Goal: Task Accomplishment & Management: Manage account settings

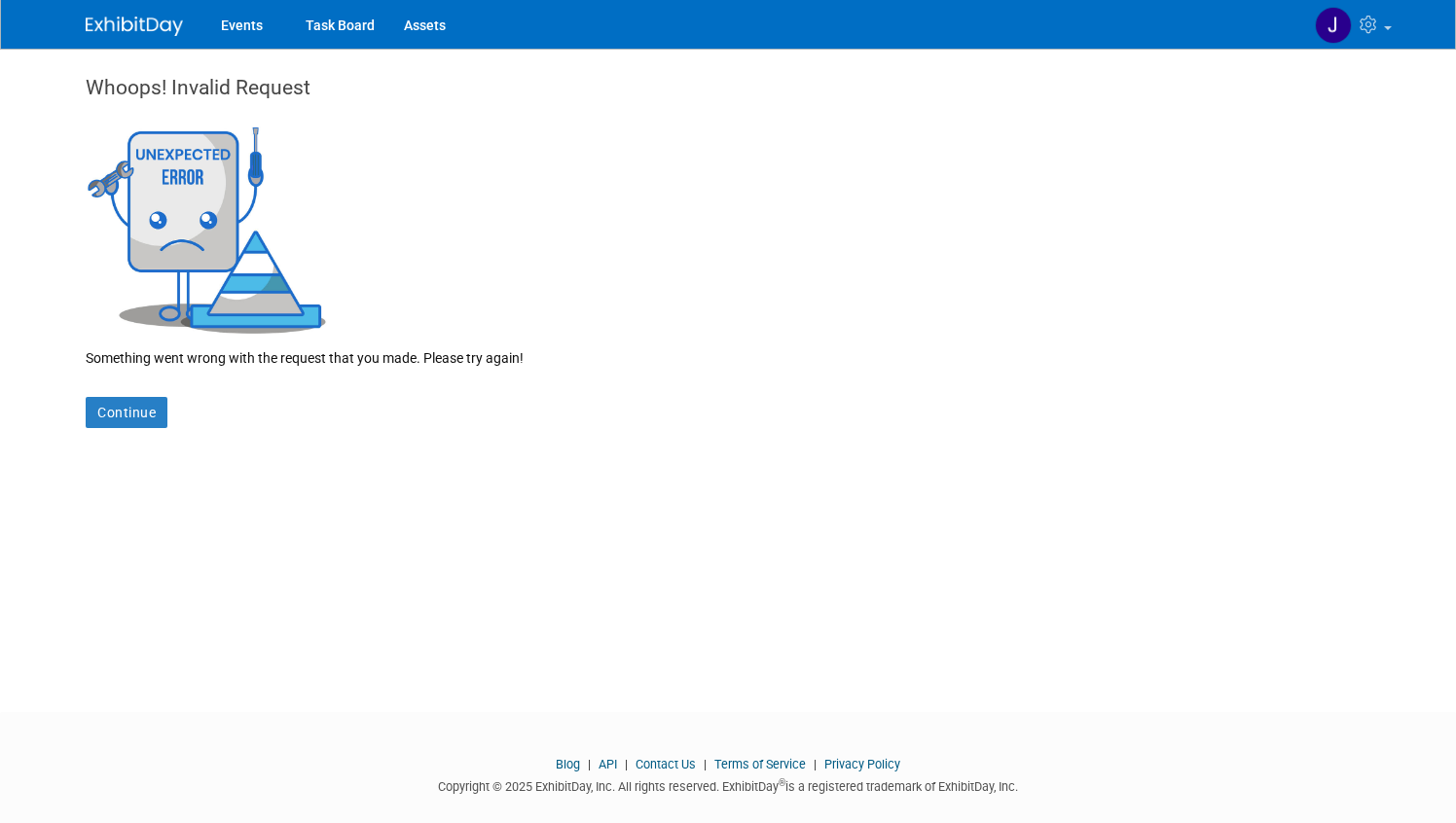
click at [127, 428] on div "Whoops! Invalid Request Something went wrong with the request that you made. Pl…" at bounding box center [728, 363] width 1313 height 628
click at [130, 411] on link "Continue" at bounding box center [127, 412] width 82 height 31
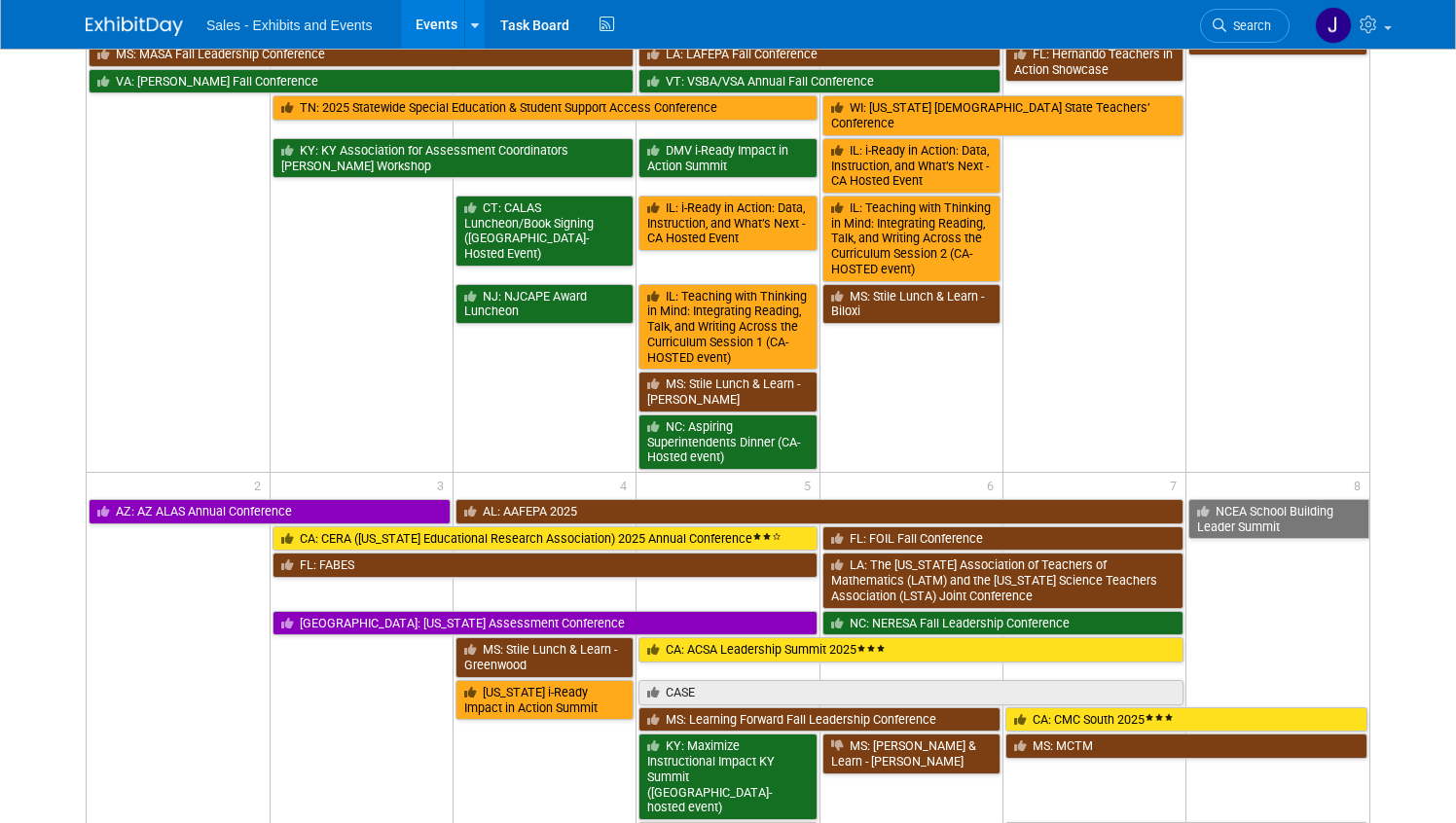
scroll to position [1820, 0]
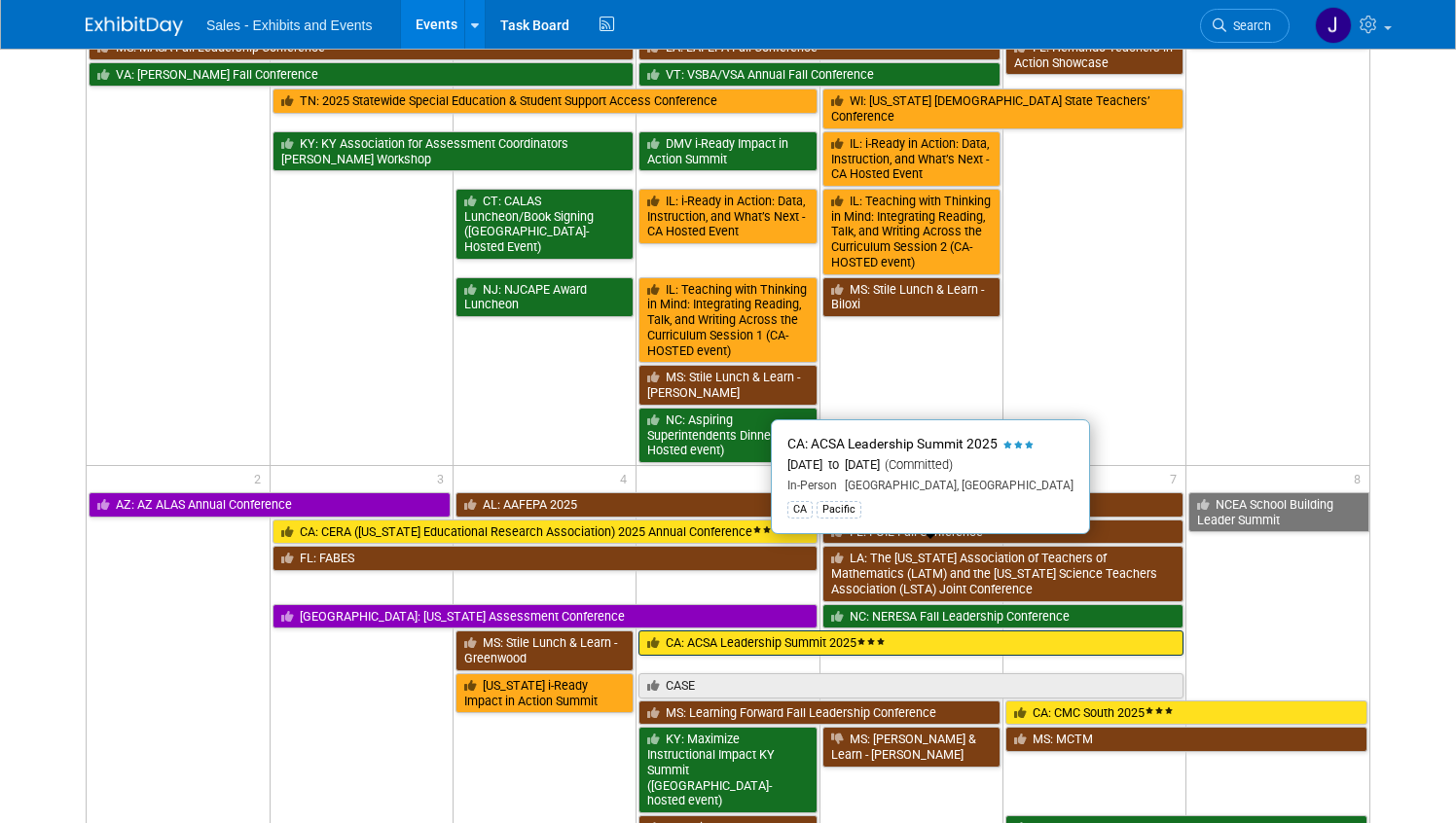
click at [876, 638] on icon at bounding box center [871, 641] width 10 height 7
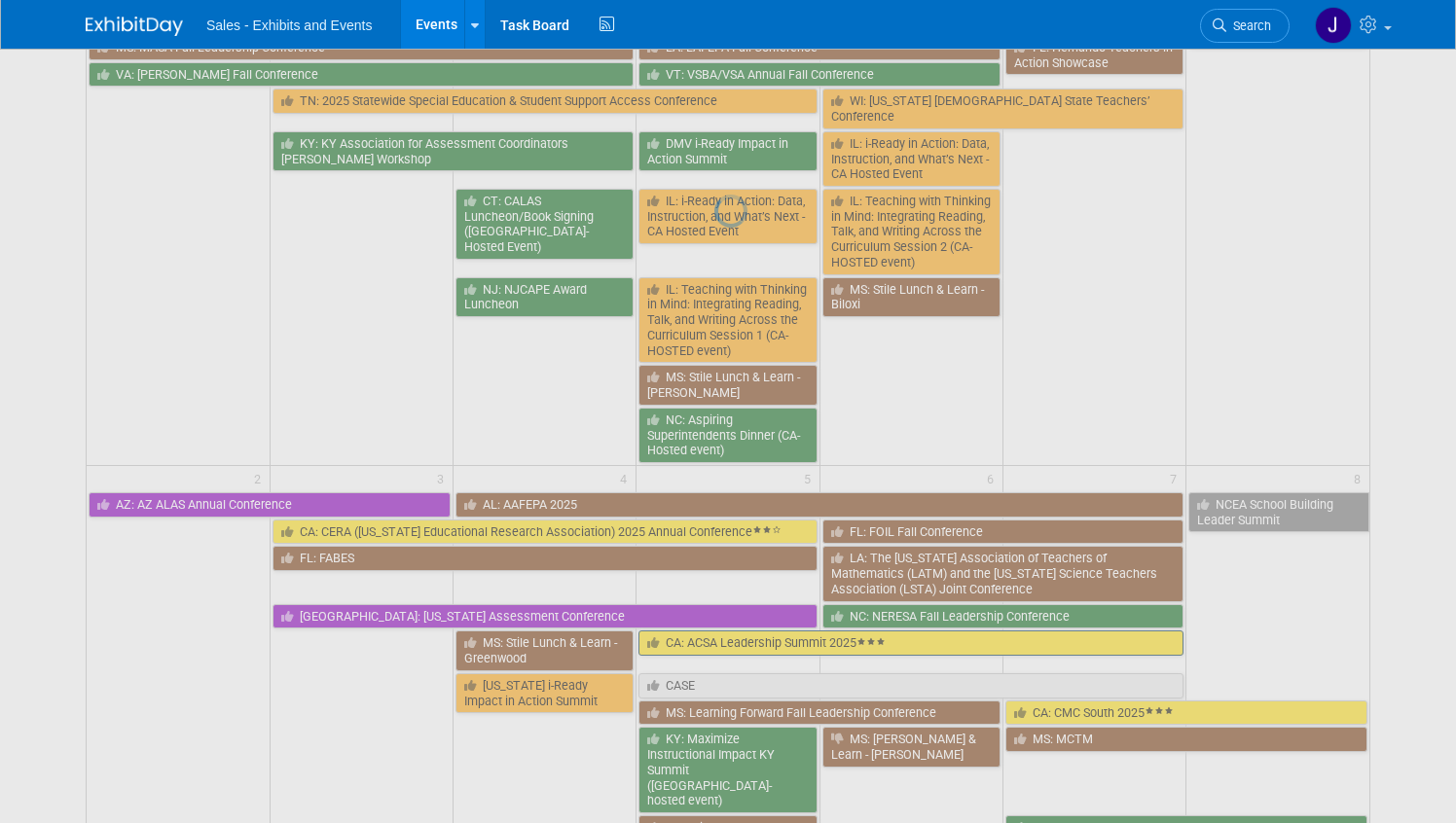
click at [742, 555] on div at bounding box center [728, 412] width 27 height 823
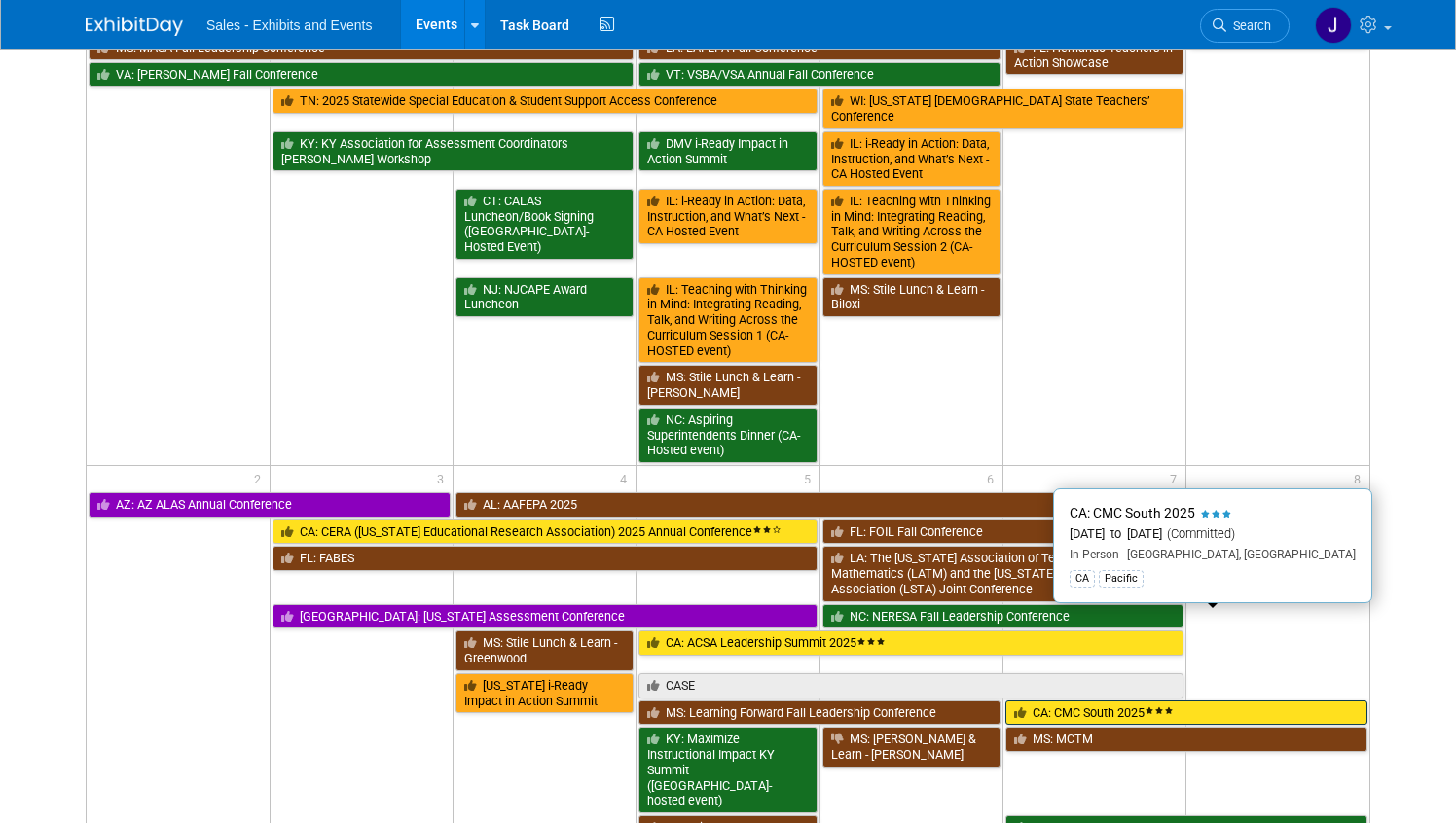
click at [1243, 701] on link "CA: CMC South 2025" at bounding box center [1186, 714] width 362 height 25
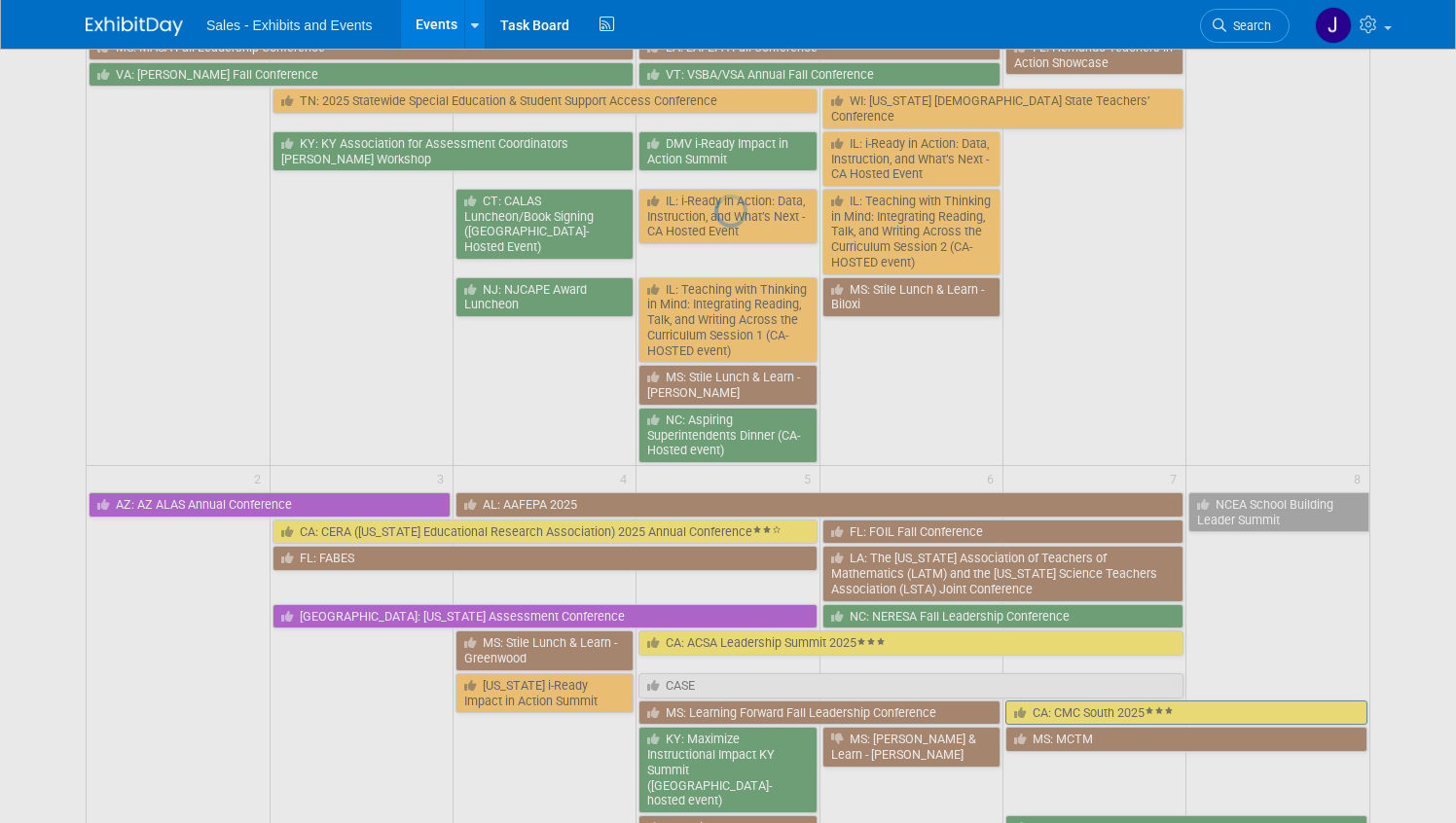
click at [742, 622] on div at bounding box center [728, 412] width 27 height 823
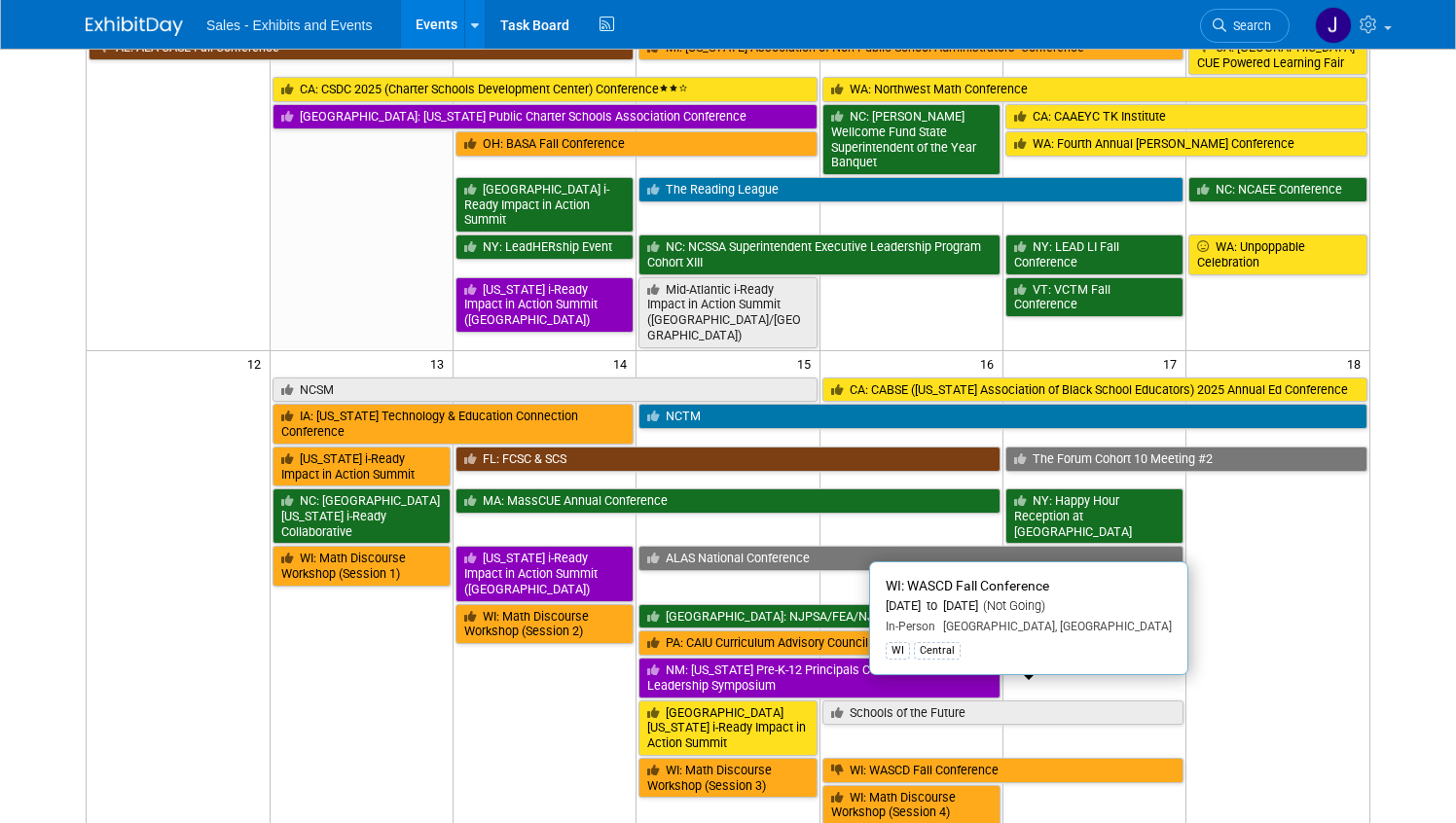
scroll to position [0, 0]
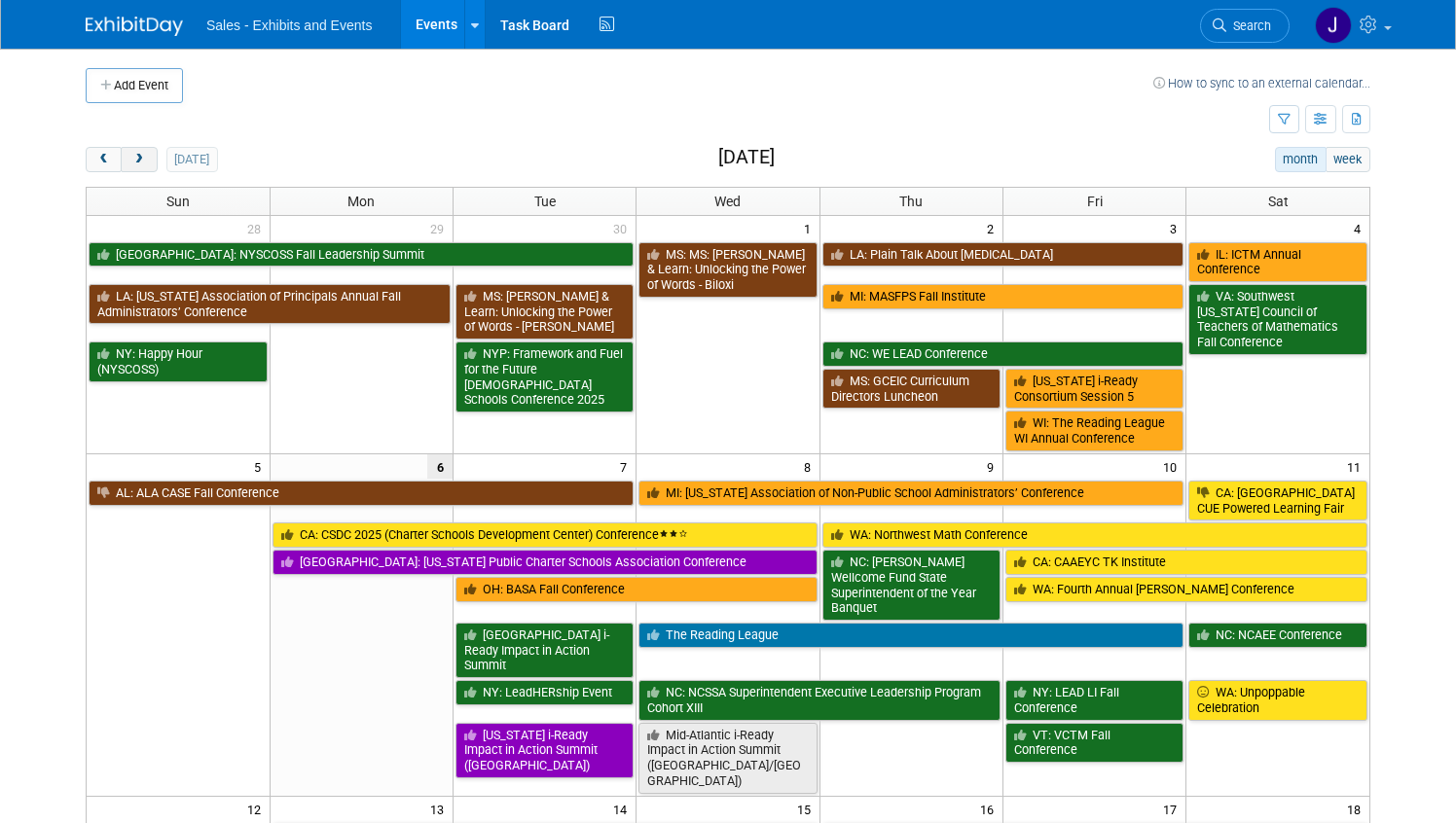
click at [140, 151] on button "next" at bounding box center [138, 159] width 36 height 25
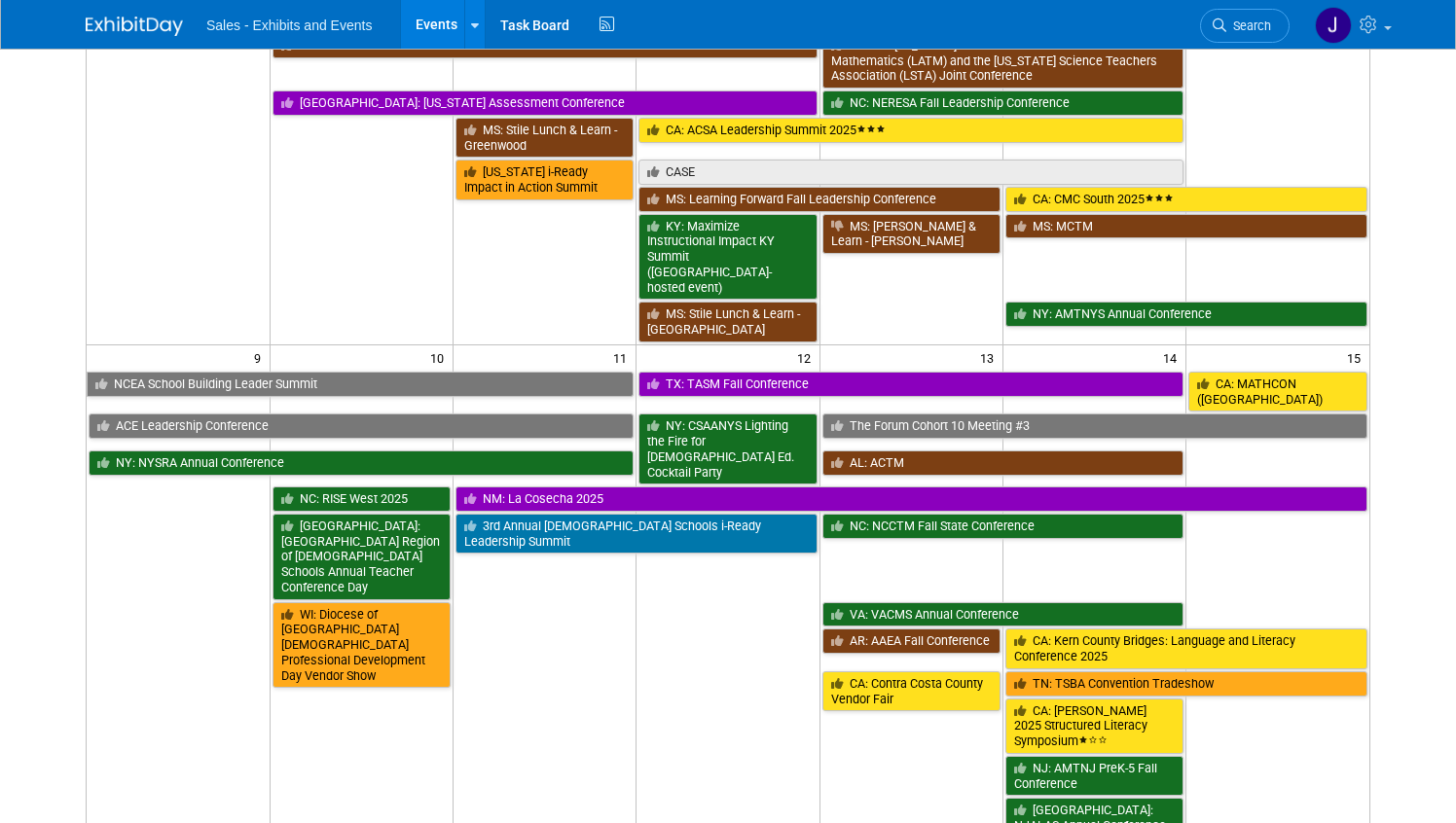
scroll to position [757, 0]
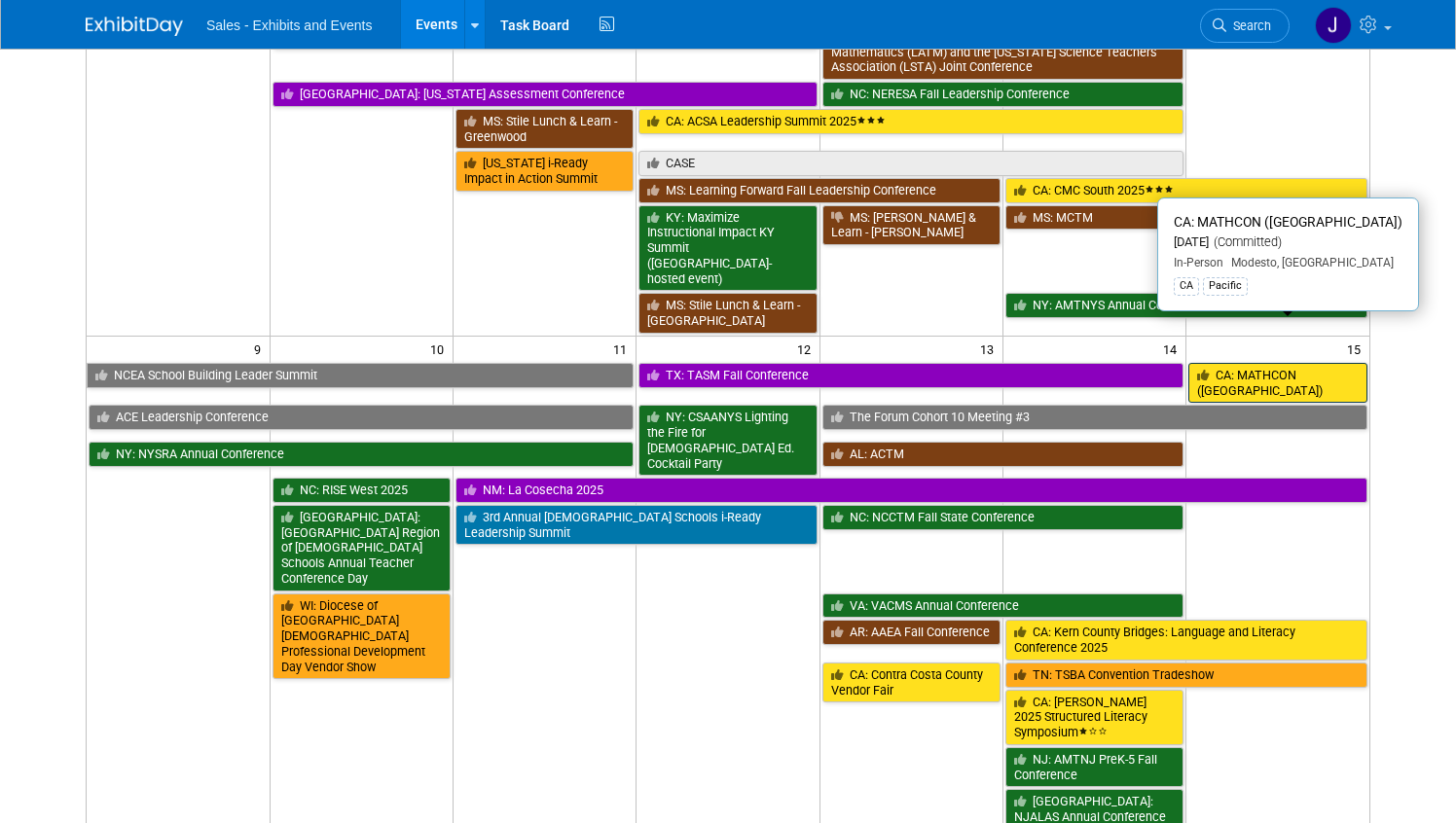
click at [1275, 363] on link "CA: MATHCON ([GEOGRAPHIC_DATA])" at bounding box center [1277, 382] width 179 height 40
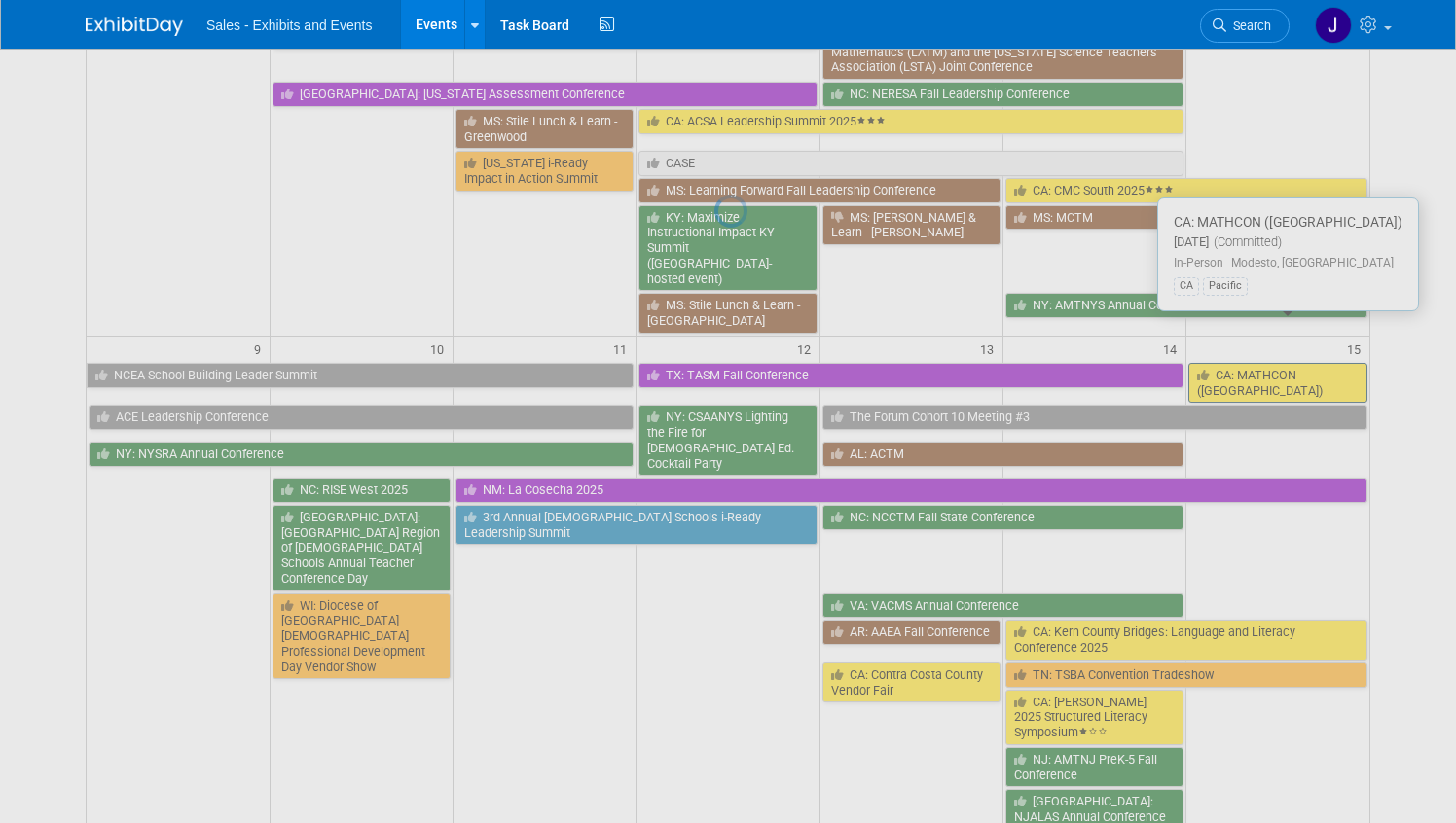
click at [742, 327] on div at bounding box center [728, 412] width 27 height 823
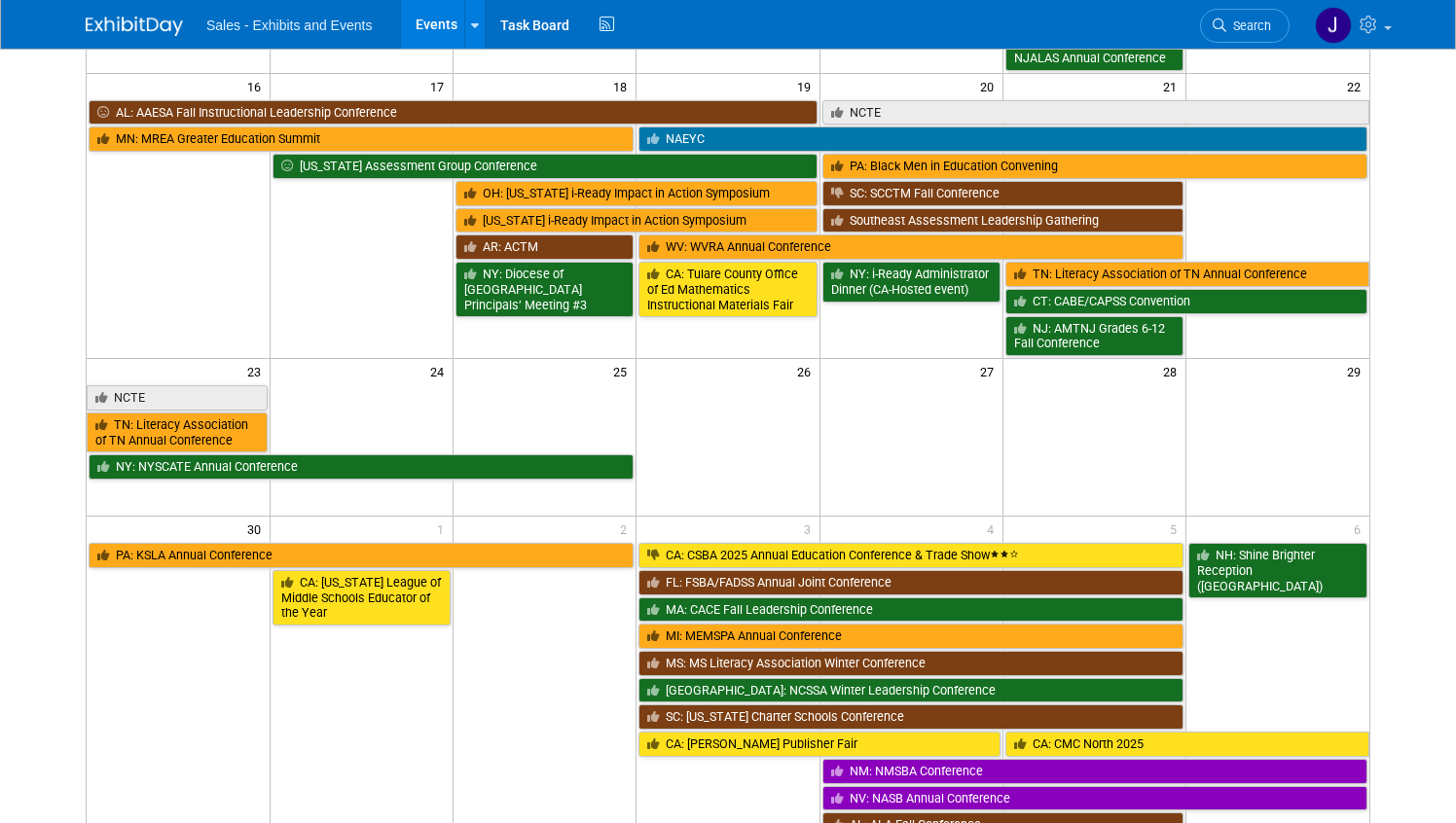
scroll to position [1536, 0]
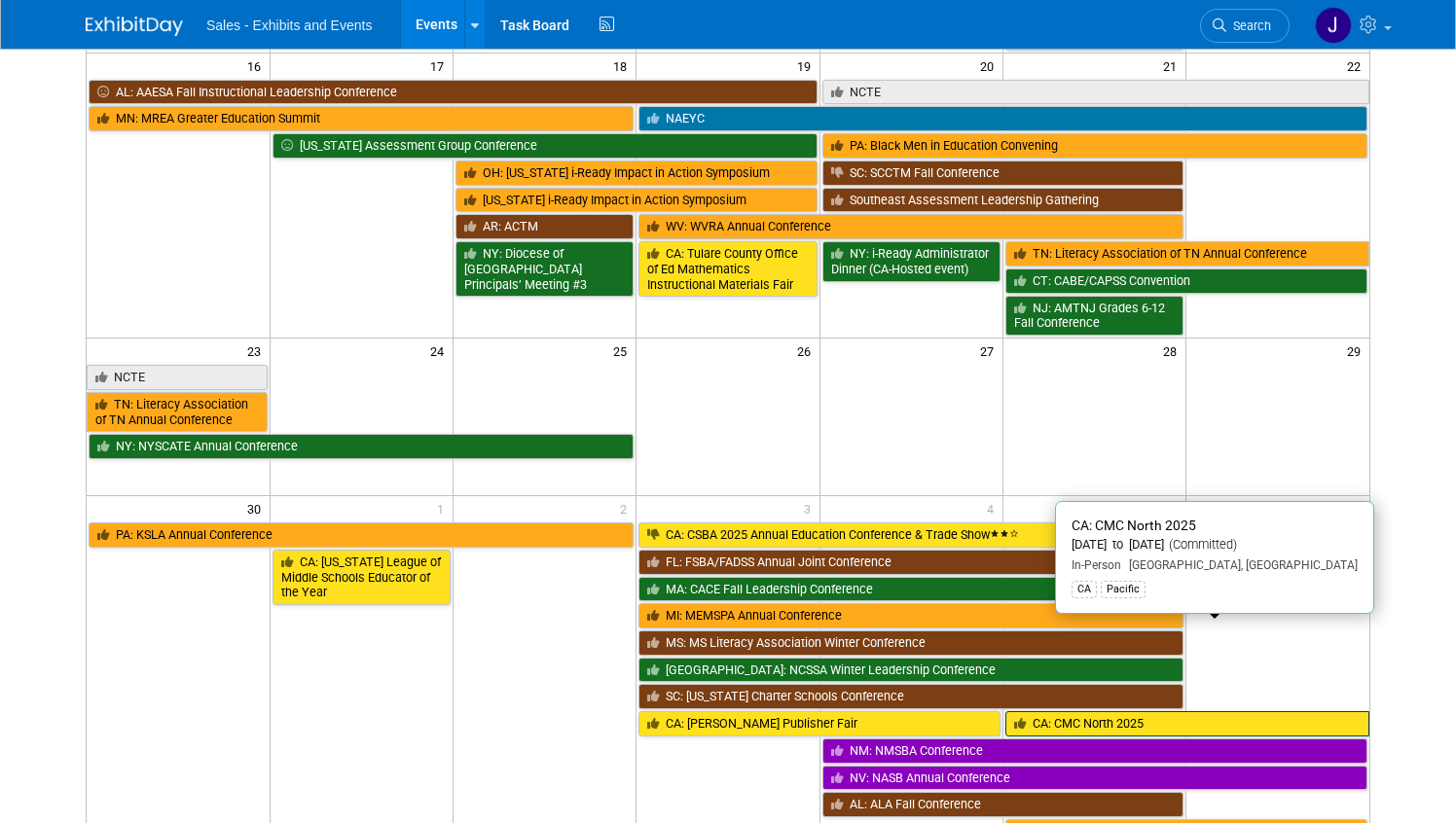
click at [1173, 712] on link "CA: CMC North 2025" at bounding box center [1187, 724] width 364 height 25
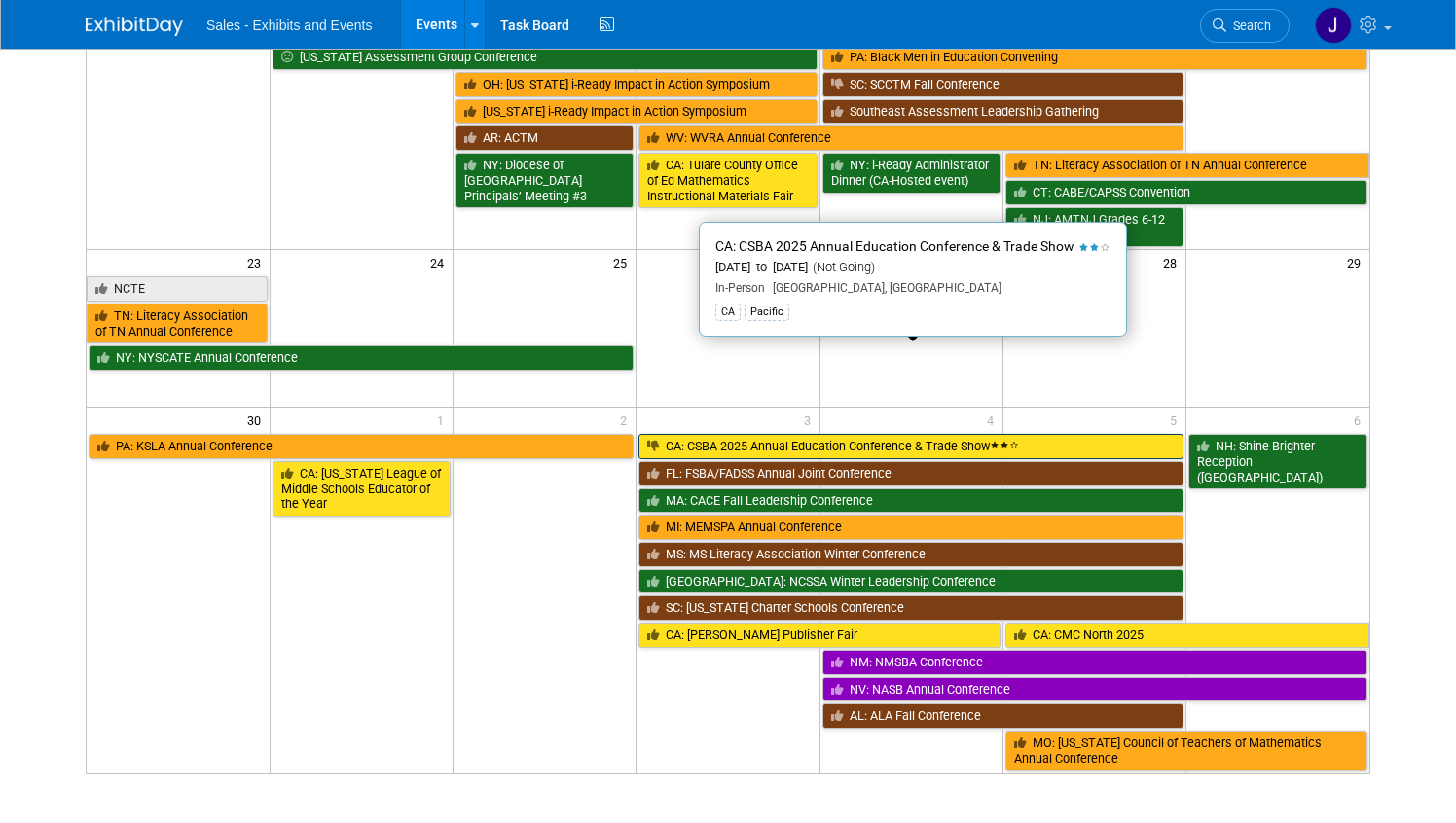
scroll to position [1695, 0]
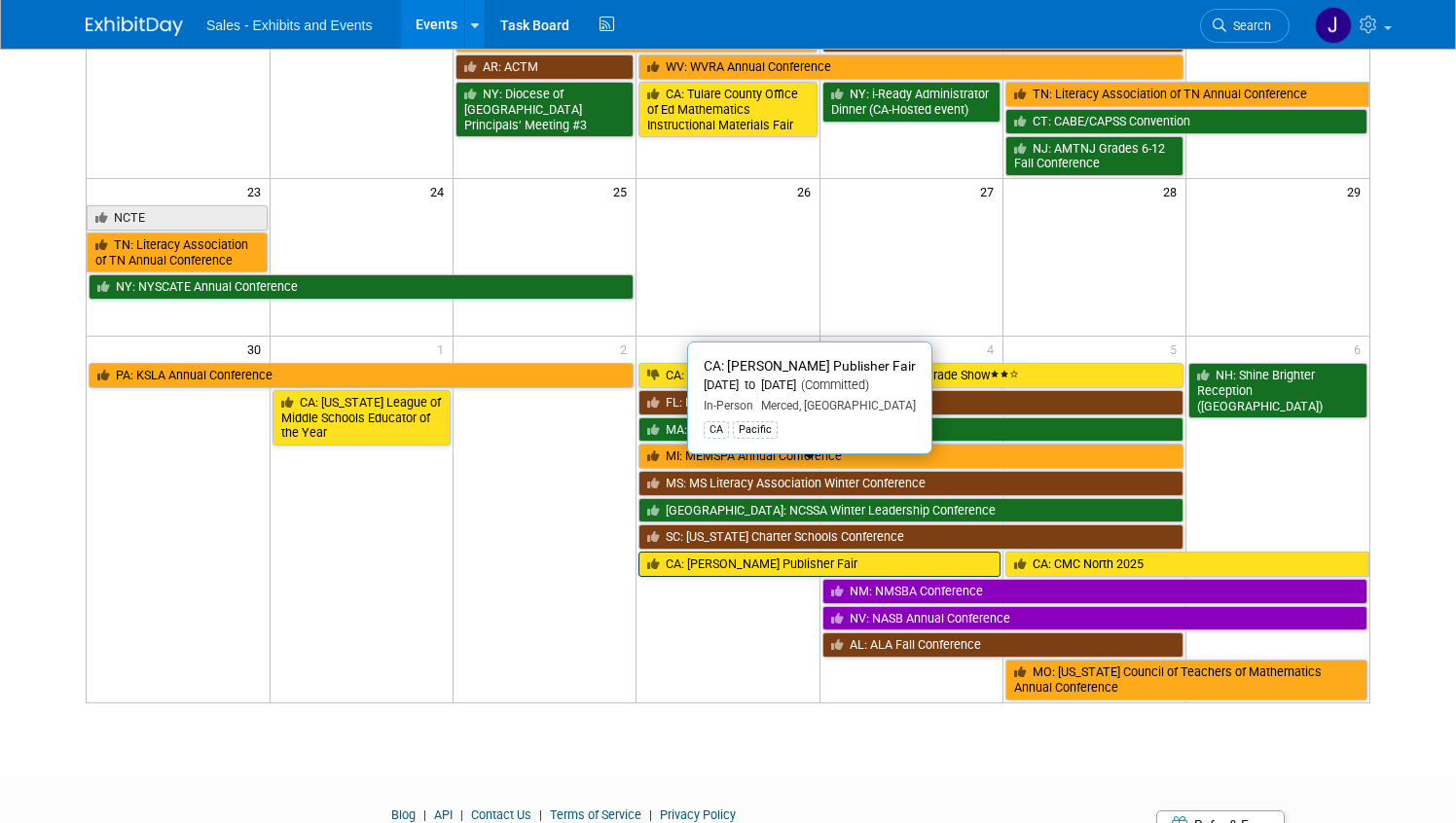
click at [799, 552] on link "CA: Merced COE Publisher Fair" at bounding box center [819, 565] width 362 height 25
click at [0, 0] on div at bounding box center [0, 0] width 0 height 0
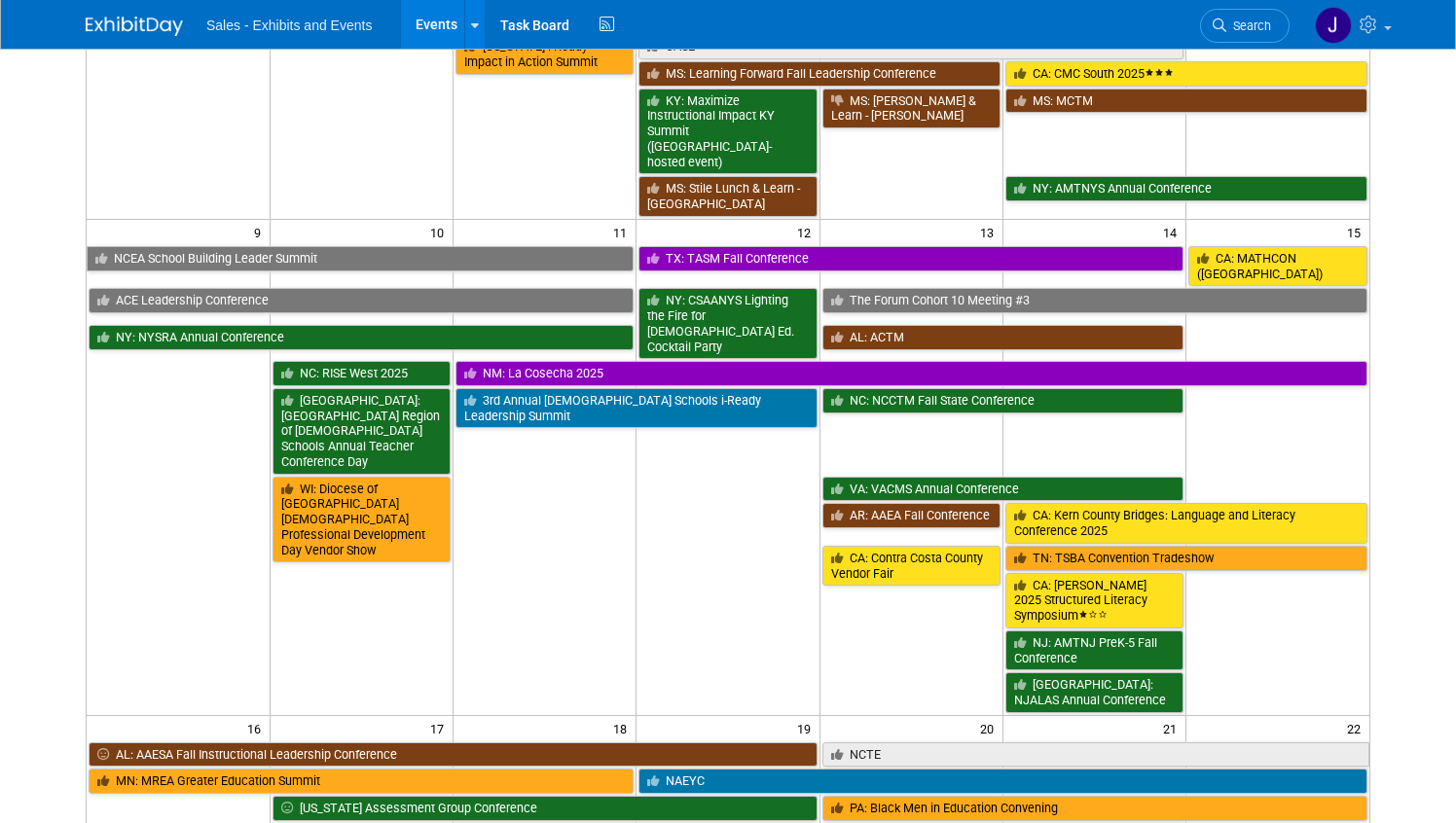
scroll to position [0, 0]
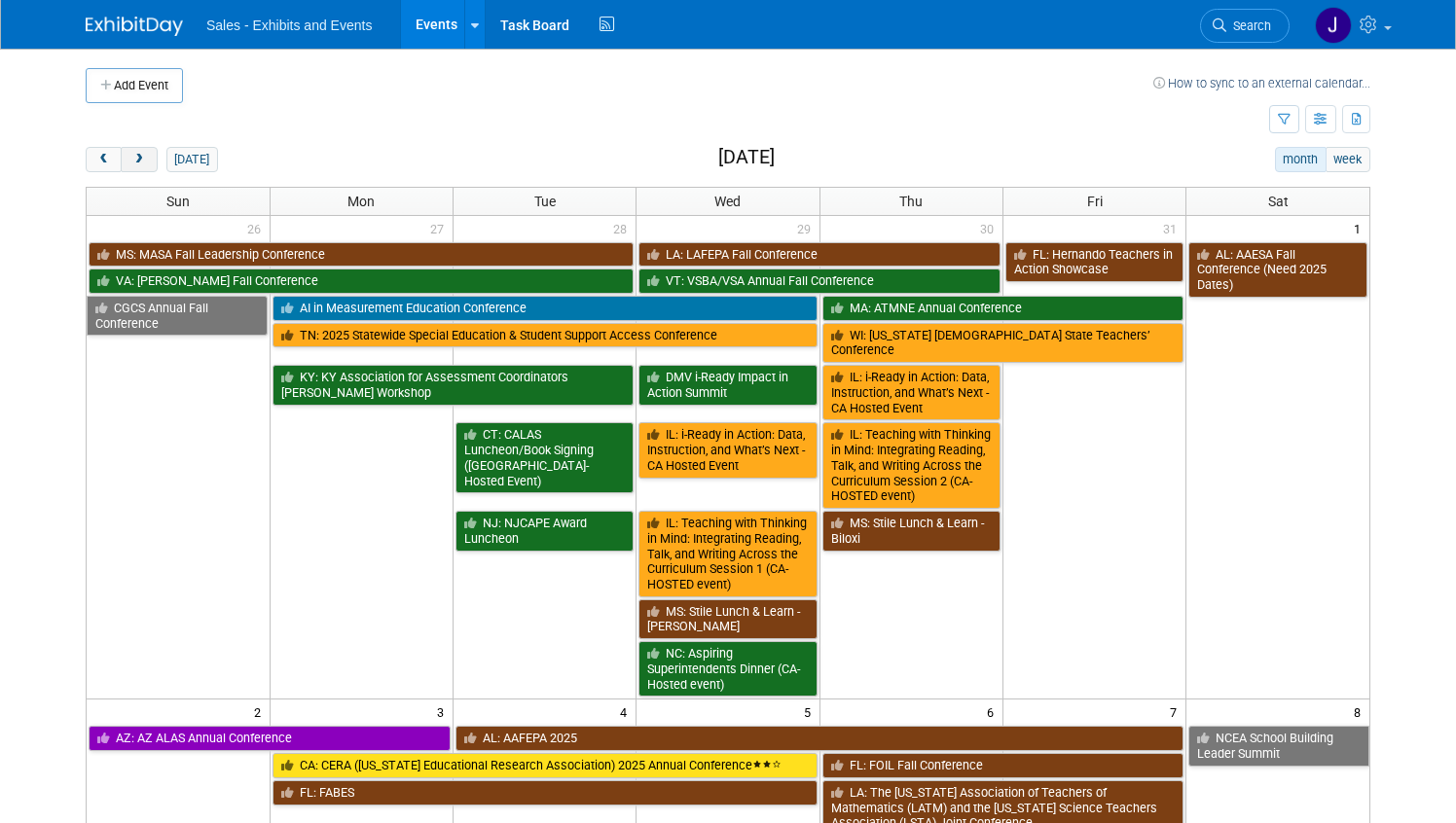
click at [150, 162] on button "next" at bounding box center [138, 159] width 36 height 25
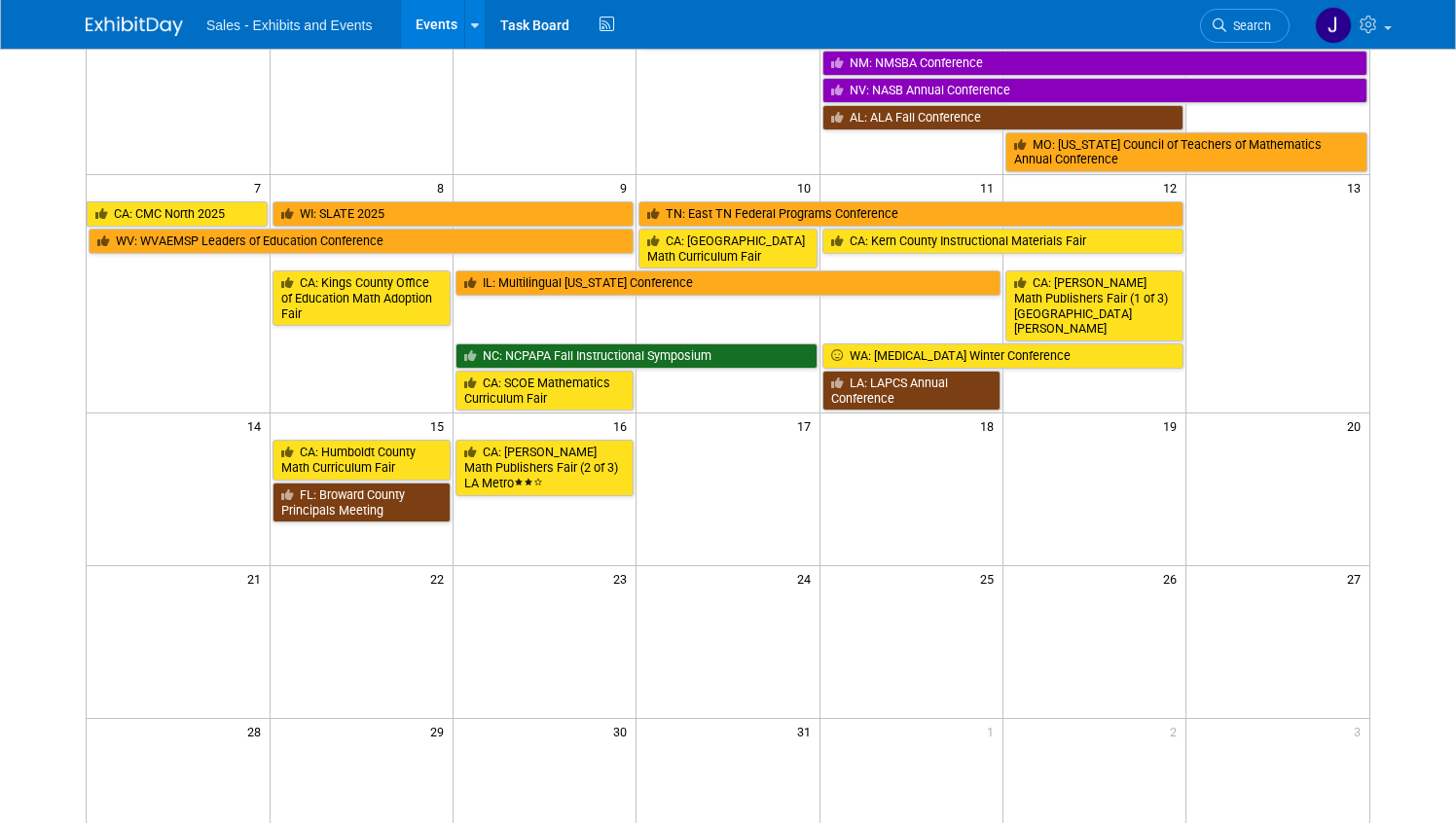
scroll to position [409, 0]
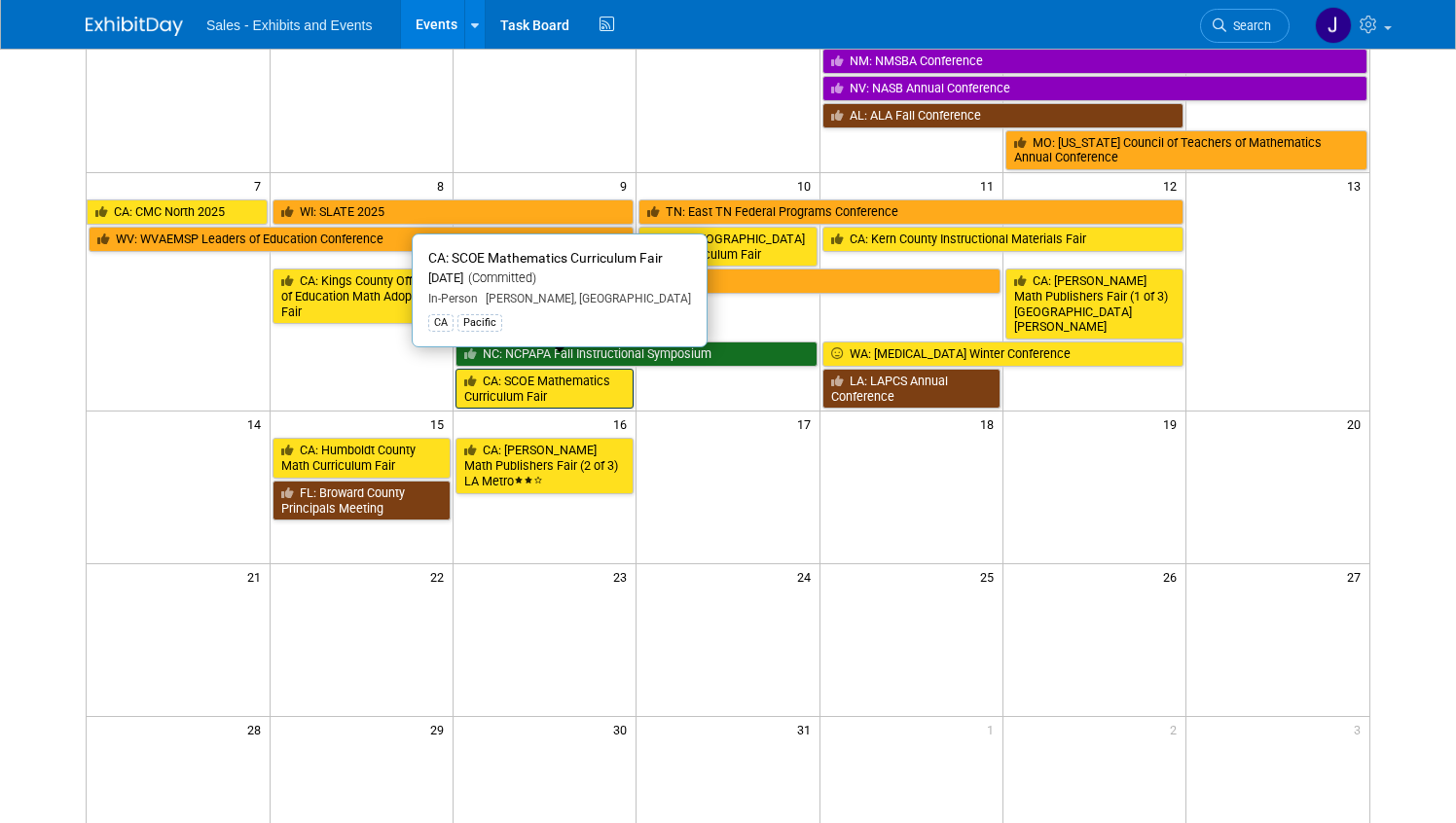
click at [569, 369] on link "CA: SCOE Mathematics Curriculum Fair" at bounding box center [544, 388] width 178 height 40
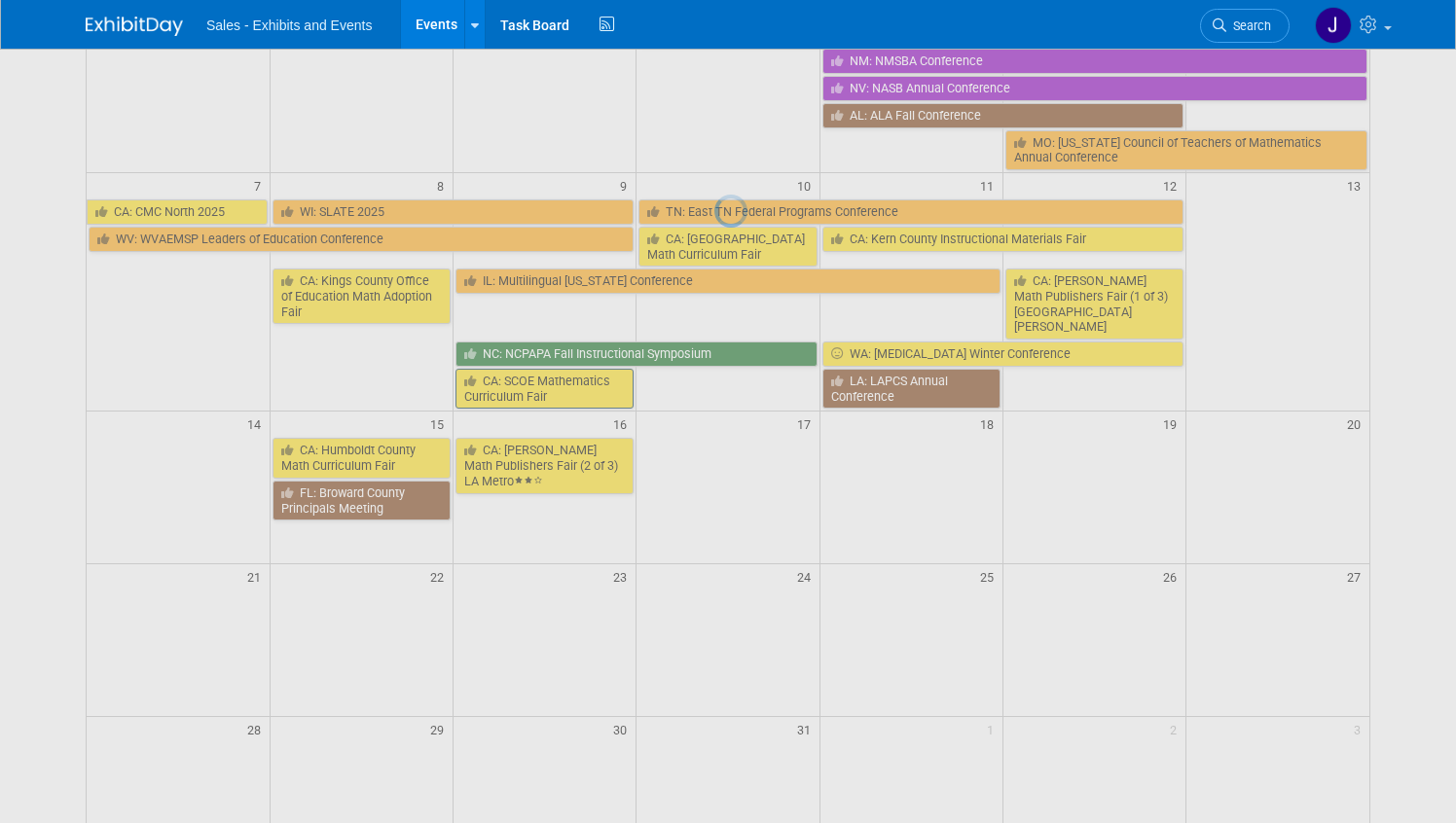
click at [714, 369] on div at bounding box center [728, 412] width 27 height 823
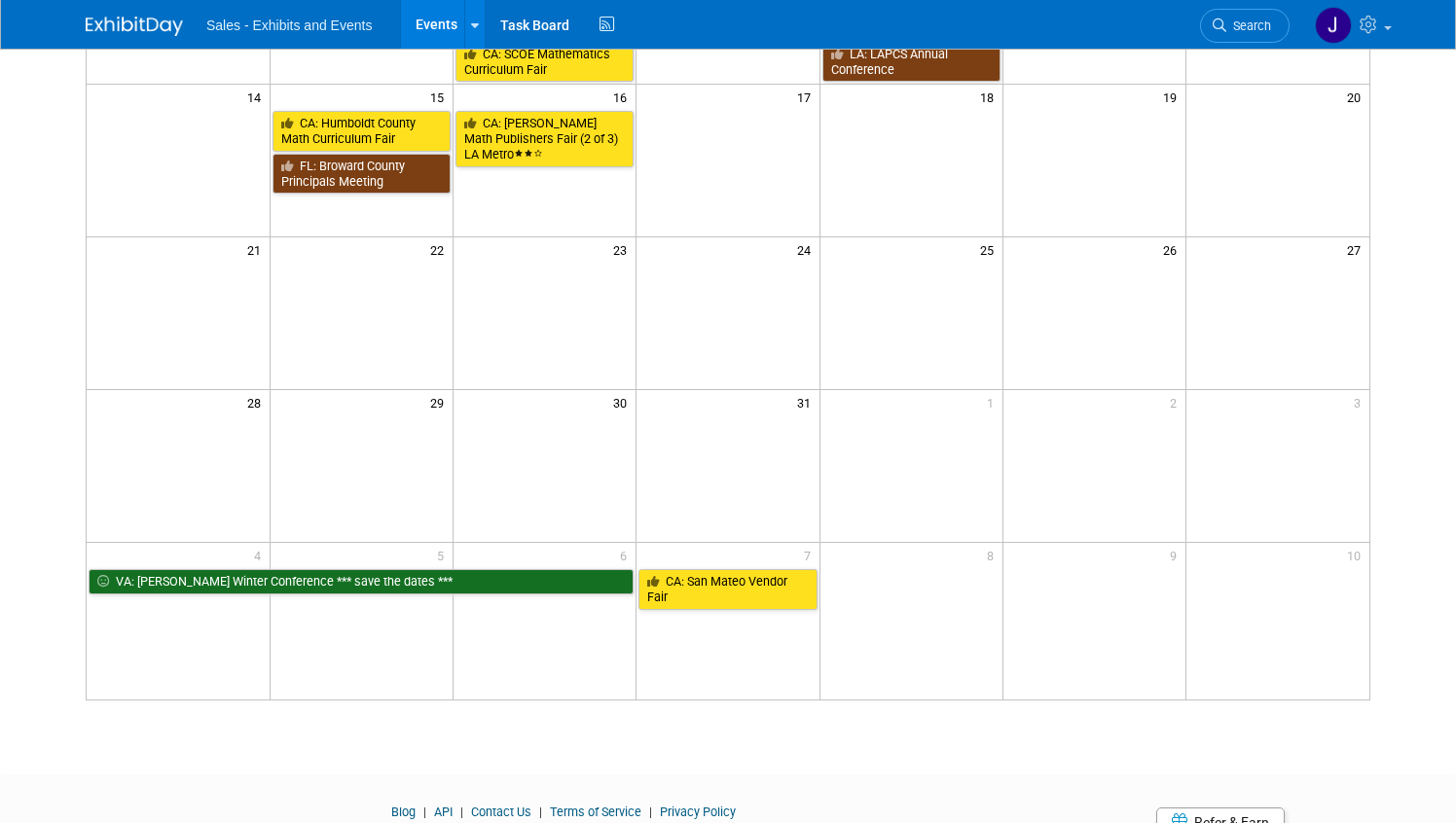
scroll to position [0, 0]
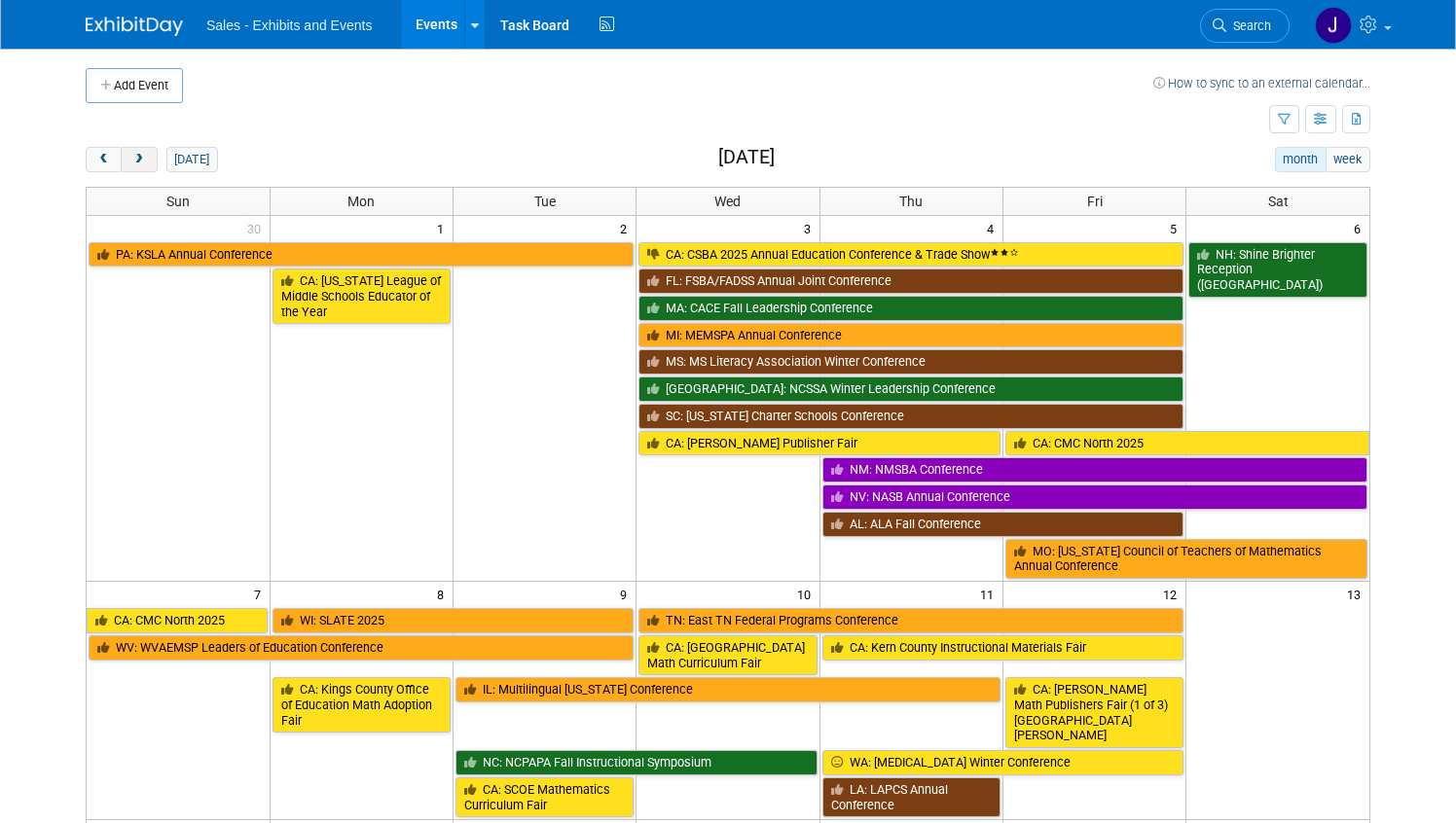
click at [147, 157] on button "next" at bounding box center [138, 159] width 36 height 25
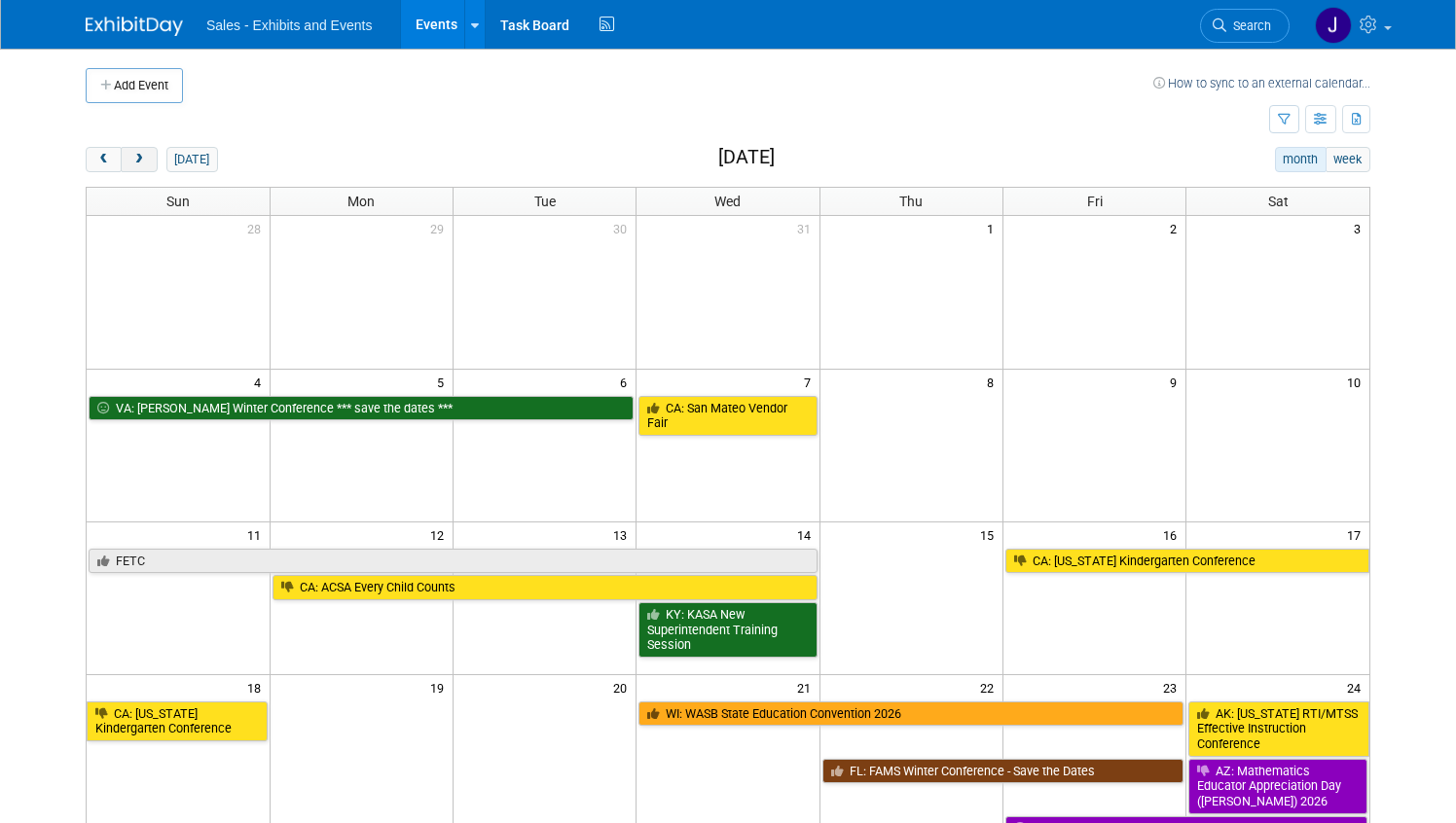
click at [144, 153] on span "next" at bounding box center [138, 159] width 15 height 13
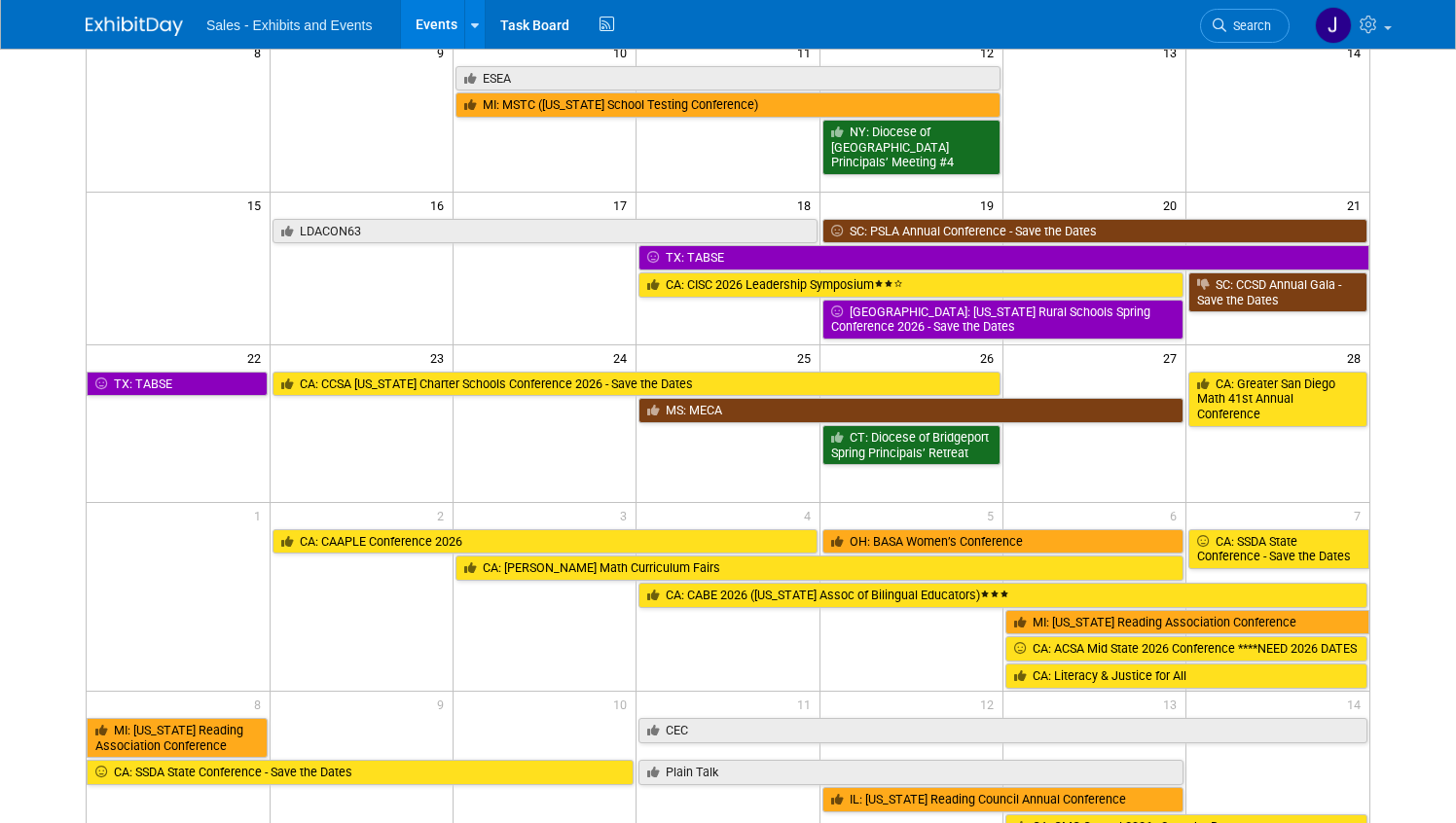
scroll to position [340, 0]
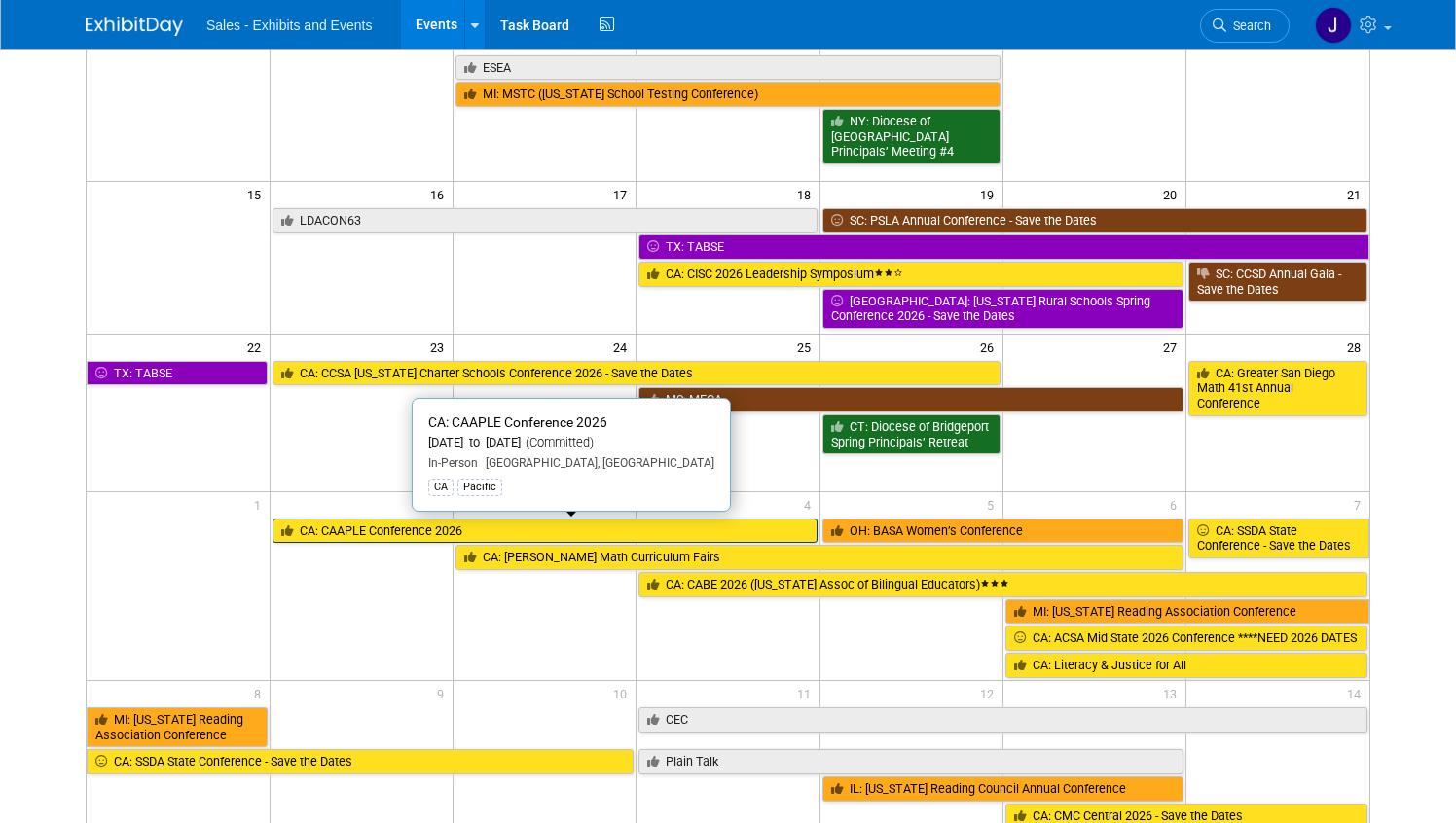
click at [329, 530] on link "CA: CAAPLE Conference 2026" at bounding box center [545, 532] width 545 height 25
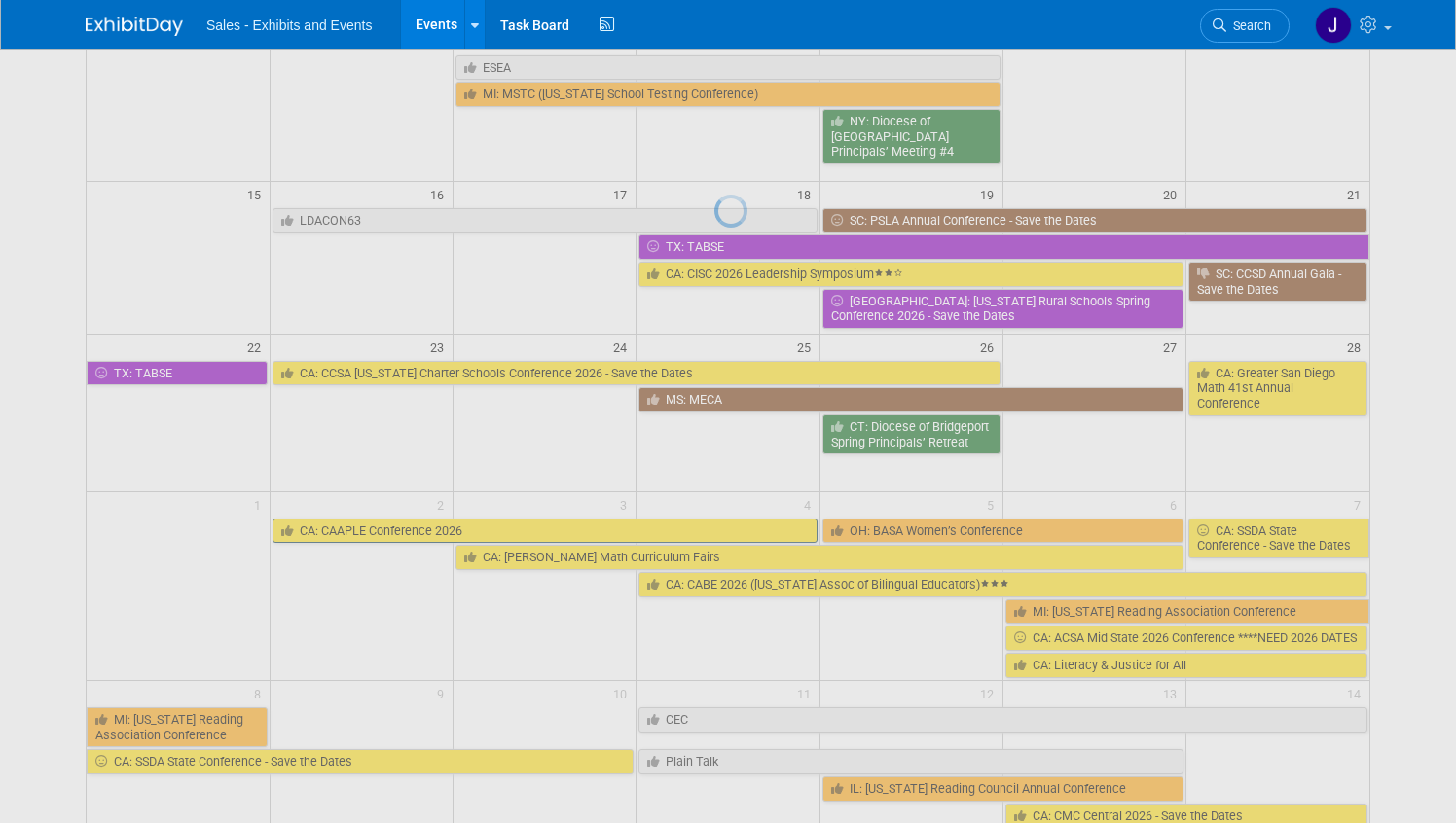
click at [714, 530] on div at bounding box center [728, 412] width 27 height 823
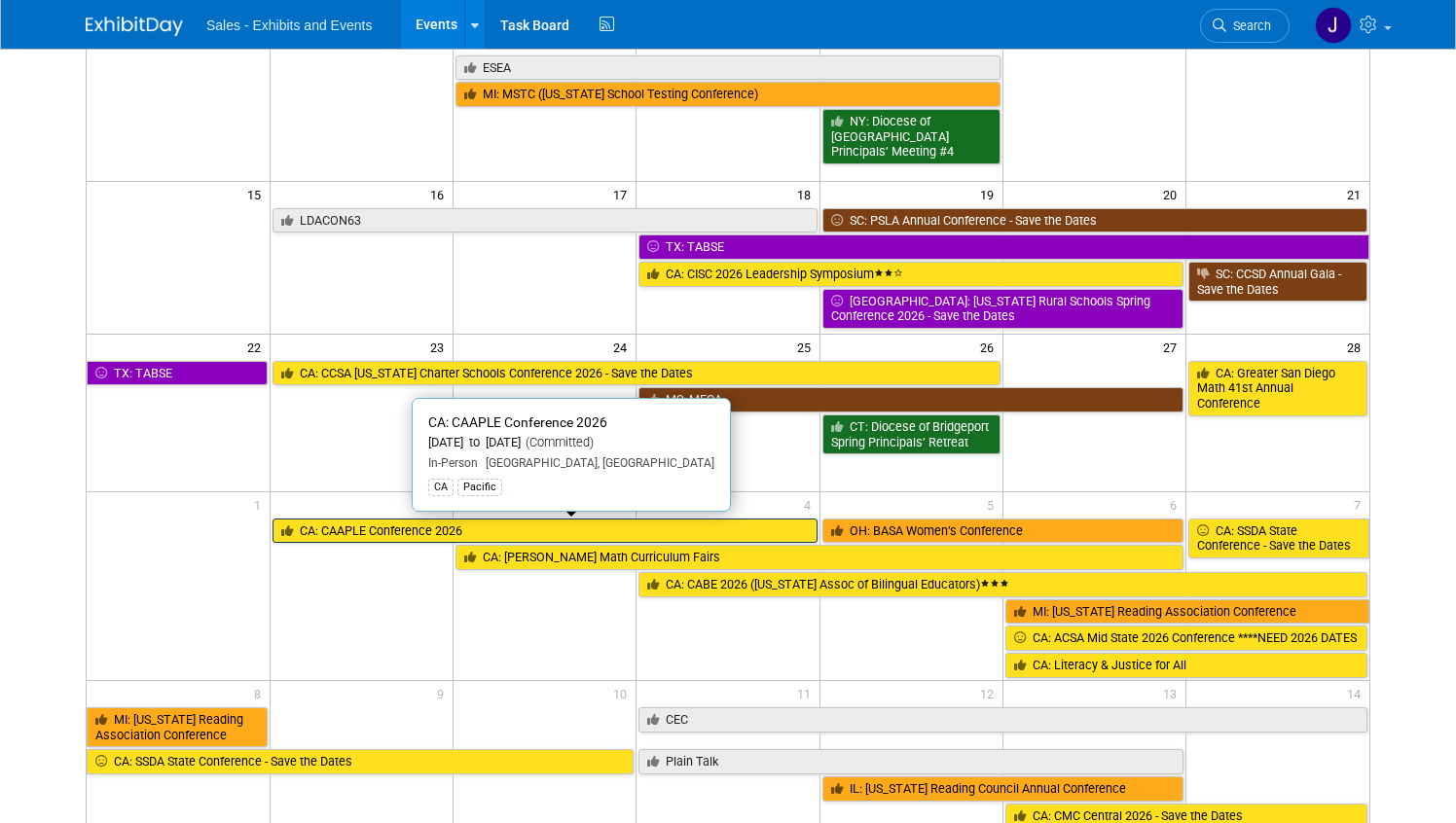
click at [393, 538] on link "CA: CAAPLE Conference 2026" at bounding box center [545, 532] width 545 height 25
click at [0, 0] on div at bounding box center [0, 0] width 0 height 0
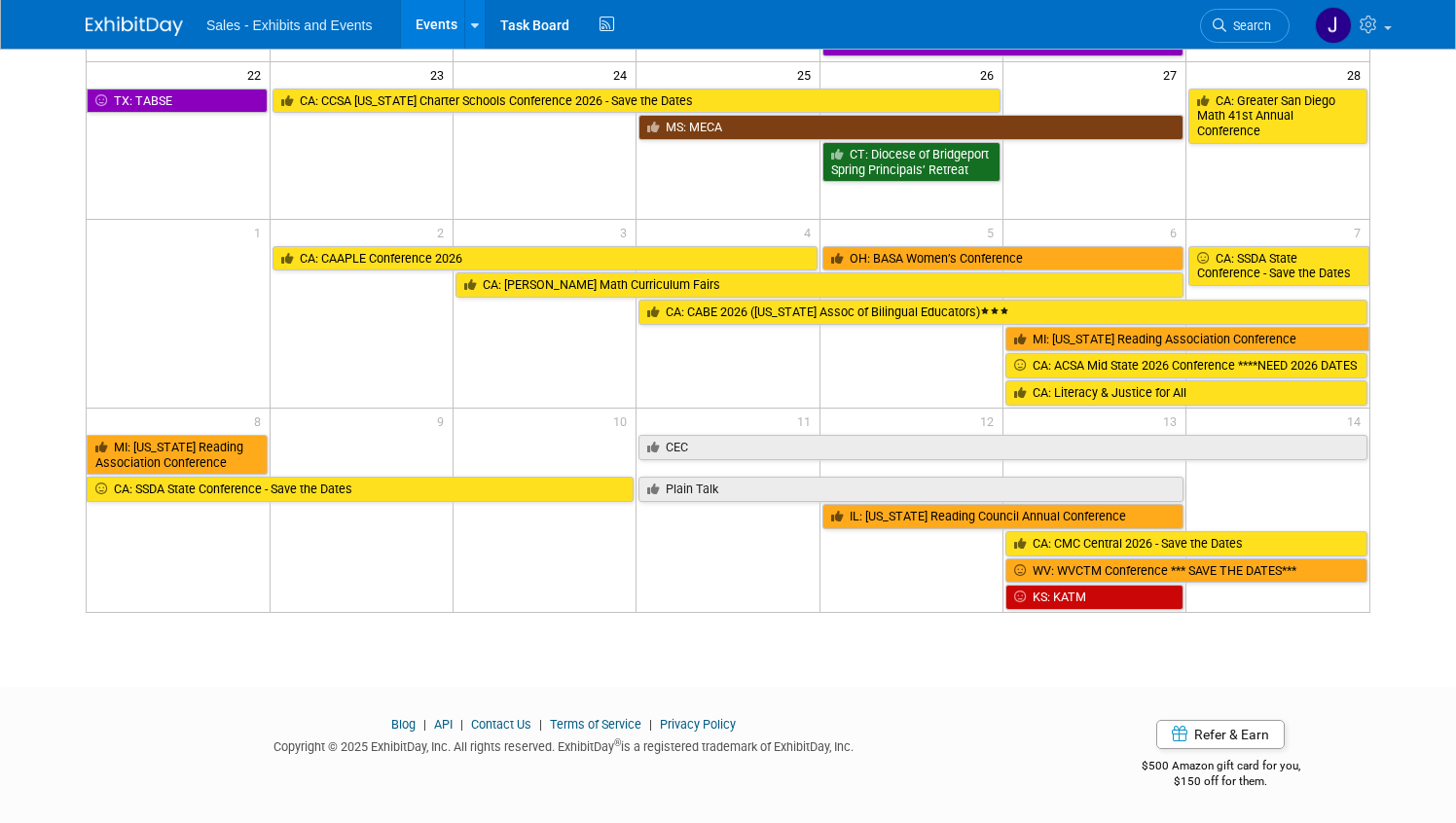
scroll to position [624, 0]
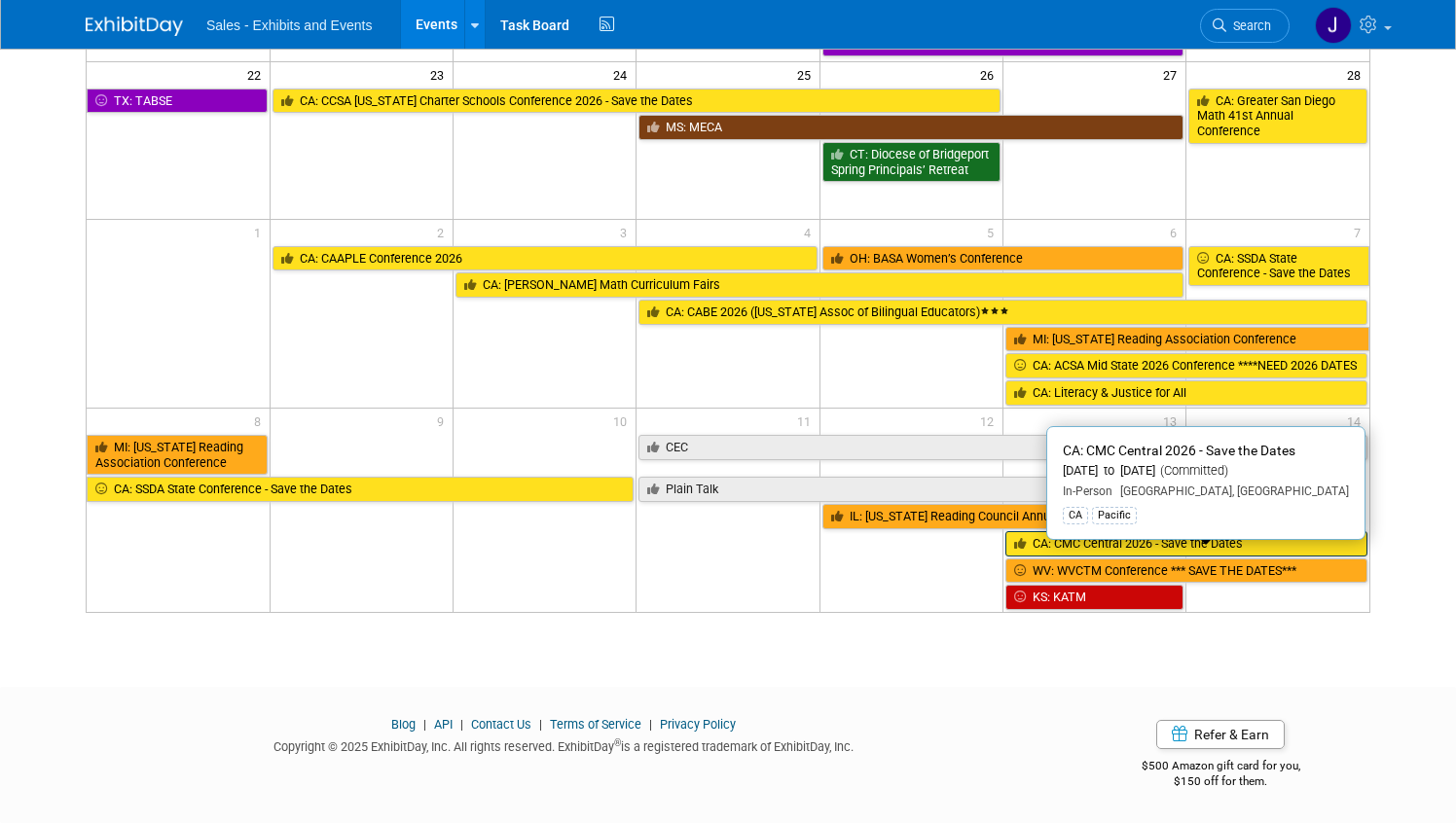
click at [1250, 545] on link "CA: CMC Central 2026 - Save the Dates" at bounding box center [1186, 544] width 362 height 25
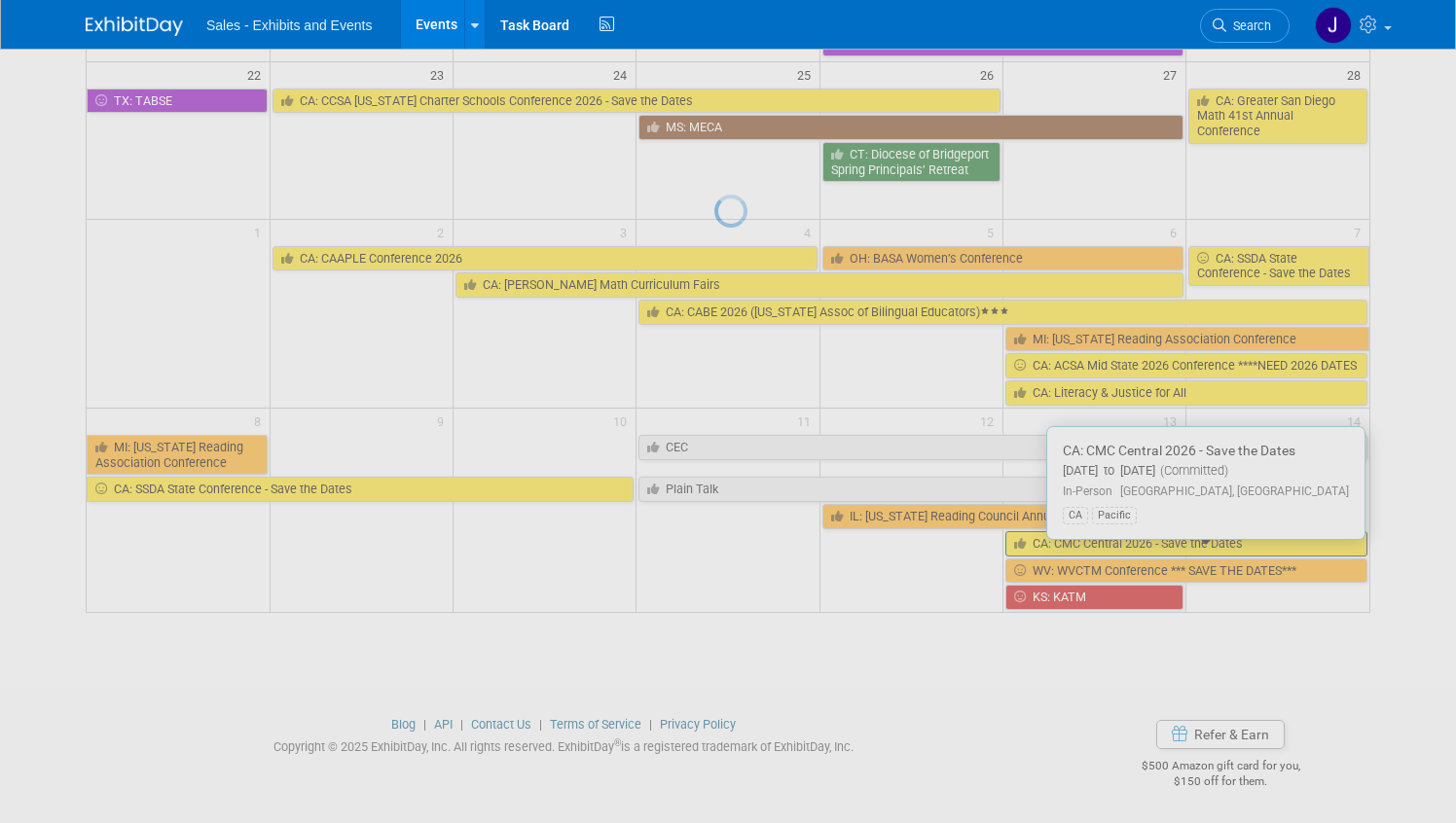
click at [742, 545] on div at bounding box center [728, 412] width 27 height 823
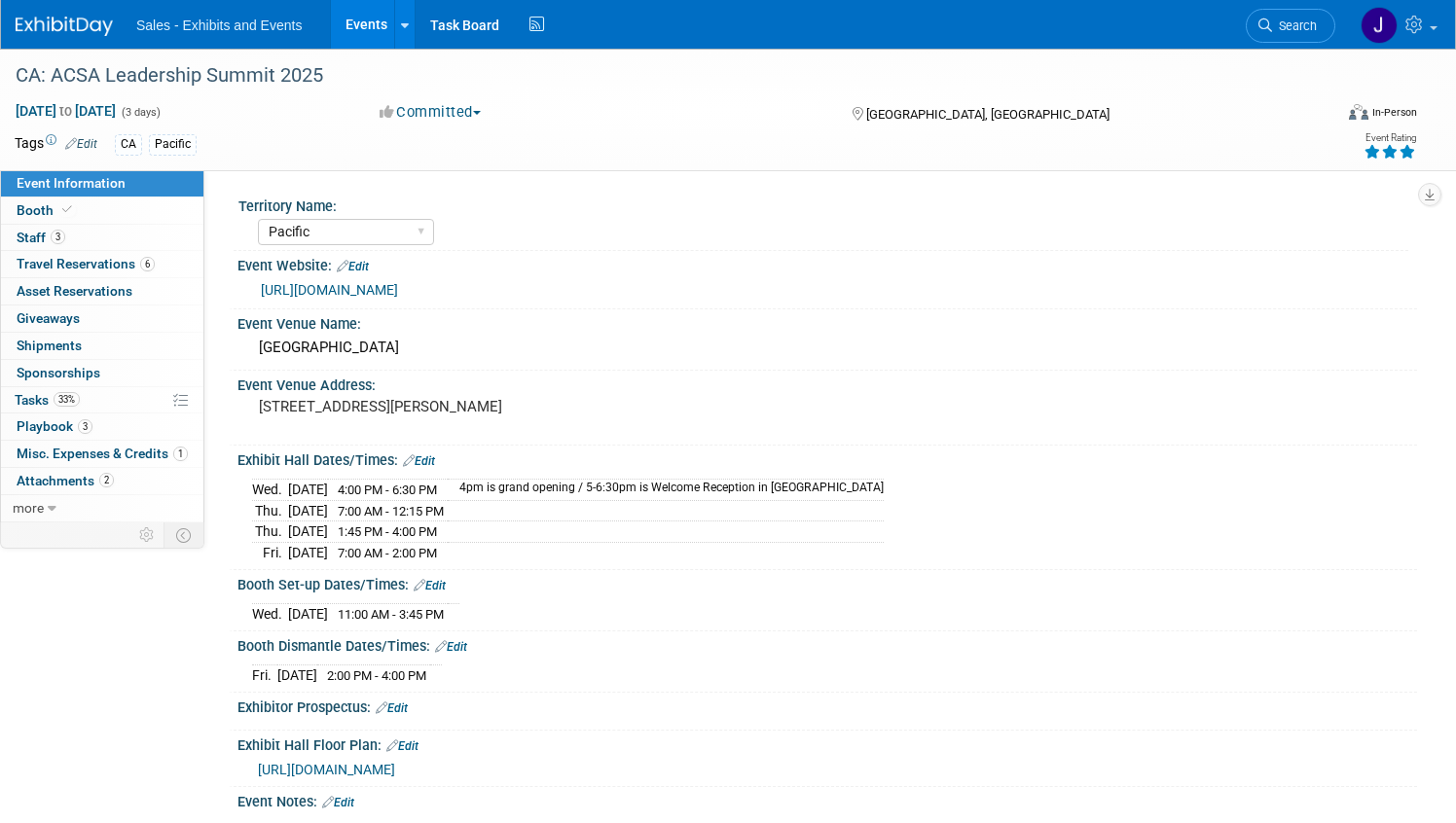
select select "Pacific"
click at [83, 242] on link "3 Staff 3" at bounding box center [102, 238] width 202 height 26
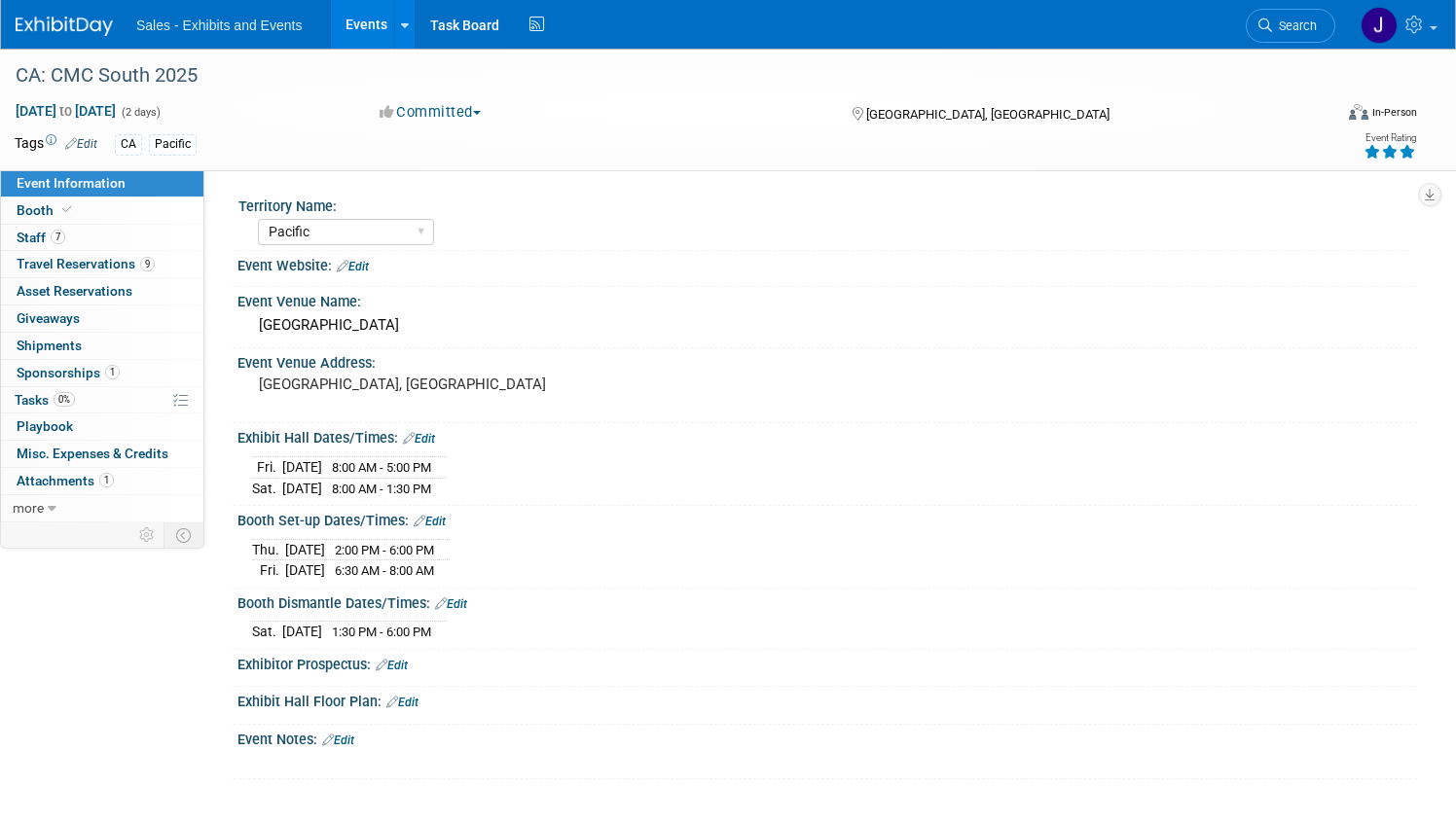
select select "Pacific"
click at [87, 236] on link "7 Staff 7" at bounding box center [102, 238] width 202 height 26
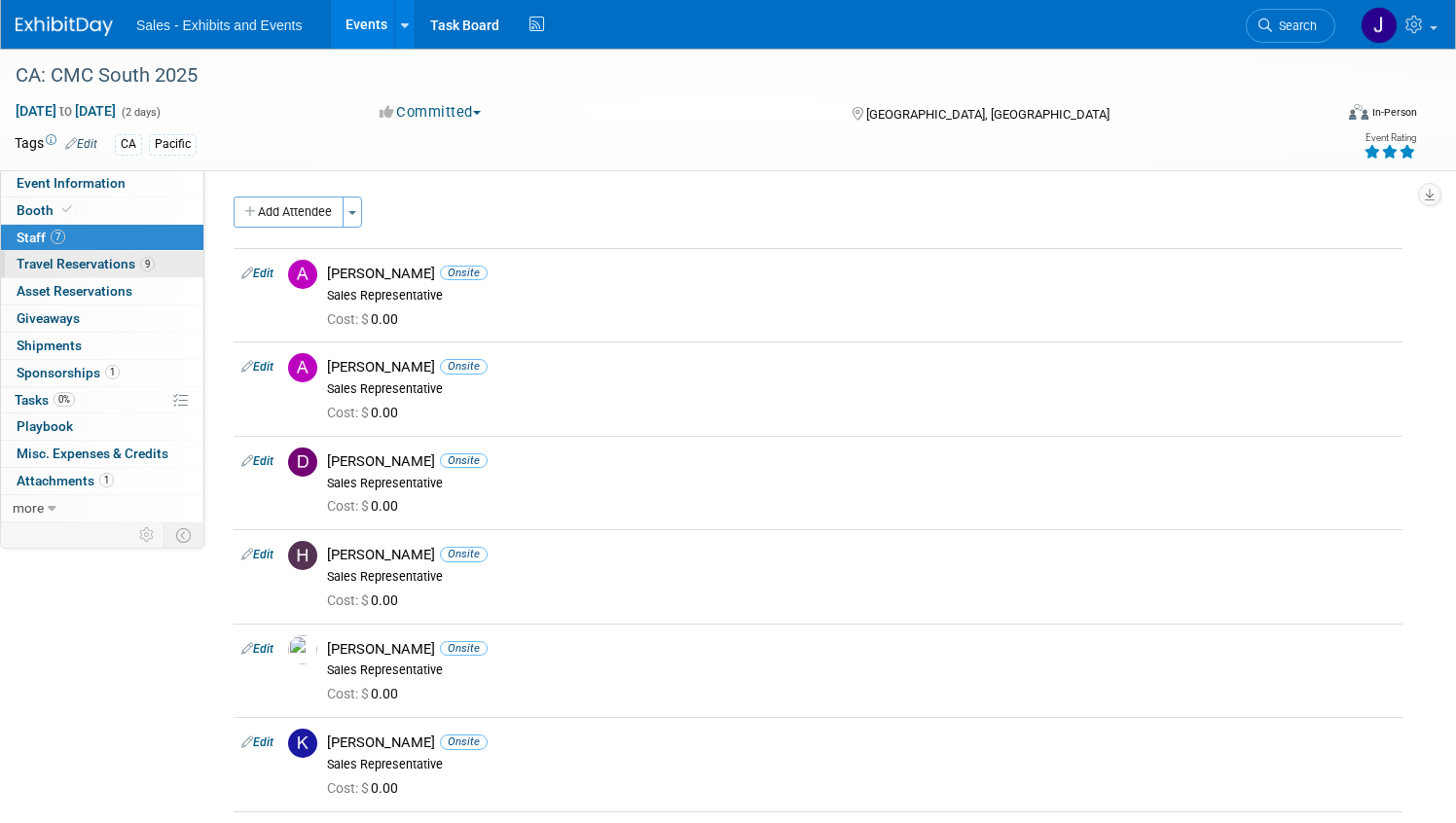
click at [122, 265] on span "Travel Reservations 9" at bounding box center [85, 264] width 138 height 16
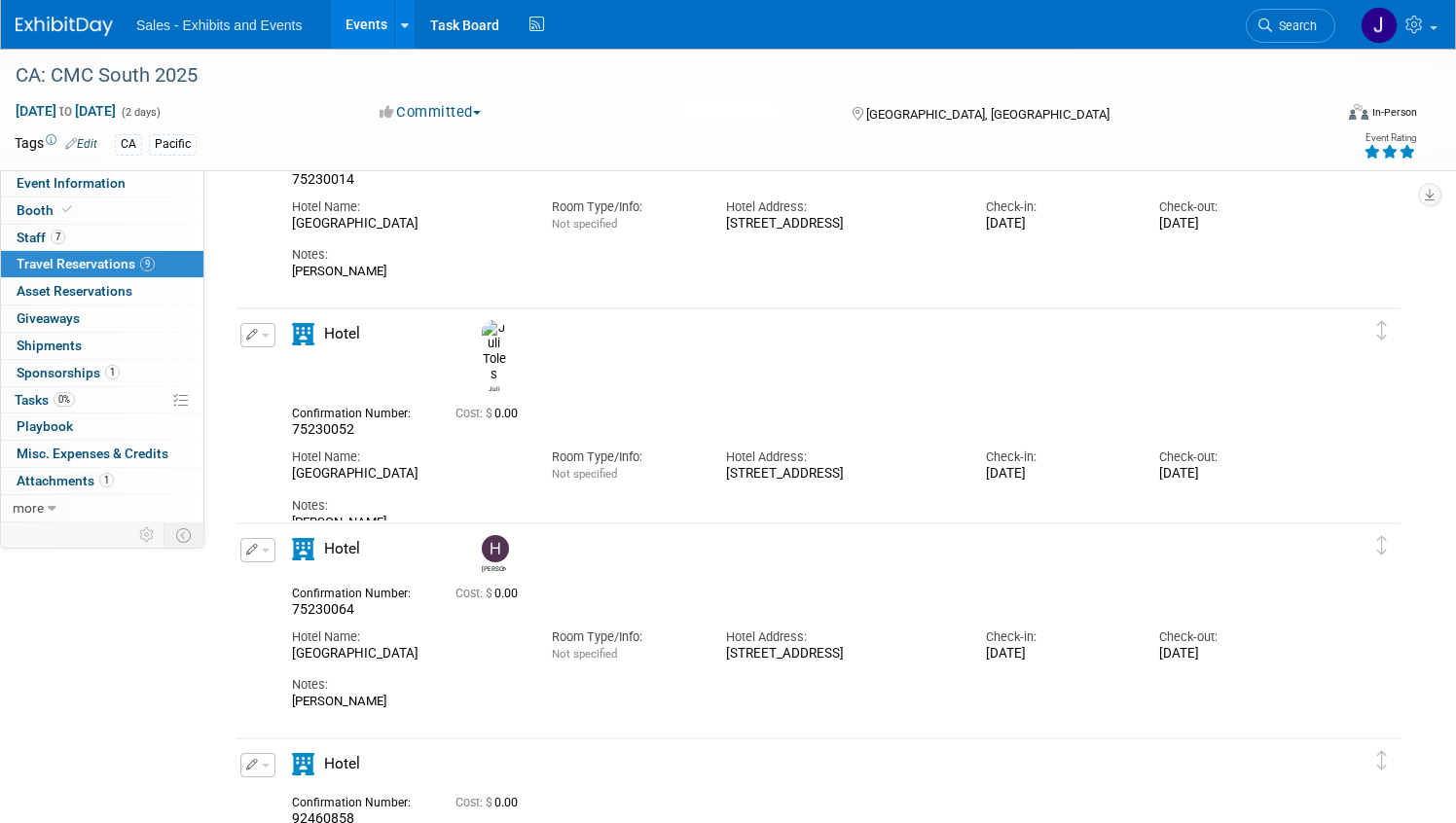
scroll to position [1056, 0]
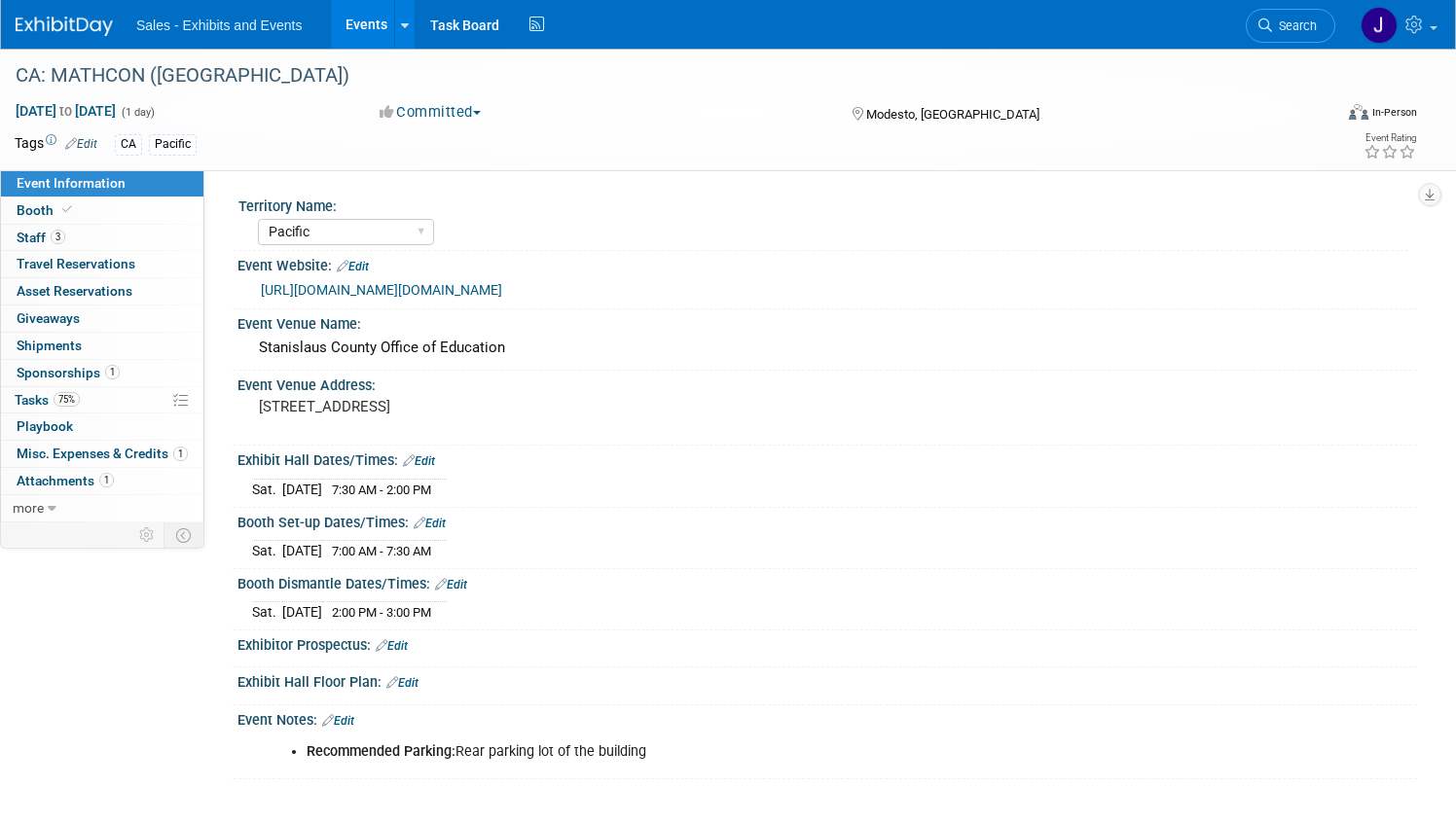
select select "Pacific"
click at [105, 248] on link "3 Staff 3" at bounding box center [102, 238] width 202 height 26
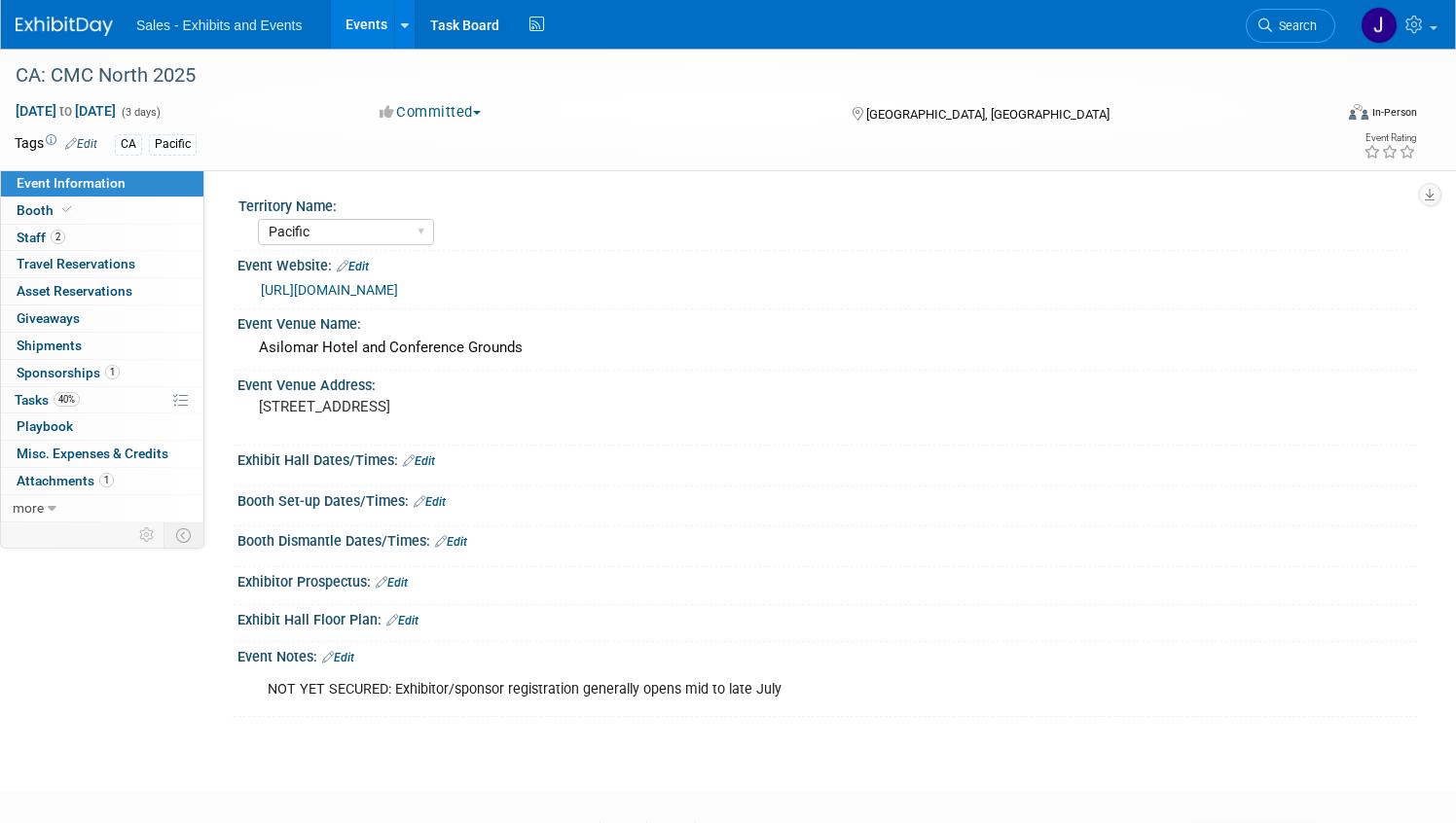
select select "Pacific"
click at [32, 234] on span "Staff 2" at bounding box center [41, 238] width 49 height 16
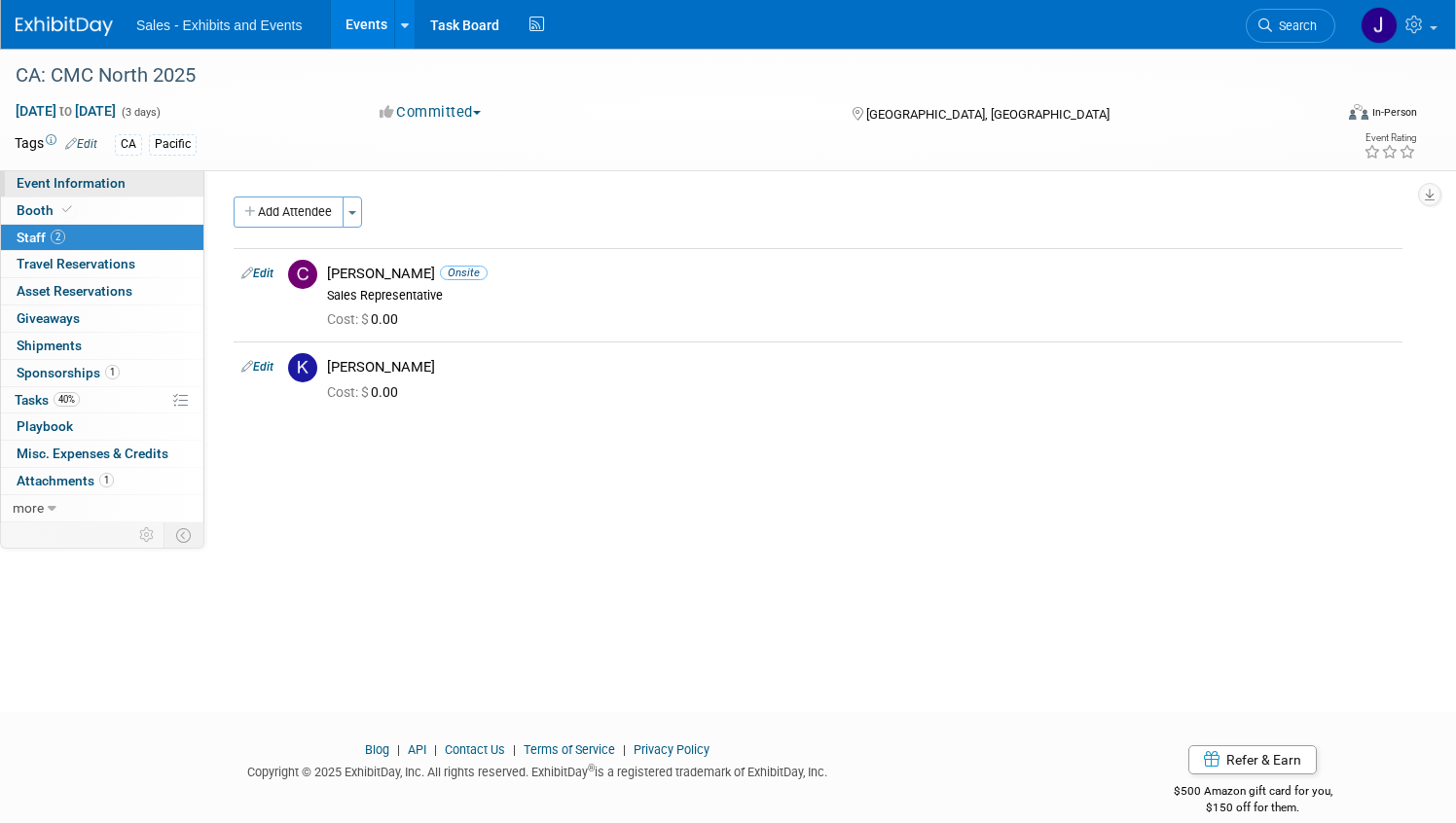
click at [102, 185] on span "Event Information" at bounding box center [71, 183] width 109 height 16
select select "Pacific"
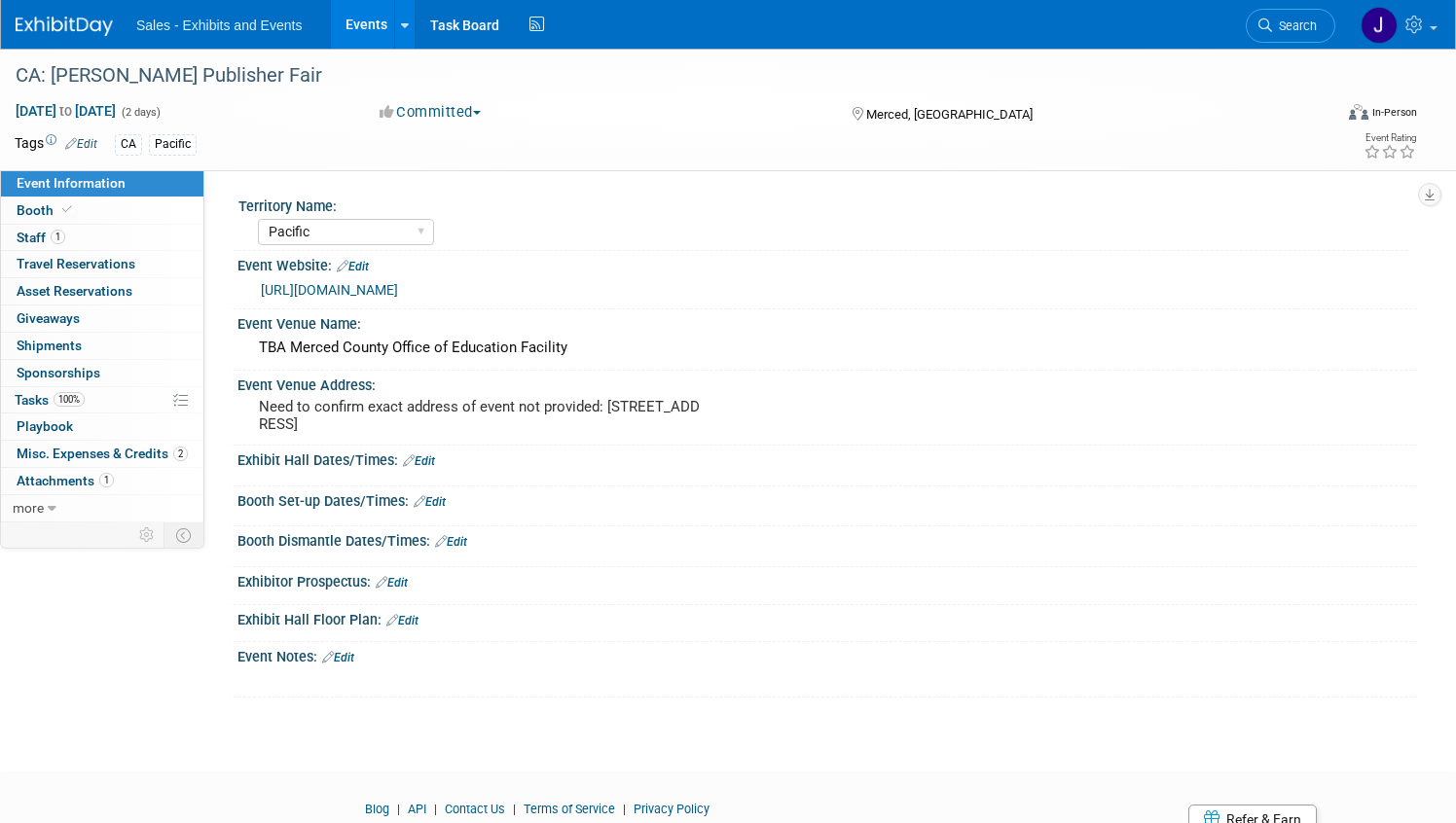
select select "Pacific"
click at [79, 233] on link "1 Staff 1" at bounding box center [102, 238] width 202 height 26
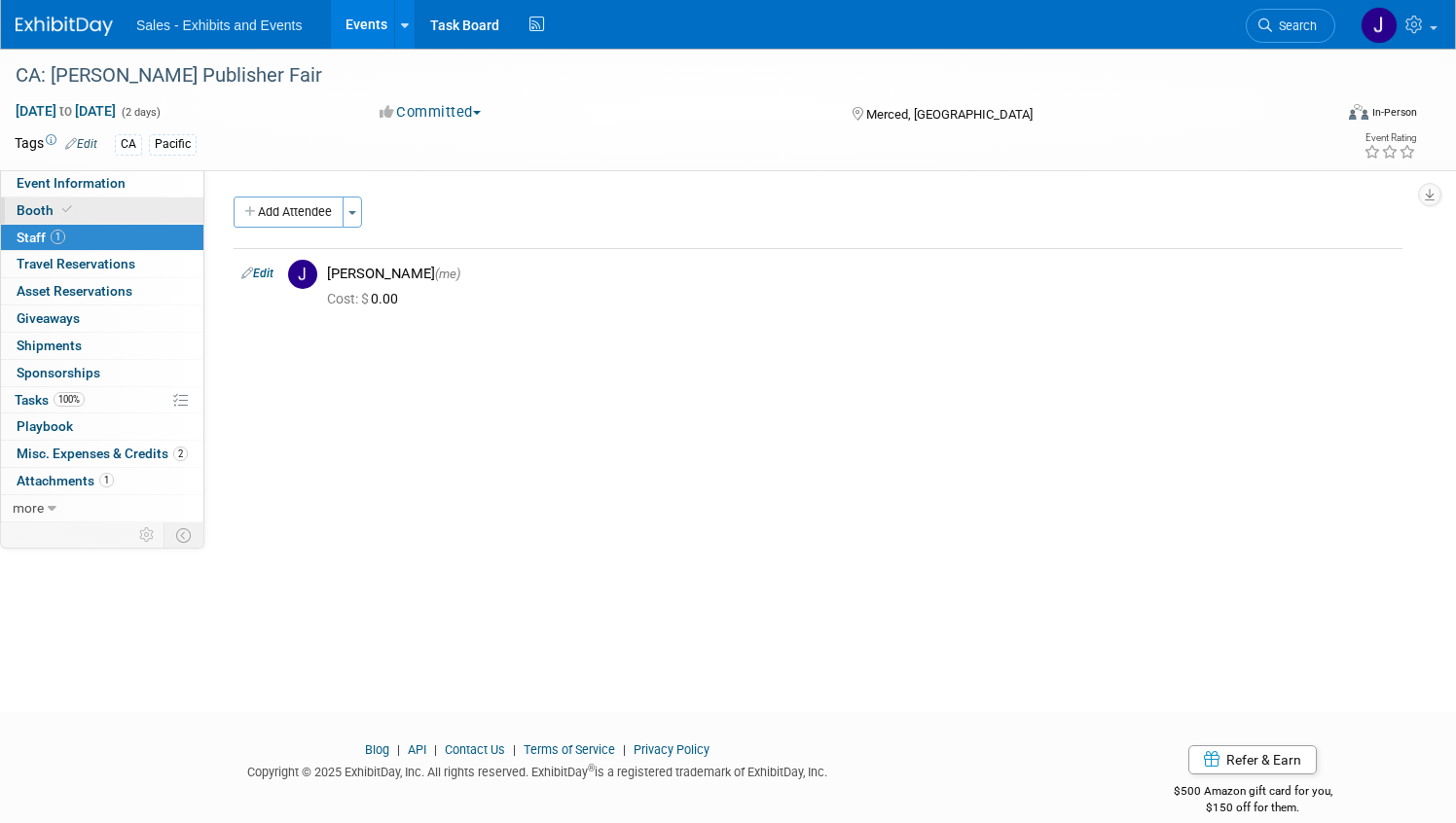
click at [82, 212] on link "Booth" at bounding box center [102, 210] width 202 height 26
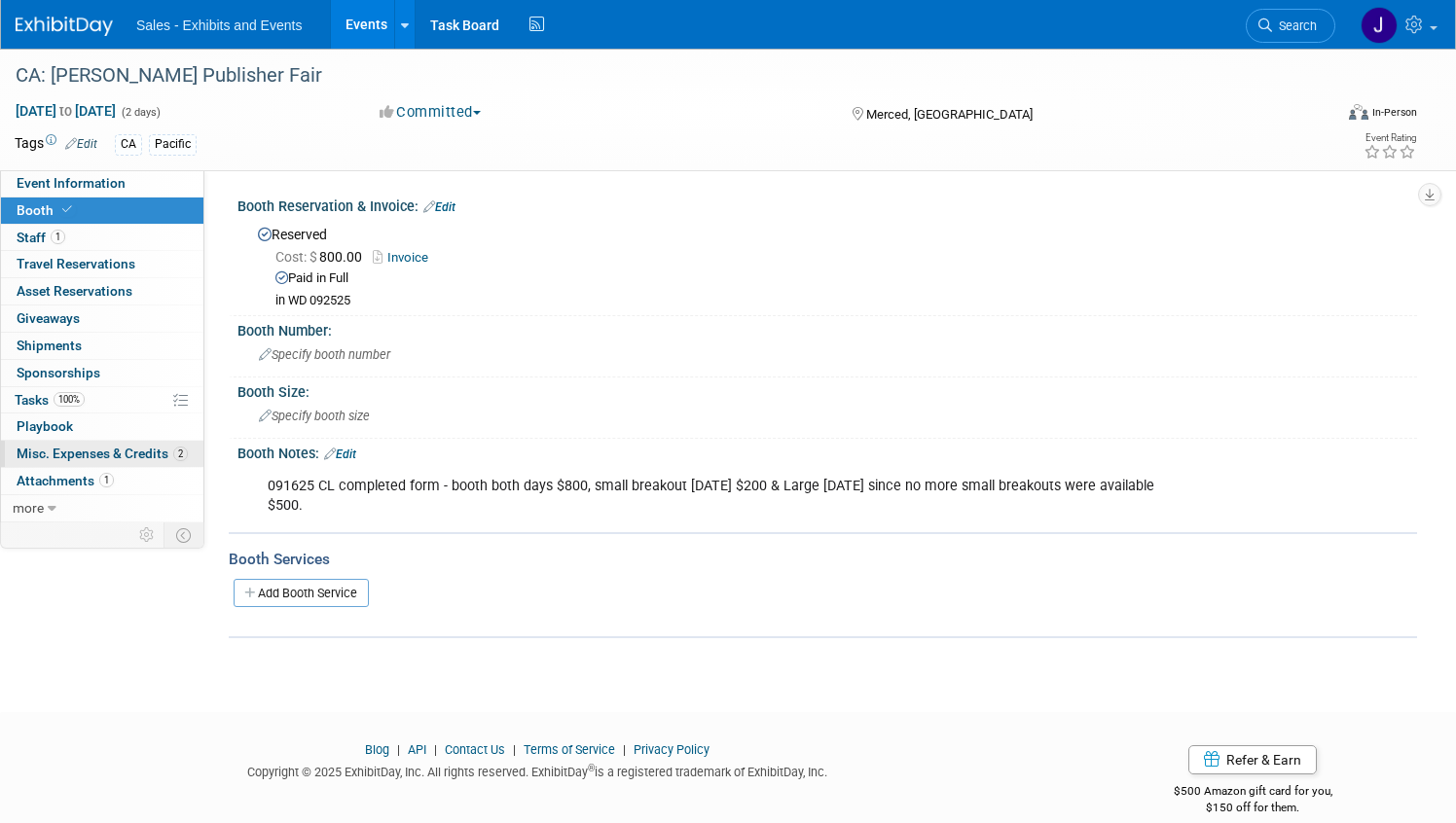
click at [134, 443] on link "2 Misc. Expenses & Credits 2" at bounding box center [102, 454] width 202 height 26
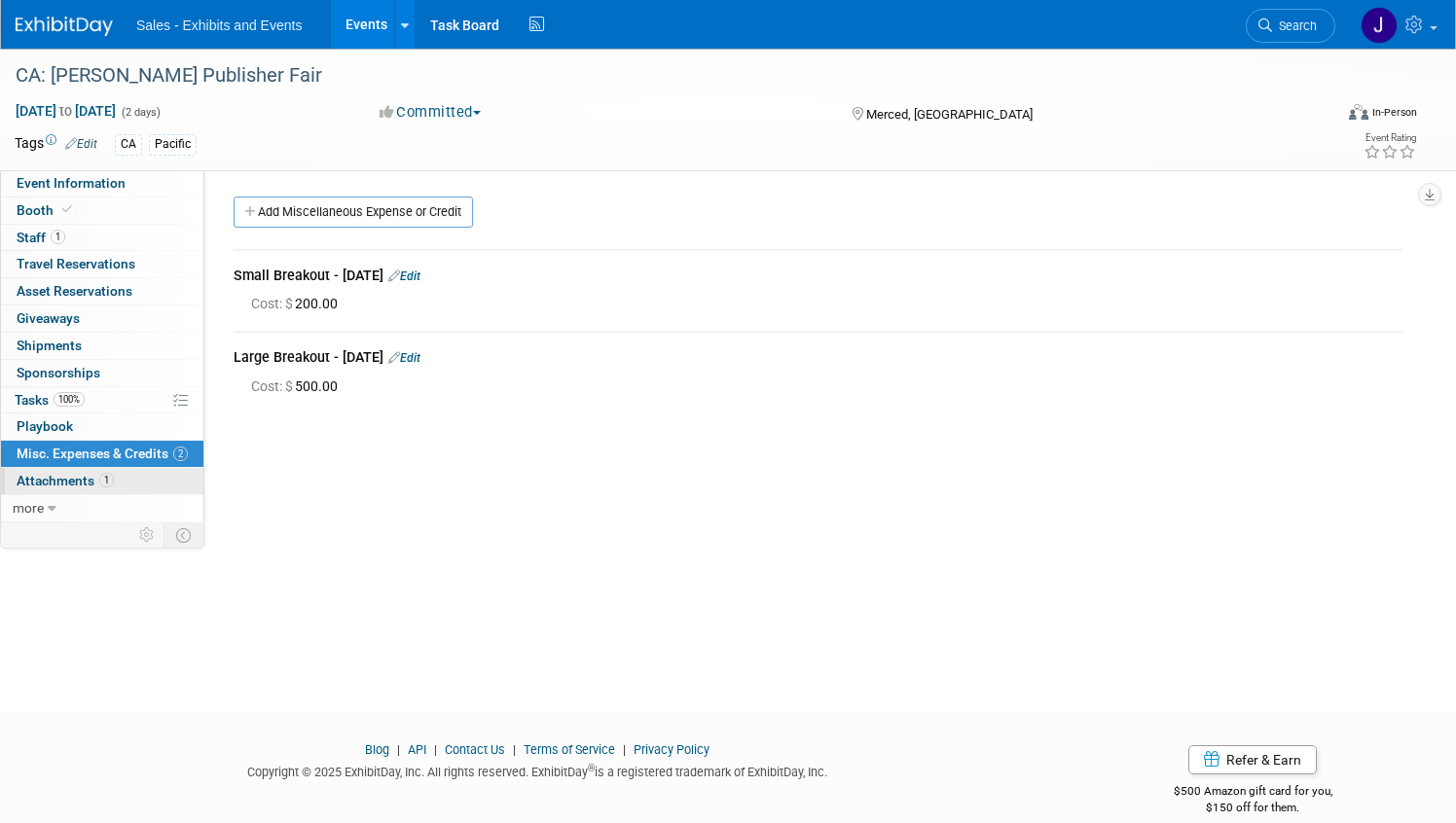
click at [127, 482] on link "1 Attachments 1" at bounding box center [102, 481] width 202 height 26
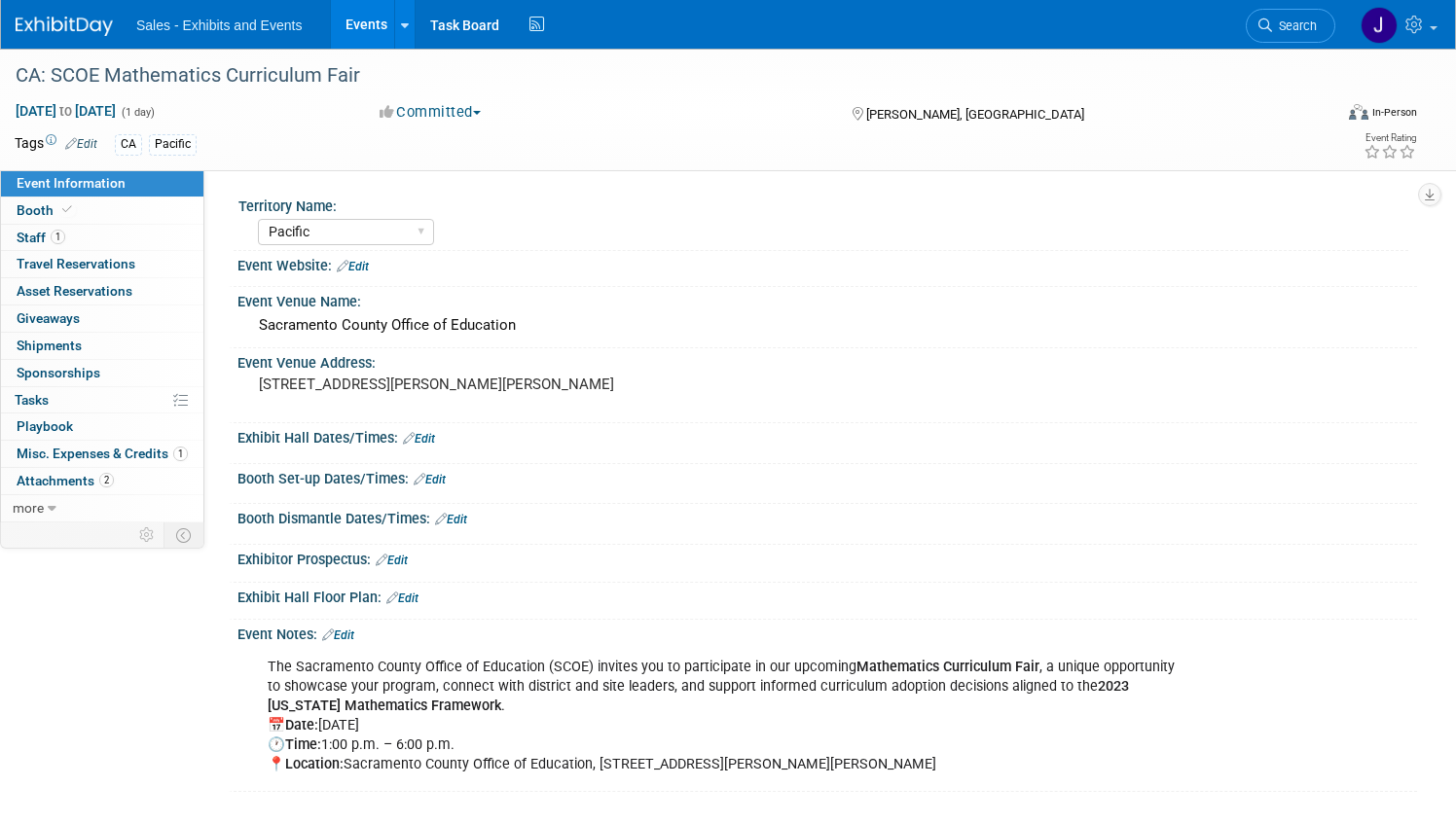
select select "Pacific"
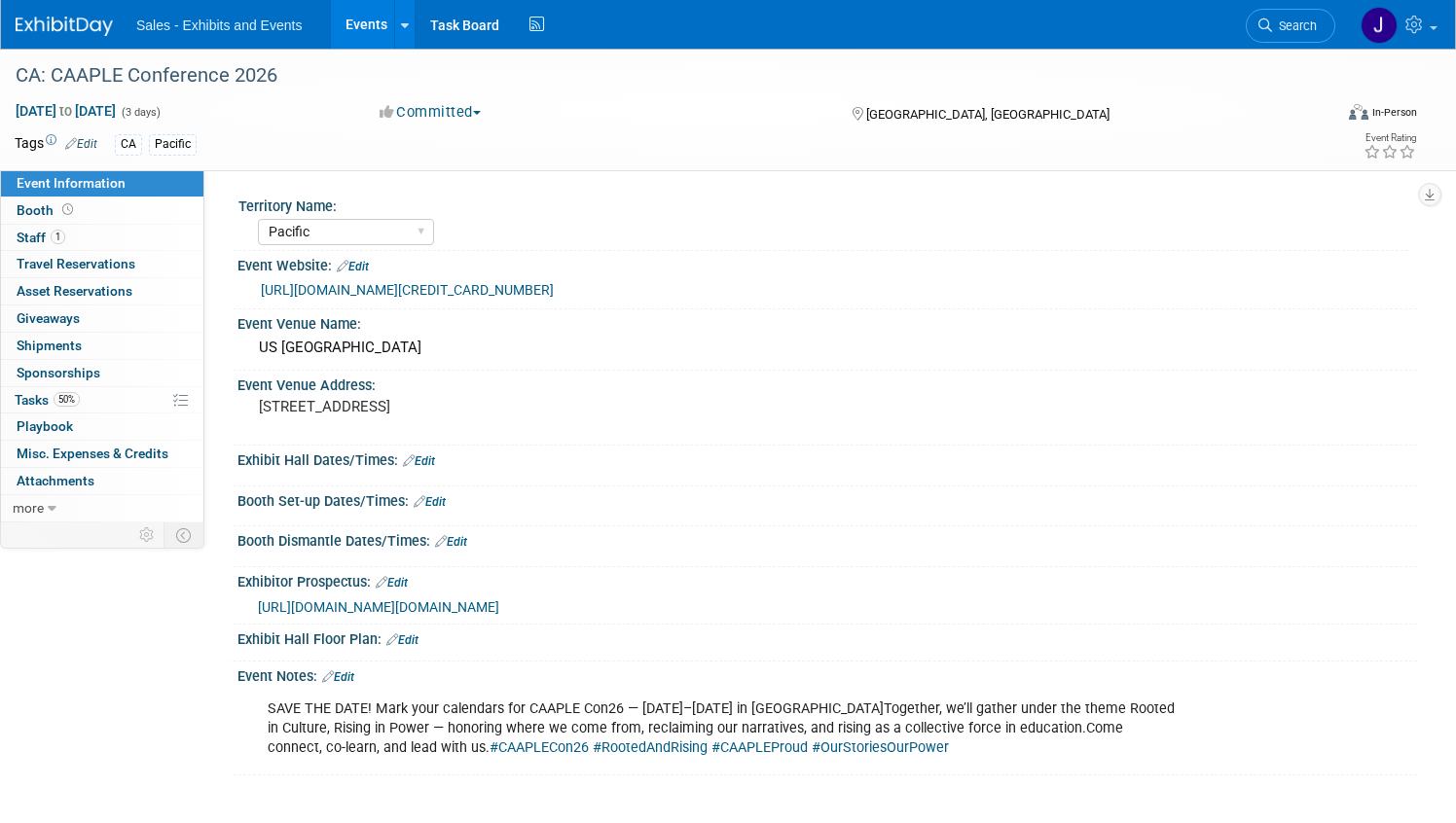
select select "Pacific"
click at [102, 244] on link "1 Staff 1" at bounding box center [102, 238] width 202 height 26
select select "Pacific"
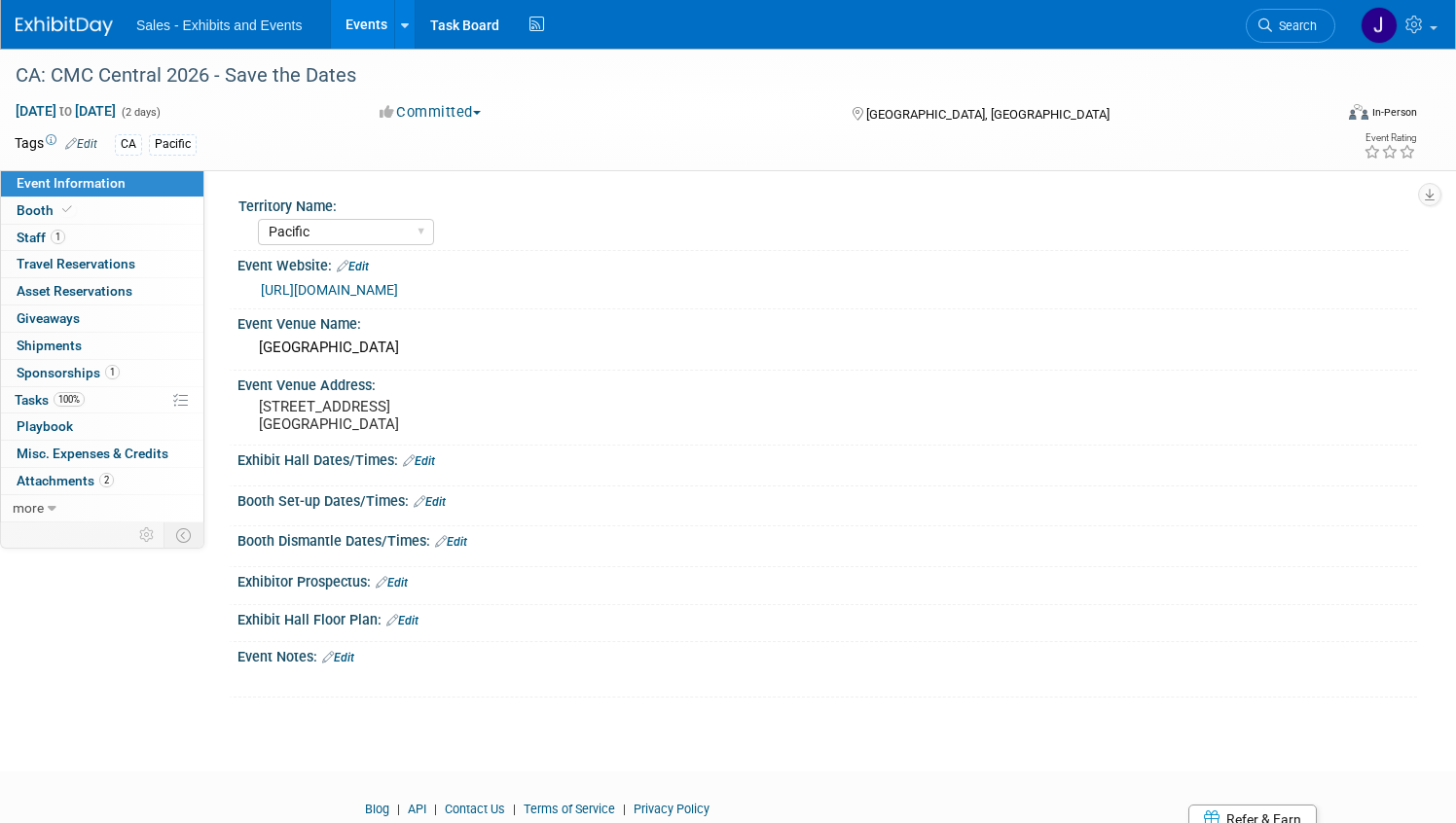
select select "Pacific"
click at [117, 241] on link "1 Staff 1" at bounding box center [102, 238] width 202 height 26
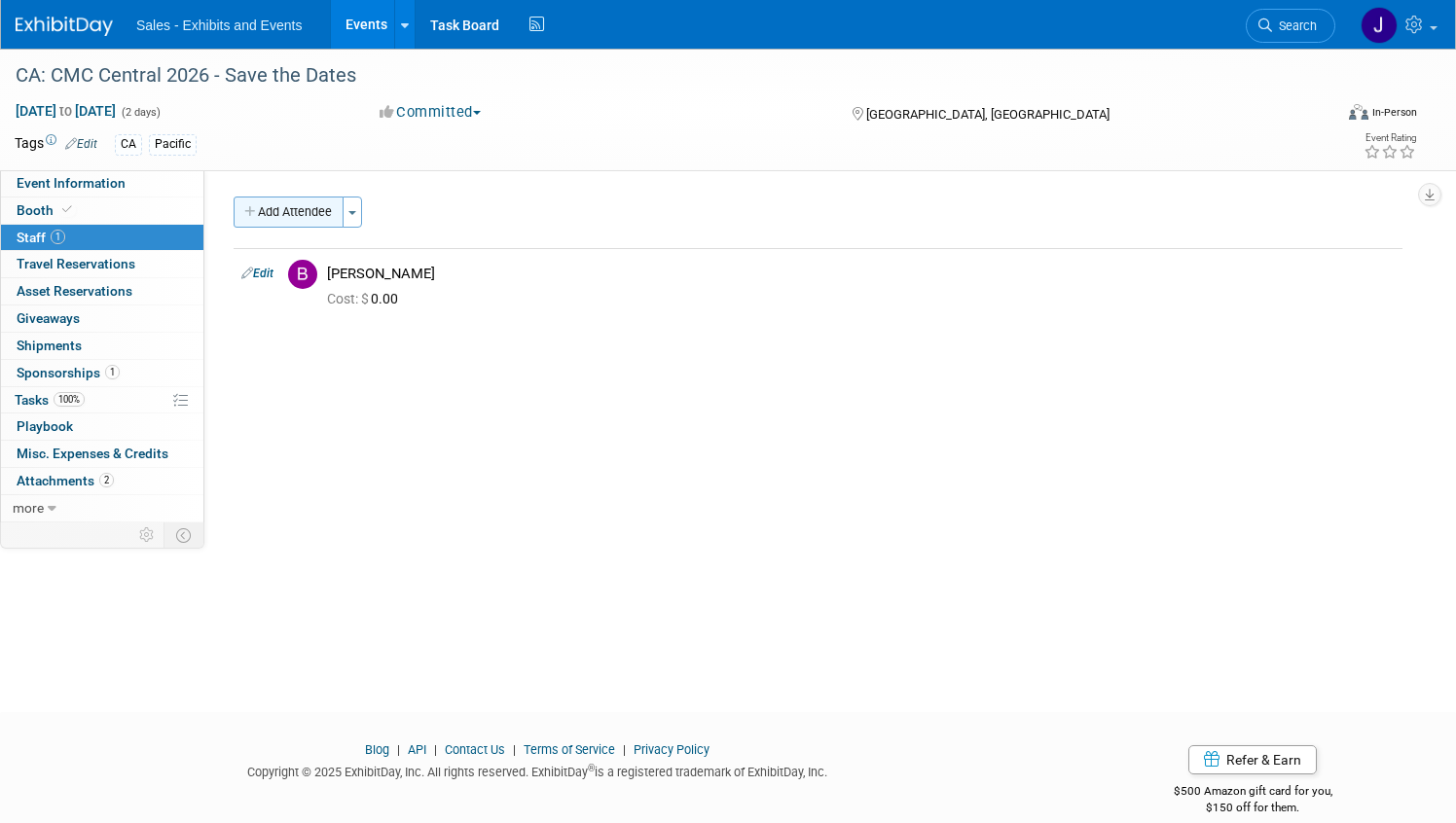
click at [264, 201] on button "Add Attendee" at bounding box center [288, 212] width 110 height 31
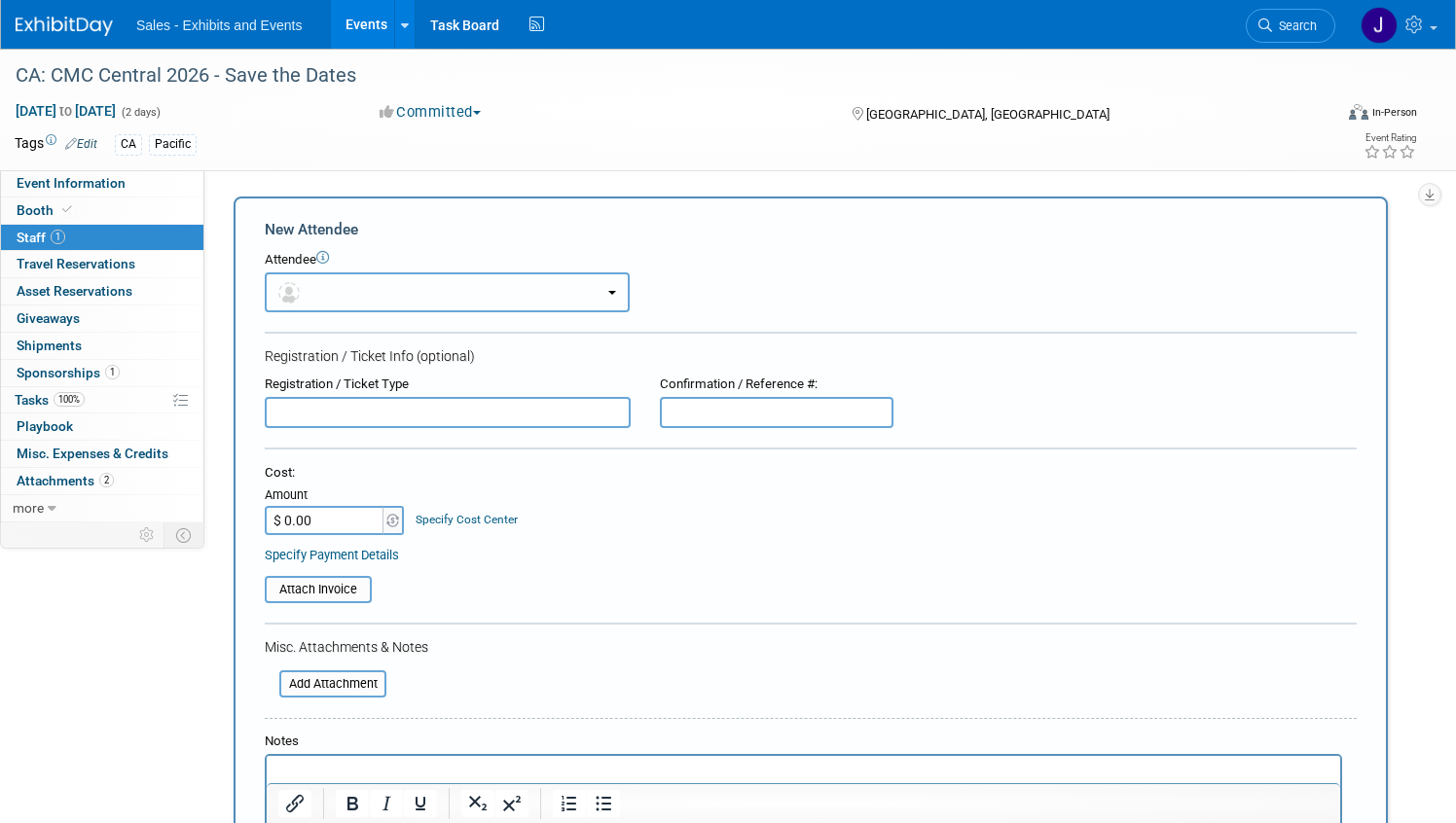
click at [372, 301] on button "button" at bounding box center [447, 292] width 364 height 40
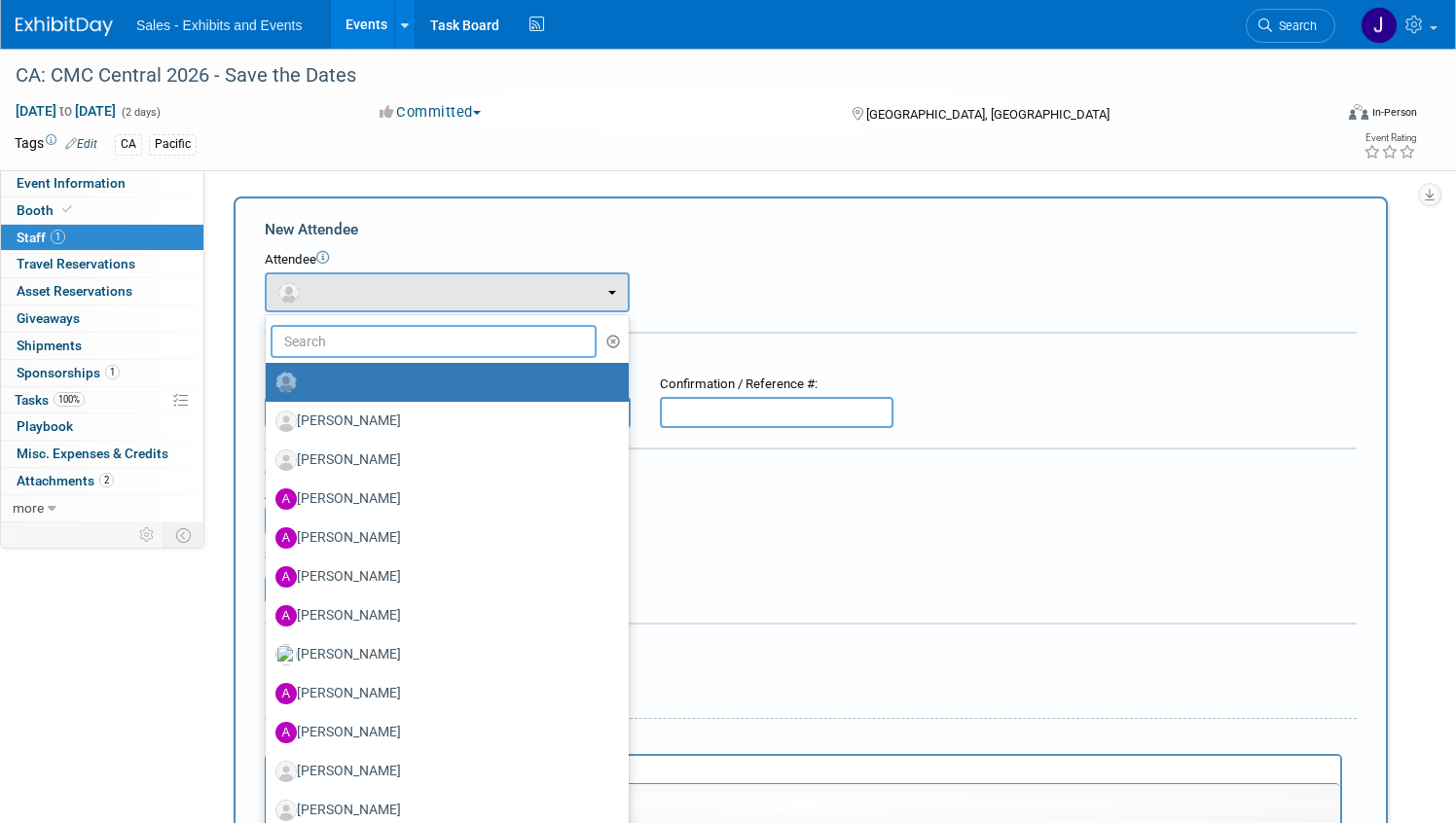
click at [367, 335] on input "text" at bounding box center [434, 342] width 326 height 33
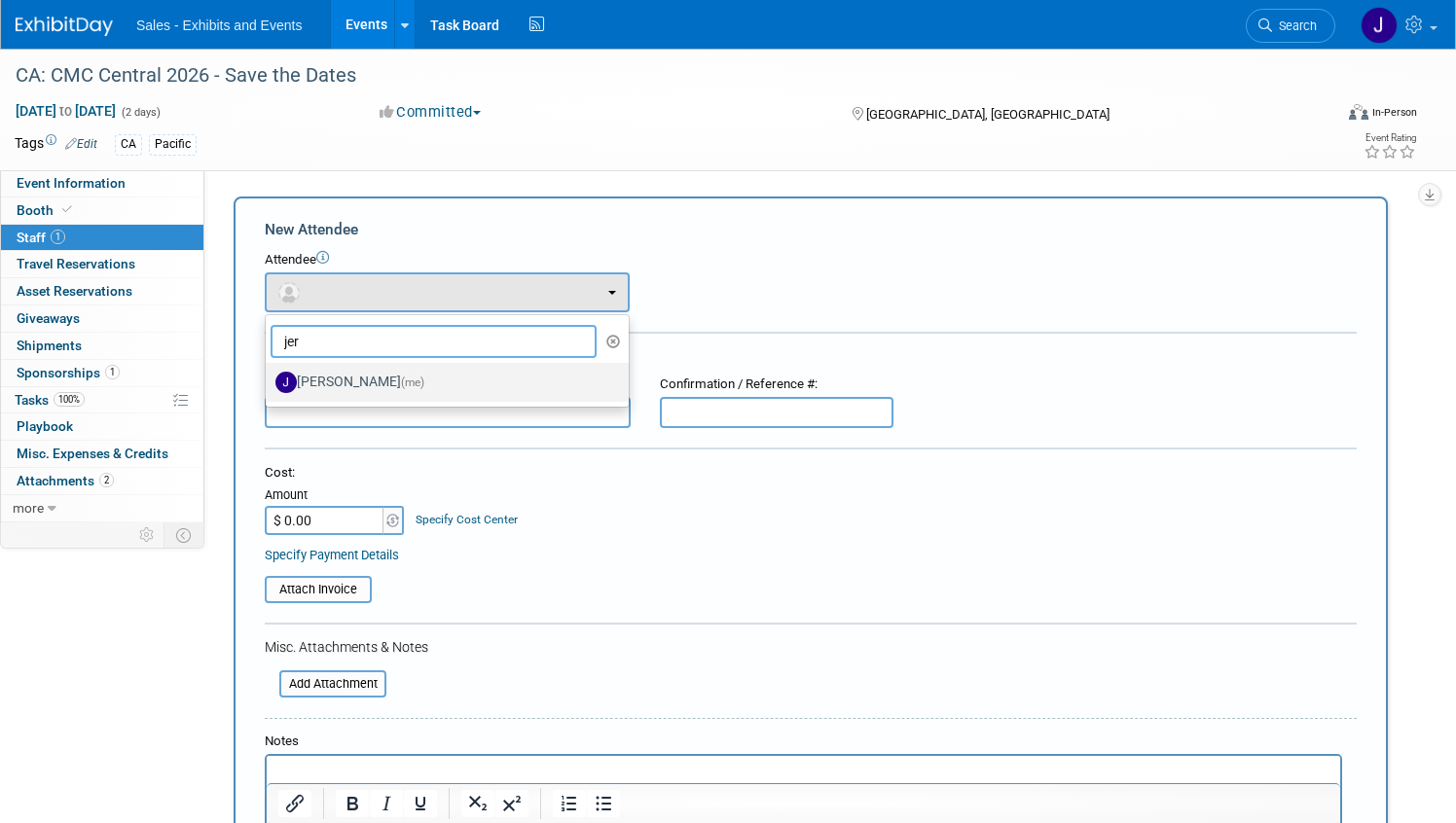
type input "jer"
click at [367, 390] on label "[PERSON_NAME] (me)" at bounding box center [443, 382] width 334 height 31
click at [269, 386] on input "[PERSON_NAME] (me)" at bounding box center [262, 379] width 13 height 13
select select "431cf174-ca49-40d1-9e5a-a02b67c08d42"
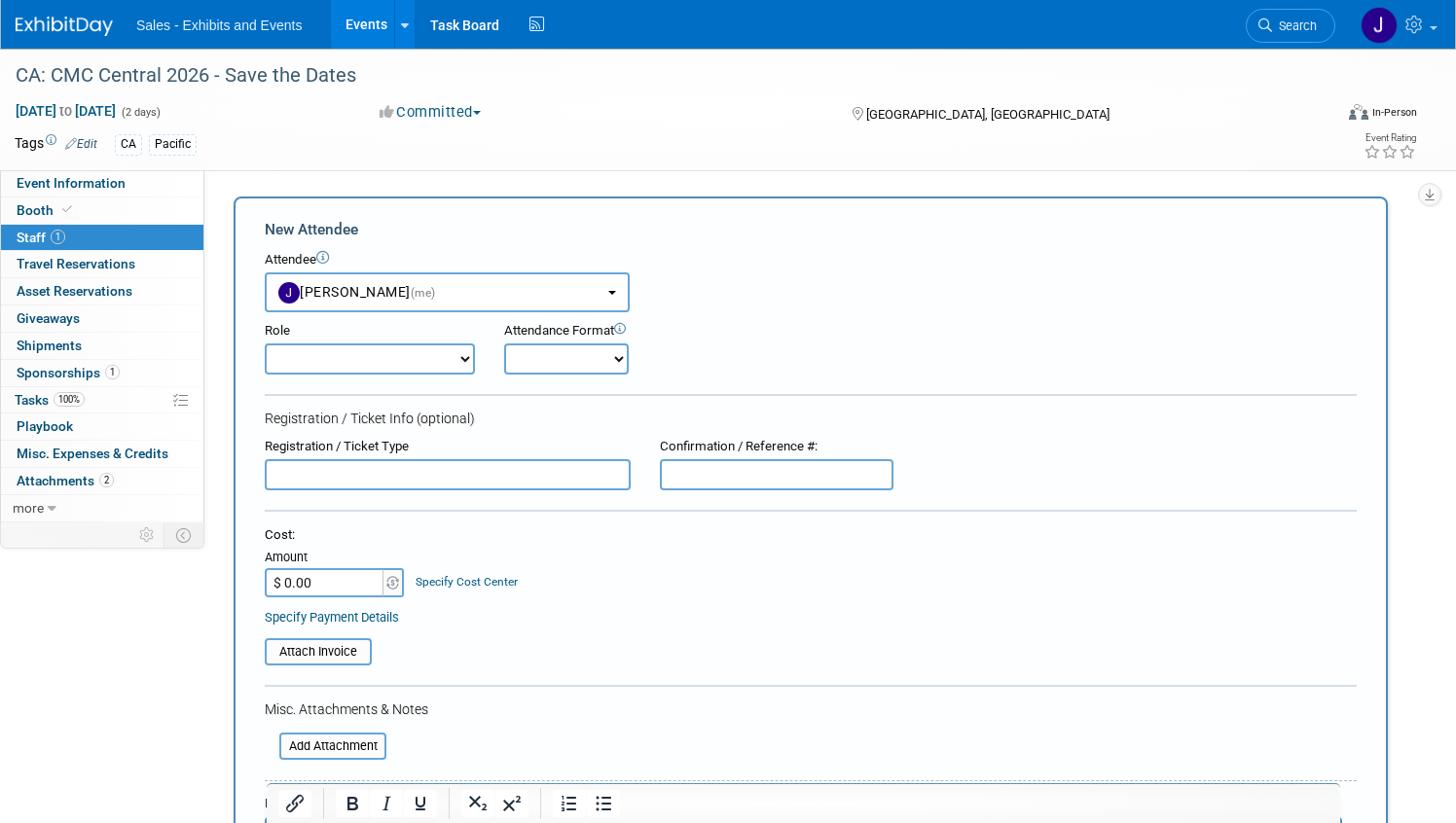
click at [412, 372] on select "Author Demonstrator Host Planner Presenter Product Rep Sales Representative" at bounding box center [369, 359] width 210 height 31
select select "4"
click at [265, 343] on select "Author Demonstrator Host Planner Presenter Product Rep Sales Representative" at bounding box center [369, 359] width 210 height 31
click at [602, 360] on select "Onsite Remote" at bounding box center [566, 359] width 124 height 31
select select "1"
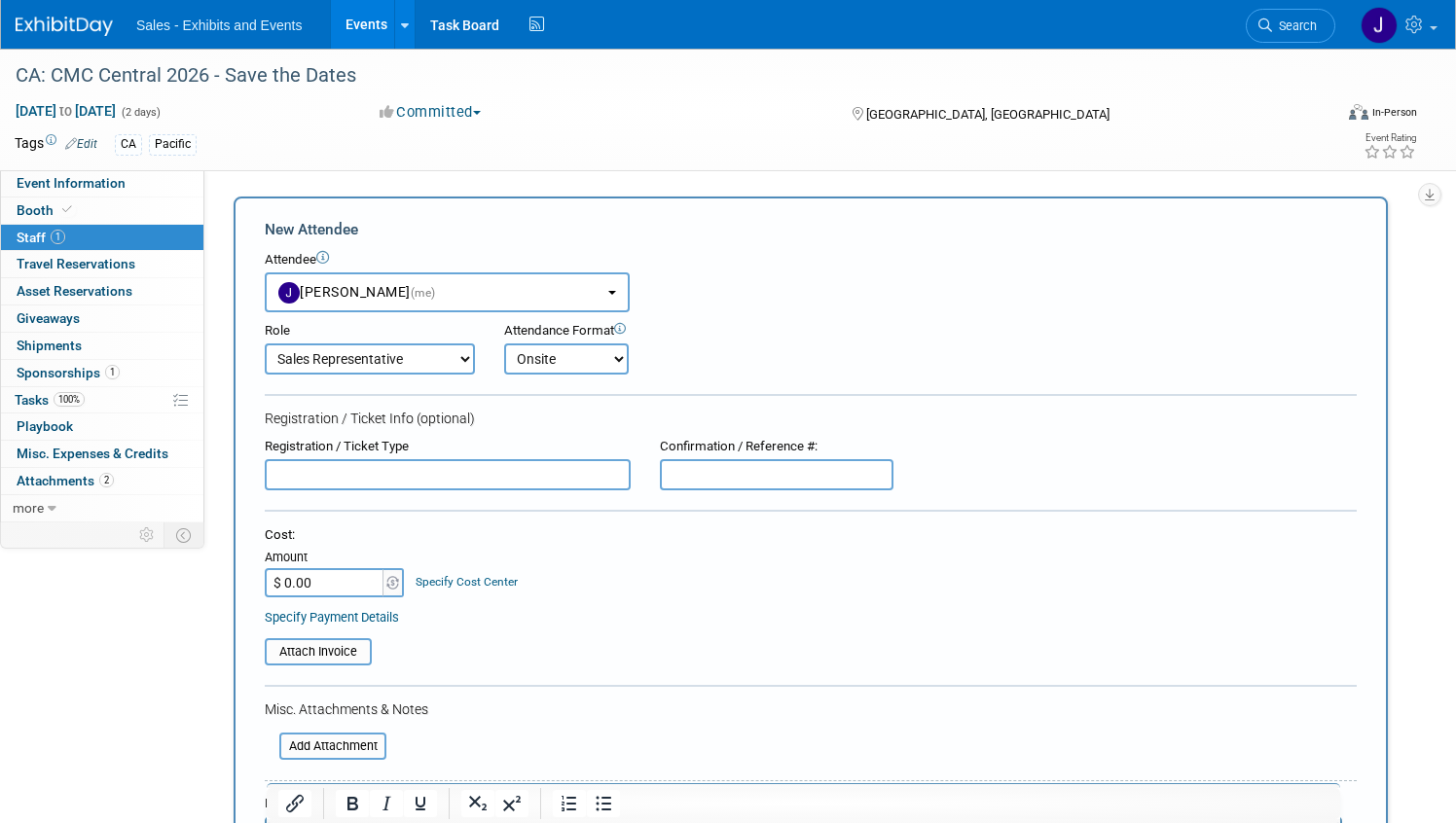
click at [504, 343] on select "Onsite Remote" at bounding box center [566, 359] width 124 height 31
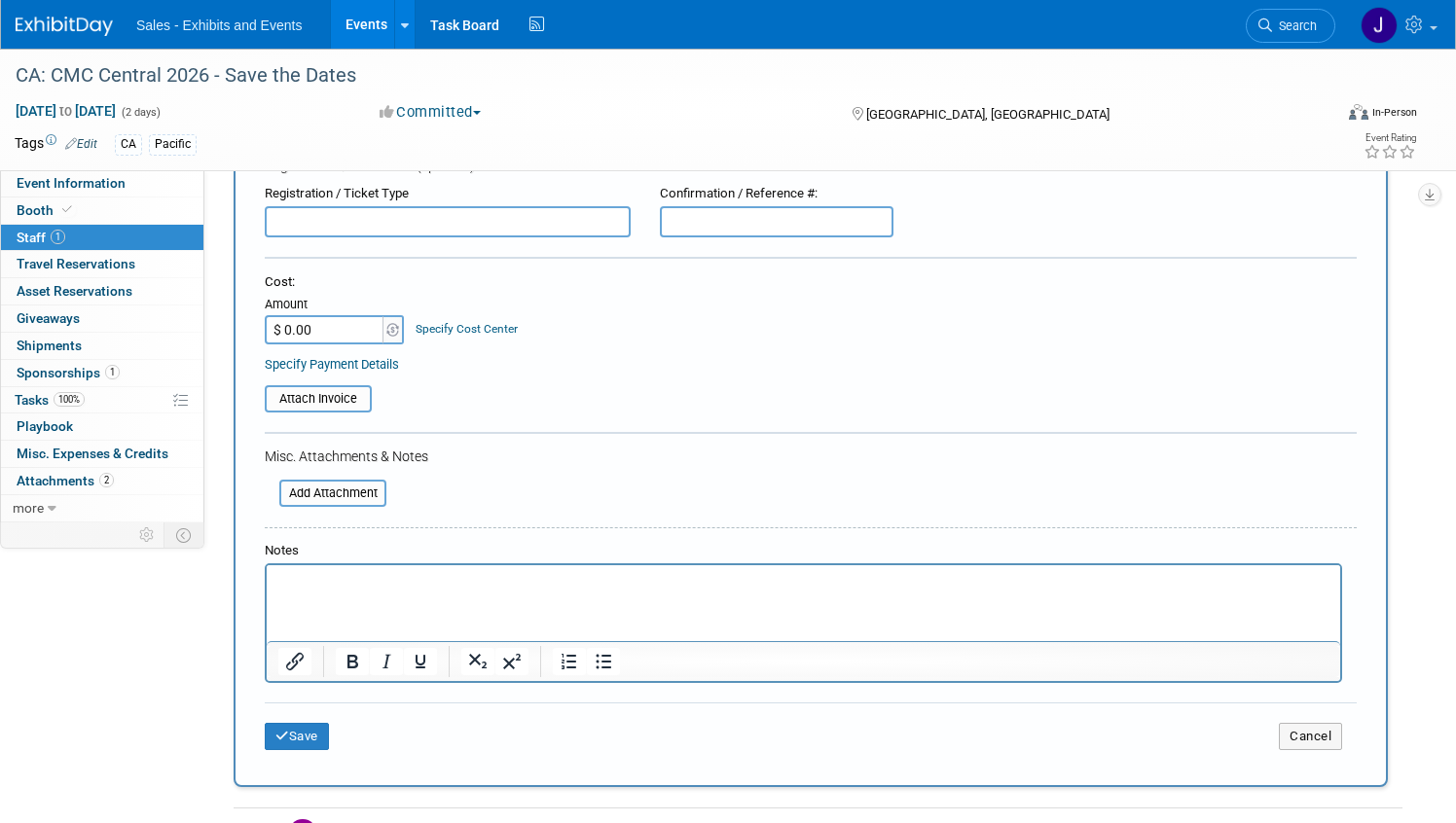
scroll to position [541, 0]
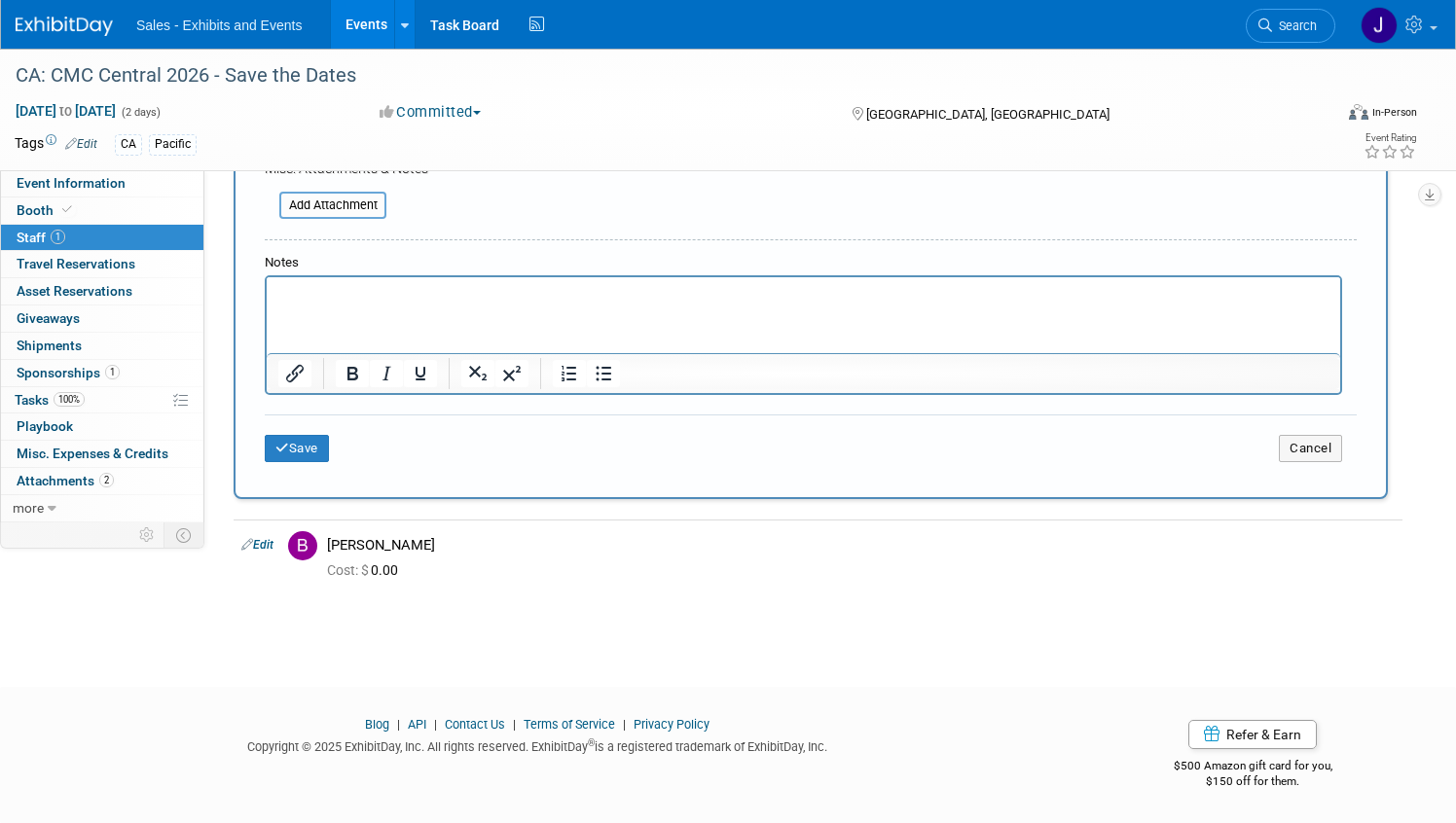
click at [302, 462] on div "Save Cancel" at bounding box center [810, 446] width 1092 height 63
click at [301, 444] on button "Save" at bounding box center [297, 449] width 64 height 27
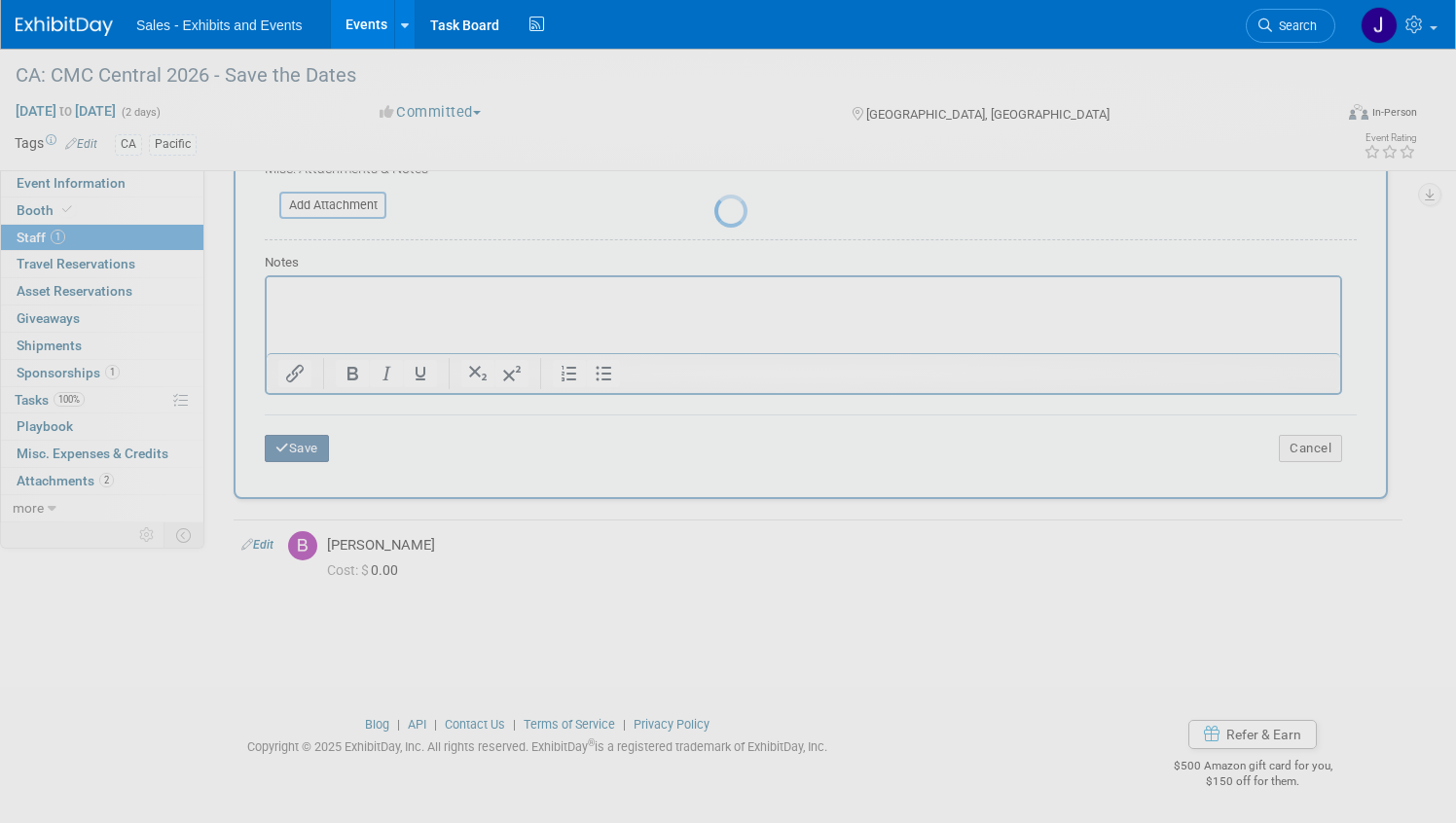
scroll to position [25, 0]
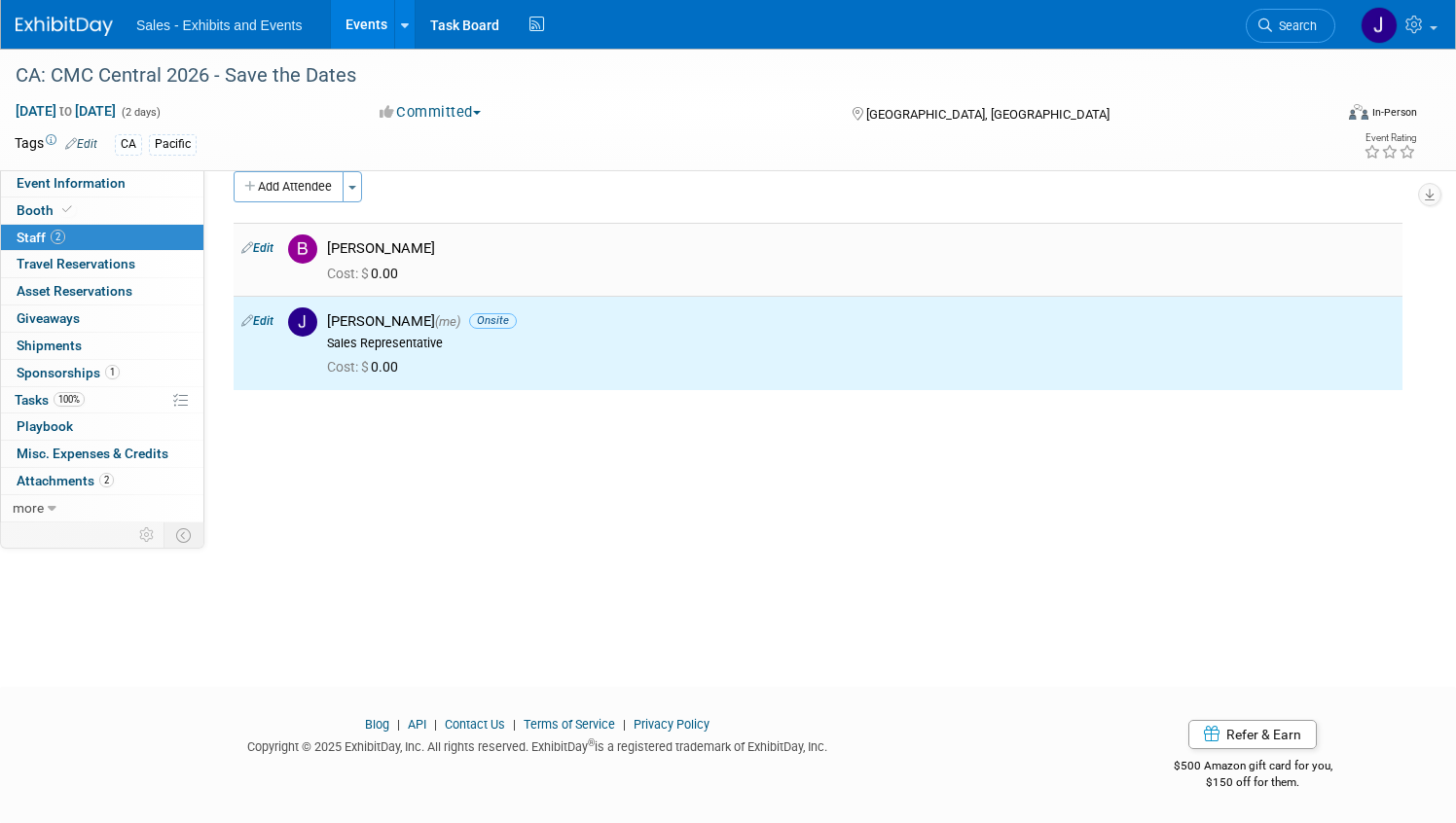
click at [386, 247] on div "[PERSON_NAME]" at bounding box center [861, 248] width 1067 height 19
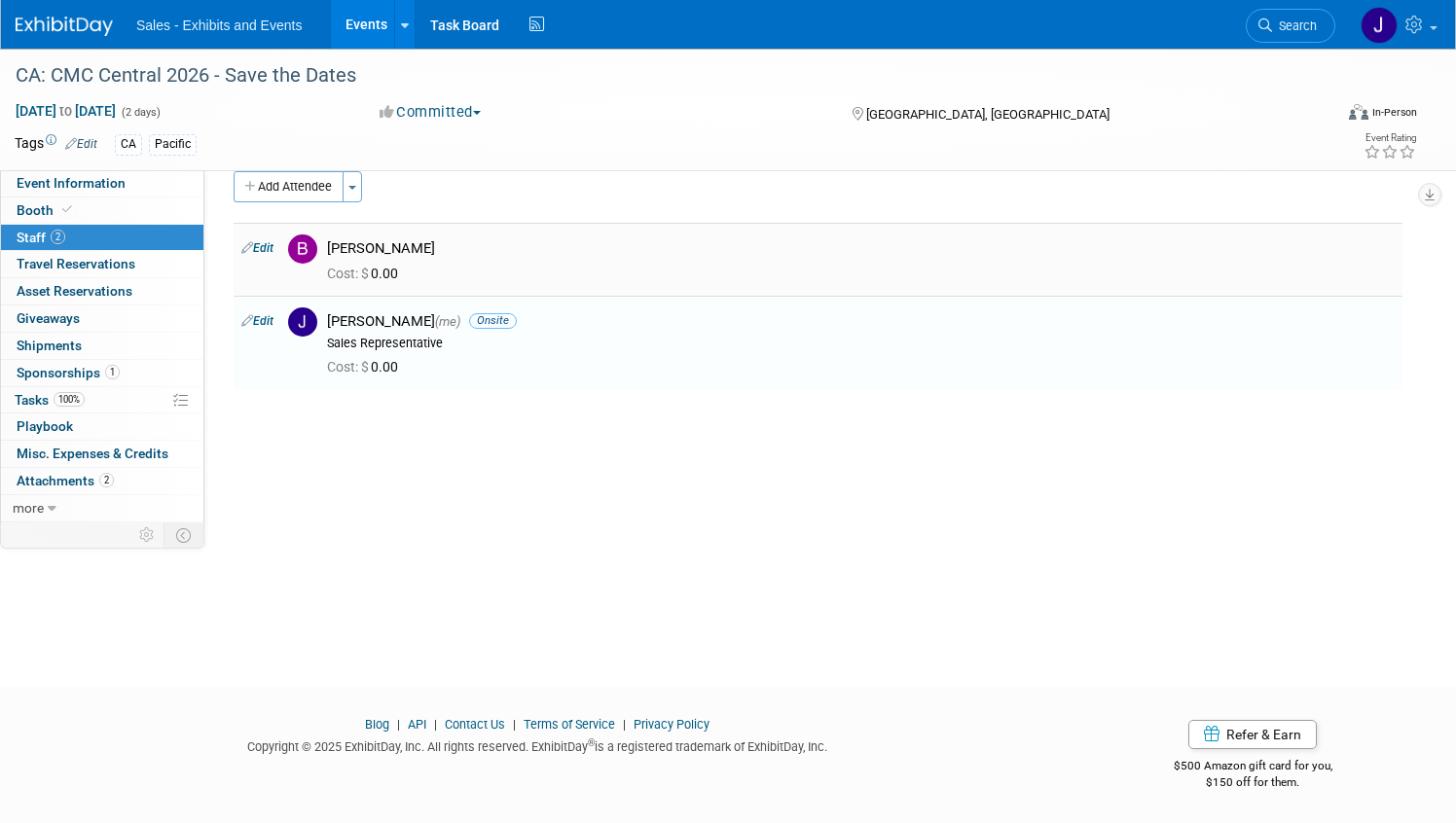
click at [347, 243] on div "[PERSON_NAME]" at bounding box center [861, 248] width 1067 height 19
click at [312, 247] on img at bounding box center [303, 249] width 29 height 29
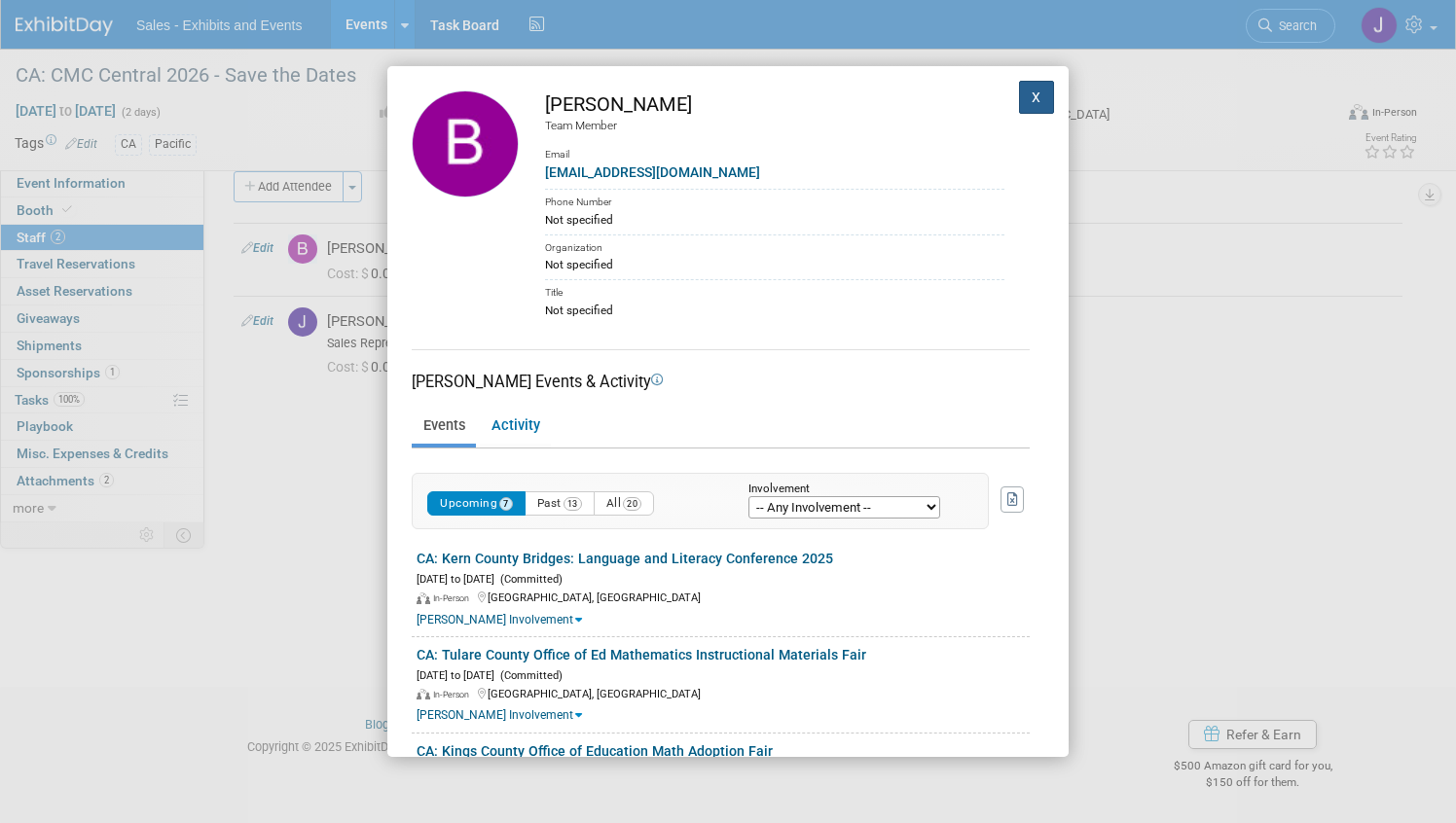
click at [1039, 102] on button "X" at bounding box center [1036, 98] width 35 height 33
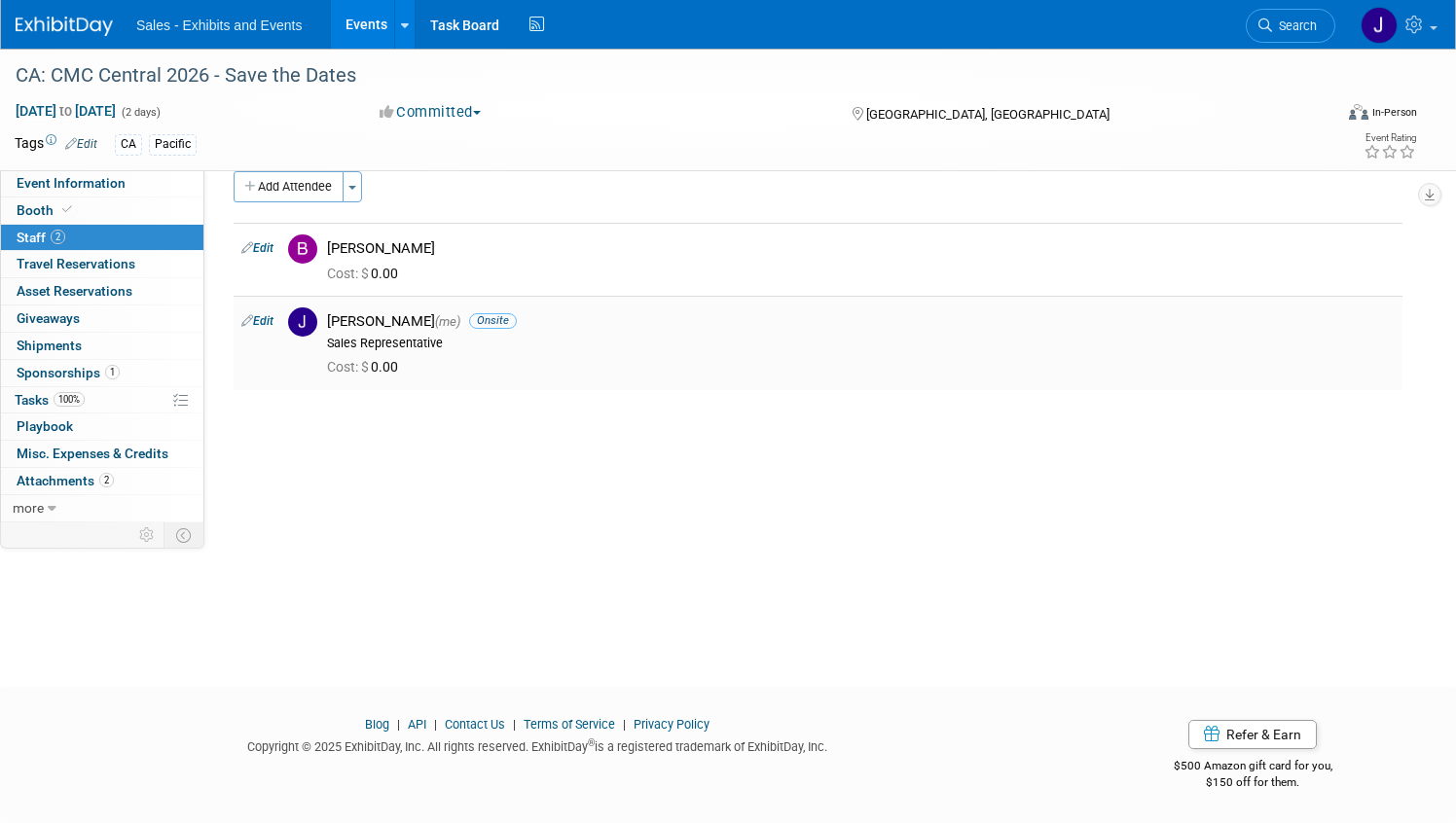
click at [296, 324] on img at bounding box center [303, 323] width 29 height 29
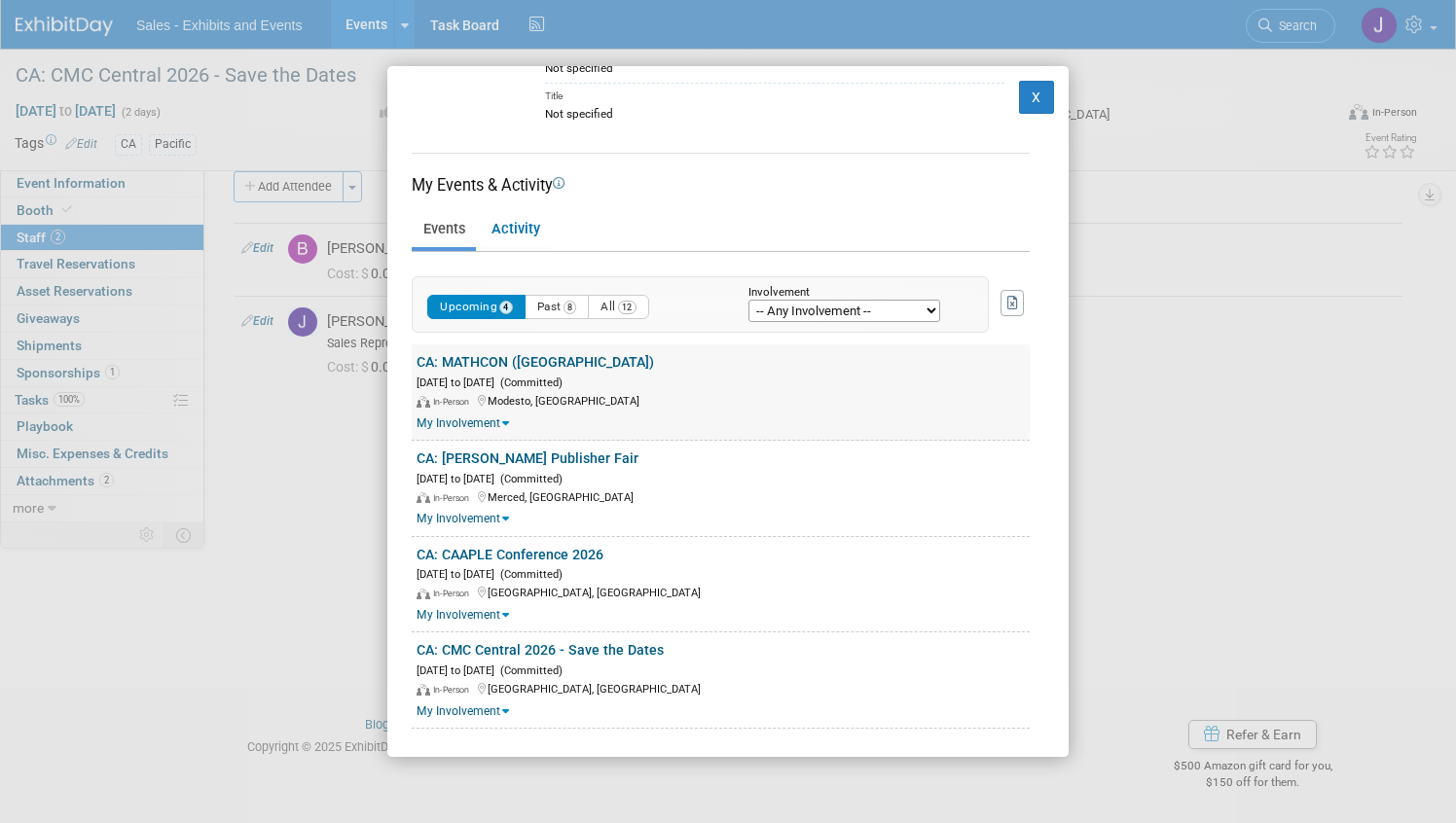
scroll to position [0, 0]
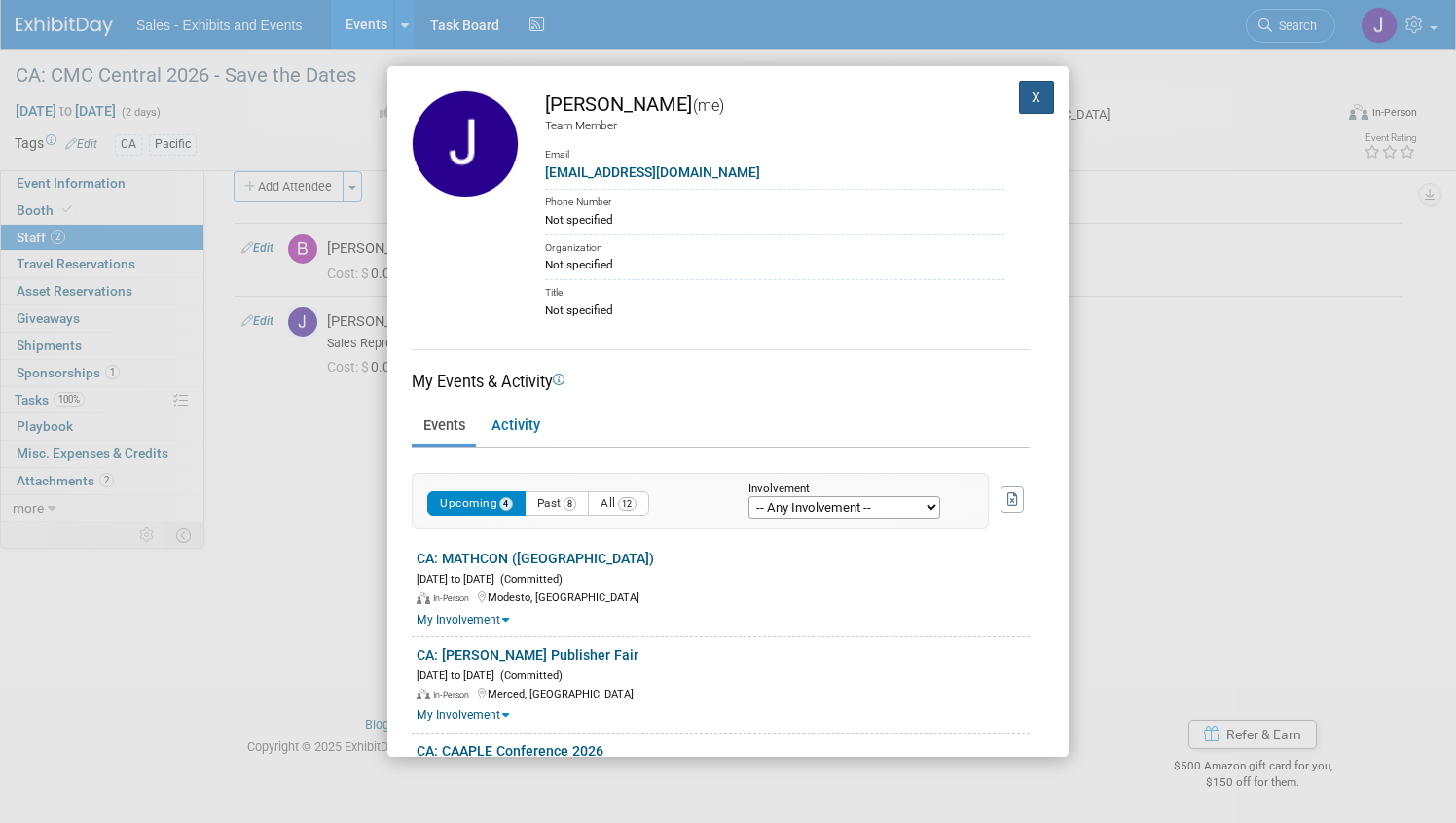
click at [1032, 103] on button "X" at bounding box center [1036, 98] width 35 height 33
